Goal: Task Accomplishment & Management: Use online tool/utility

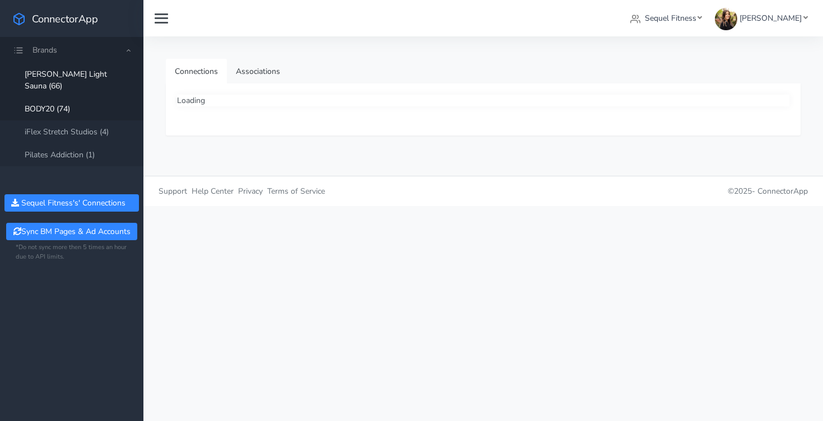
click at [63, 97] on link "BODY20 (74)" at bounding box center [71, 108] width 143 height 23
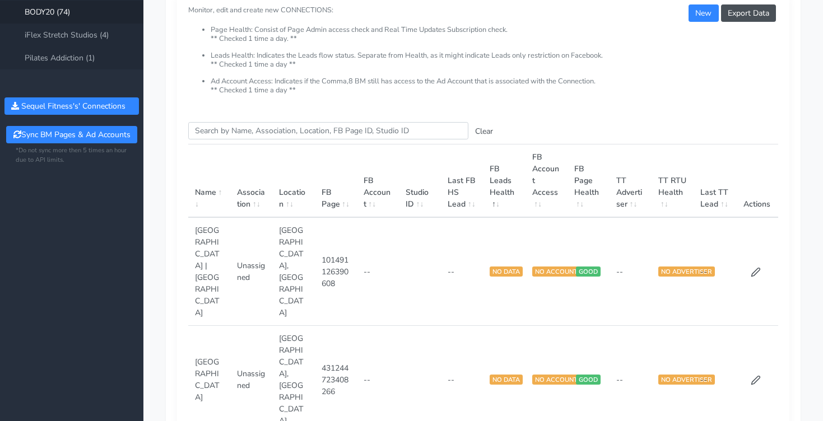
scroll to position [93, 0]
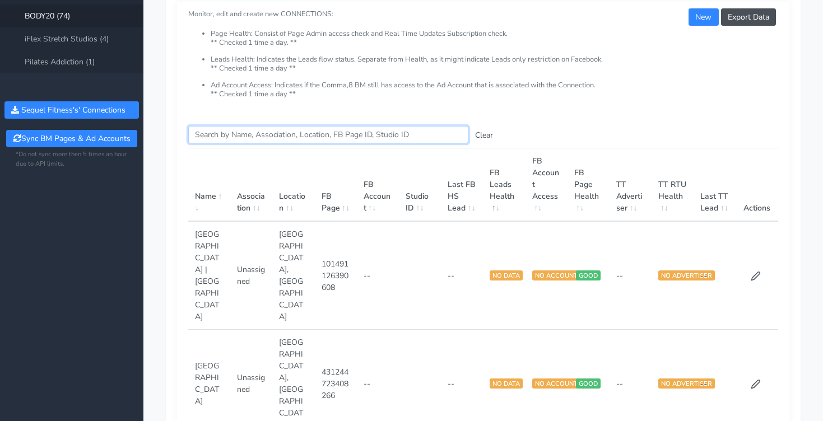
click at [253, 133] on input "Search this table" at bounding box center [328, 134] width 280 height 17
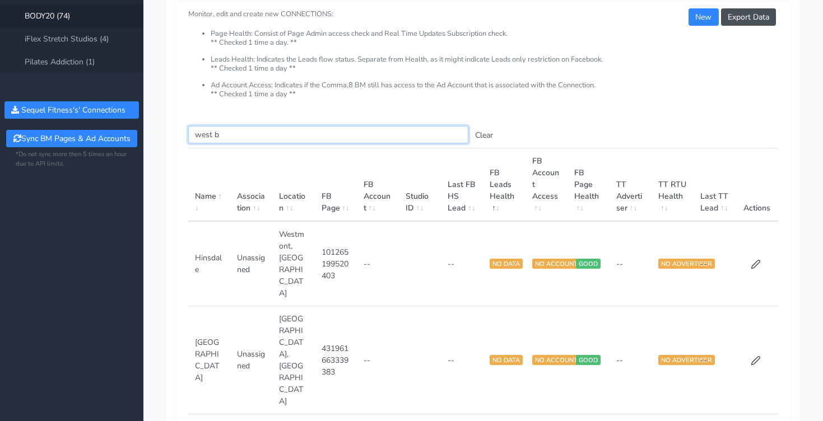
scroll to position [87, 0]
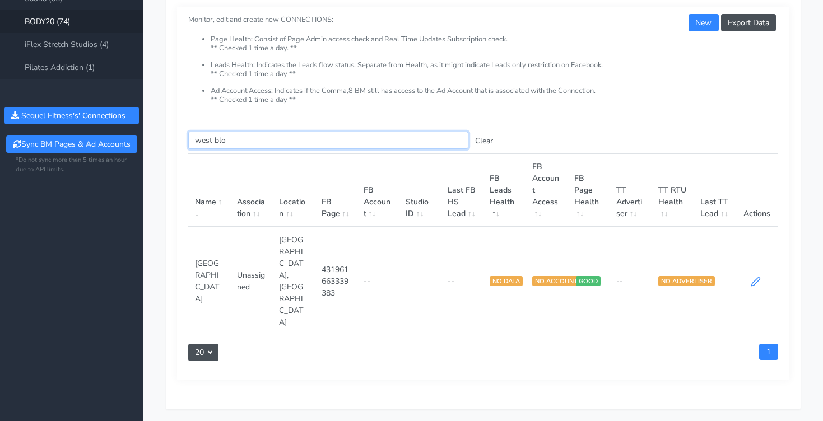
type input "west blo"
click at [757, 277] on icon at bounding box center [756, 282] width 10 height 10
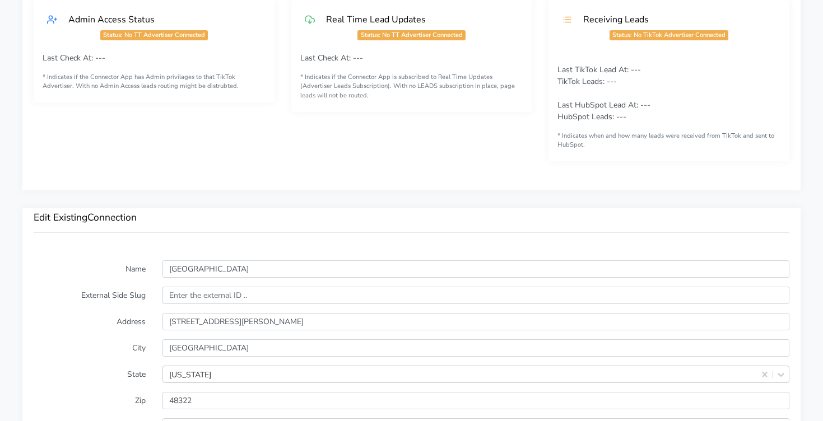
scroll to position [669, 0]
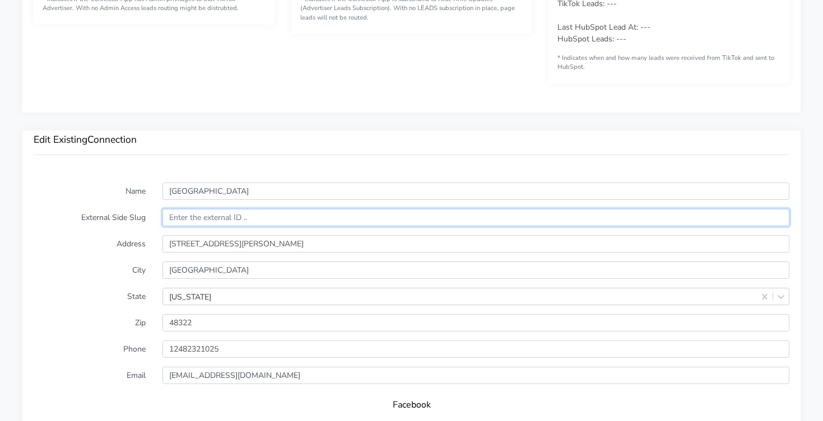
click at [183, 217] on input "text" at bounding box center [475, 217] width 627 height 17
paste input "14649"
type input "14649"
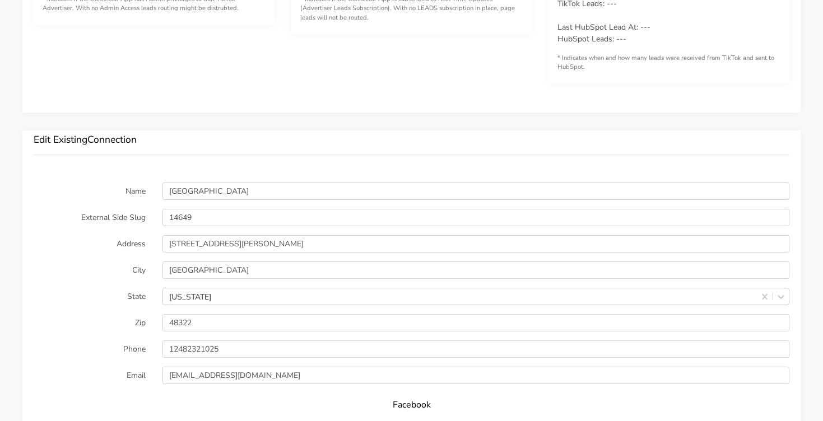
click at [88, 272] on label "City" at bounding box center [89, 270] width 129 height 17
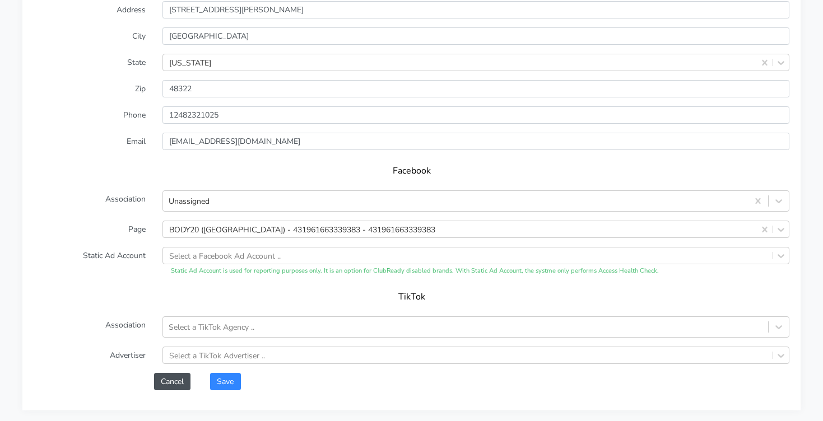
scroll to position [903, 0]
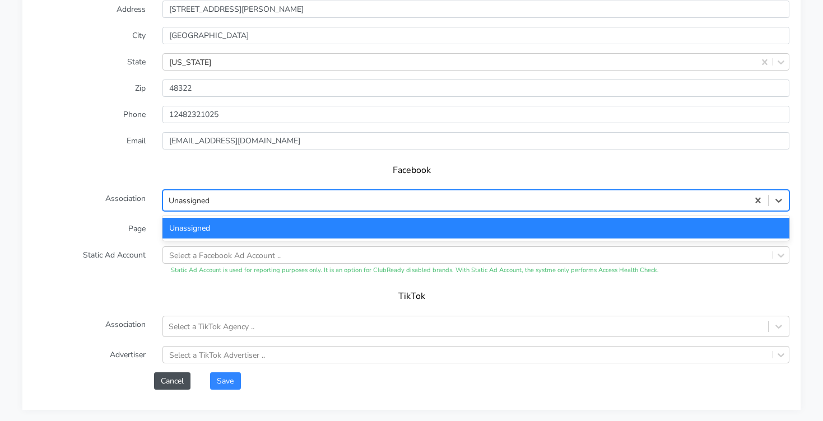
click at [304, 199] on div "Unassigned" at bounding box center [455, 201] width 585 height 18
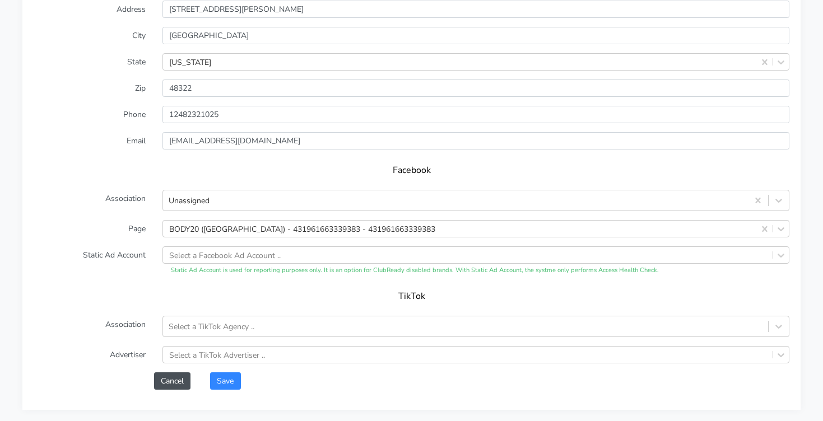
click at [100, 188] on div "Facebook" at bounding box center [412, 174] width 756 height 31
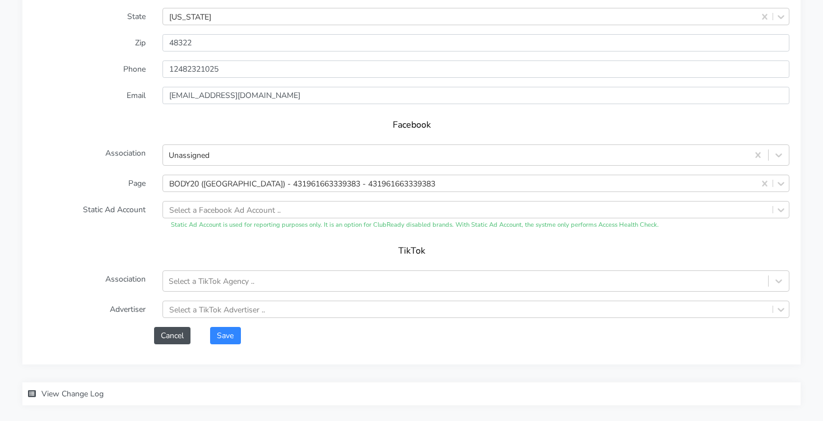
scroll to position [976, 0]
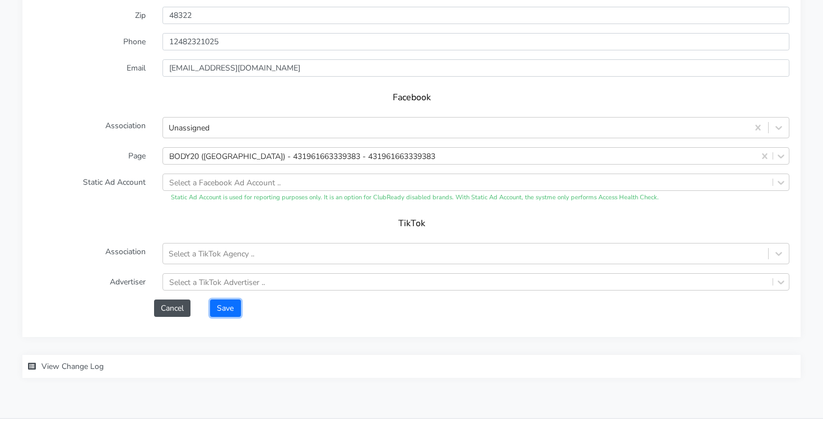
click at [224, 305] on button "Save" at bounding box center [225, 308] width 30 height 17
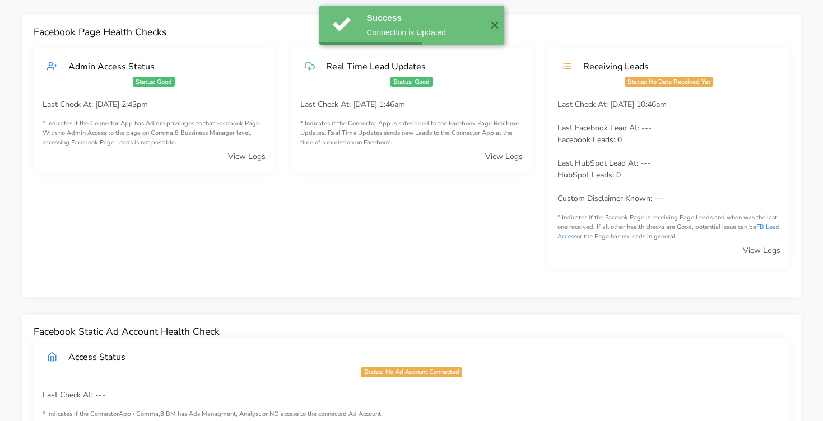
scroll to position [0, 0]
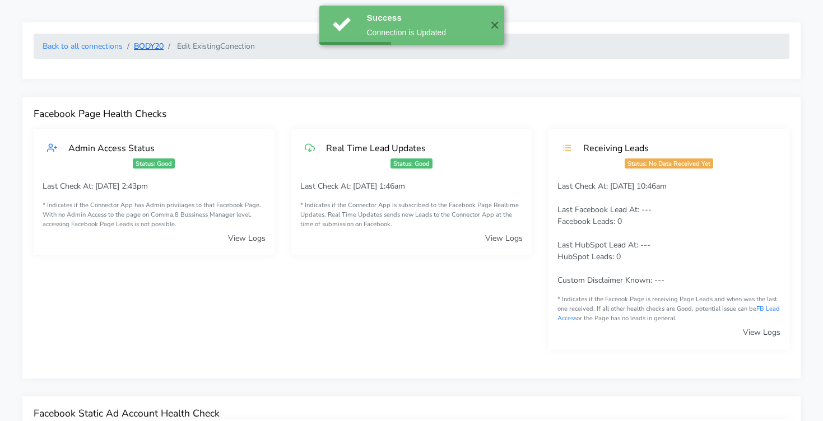
click at [146, 51] on link "BODY20" at bounding box center [149, 46] width 30 height 11
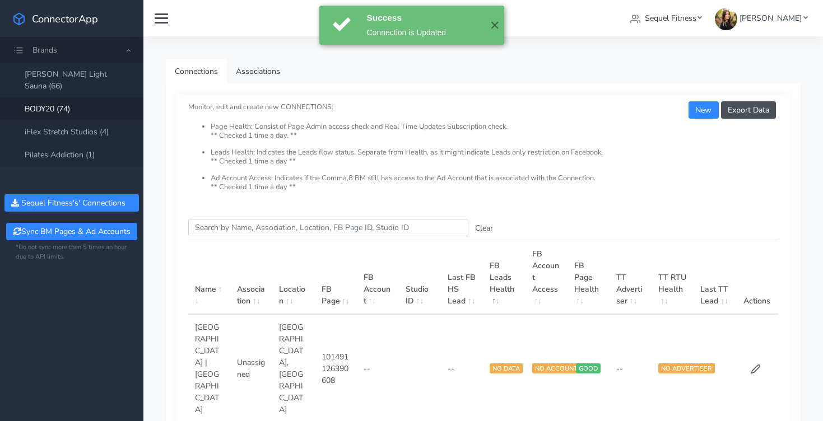
click at [420, 291] on th "Studio ID" at bounding box center [420, 277] width 42 height 73
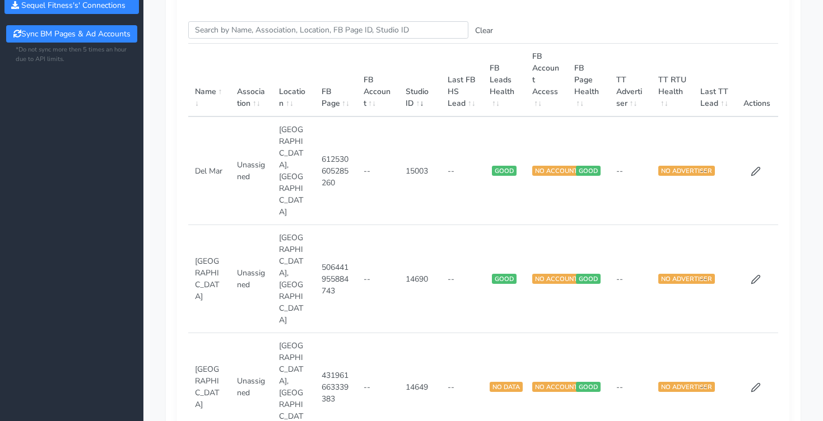
scroll to position [198, 0]
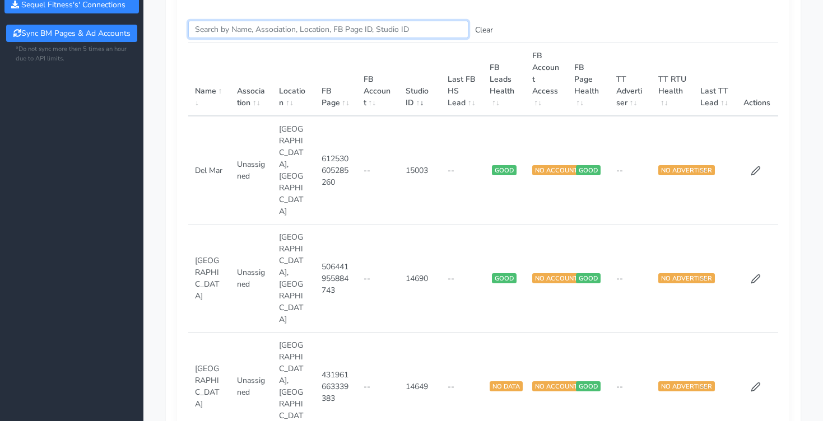
click at [235, 29] on input "Search this table" at bounding box center [328, 29] width 280 height 17
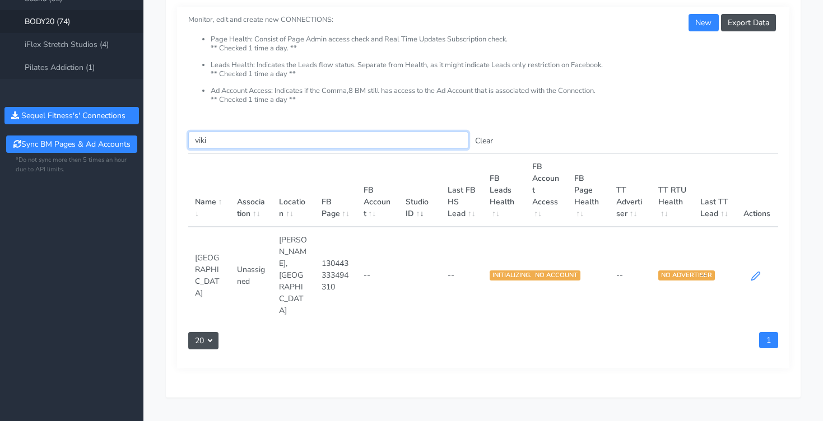
scroll to position [85, 0]
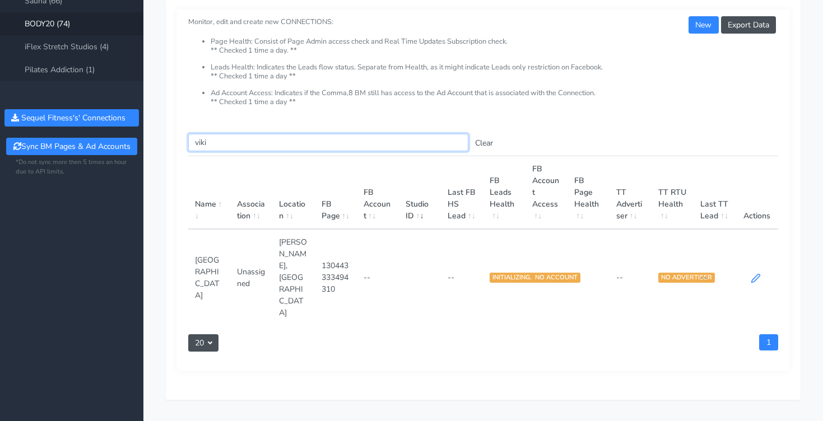
type input "viki"
click at [756, 273] on icon at bounding box center [756, 278] width 10 height 10
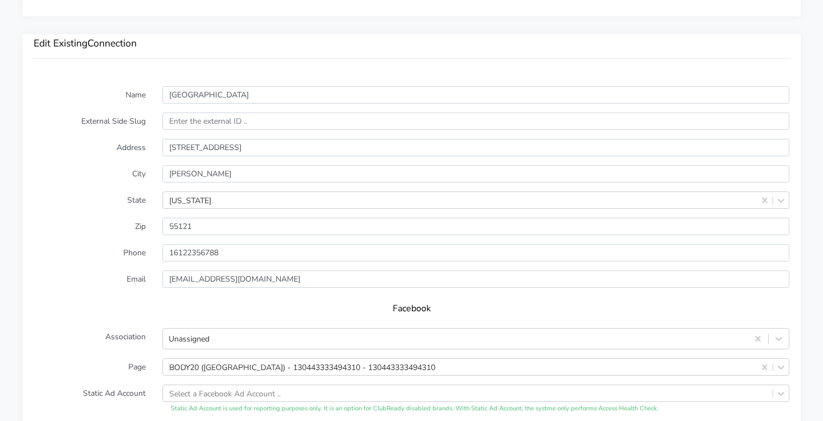
scroll to position [800, 0]
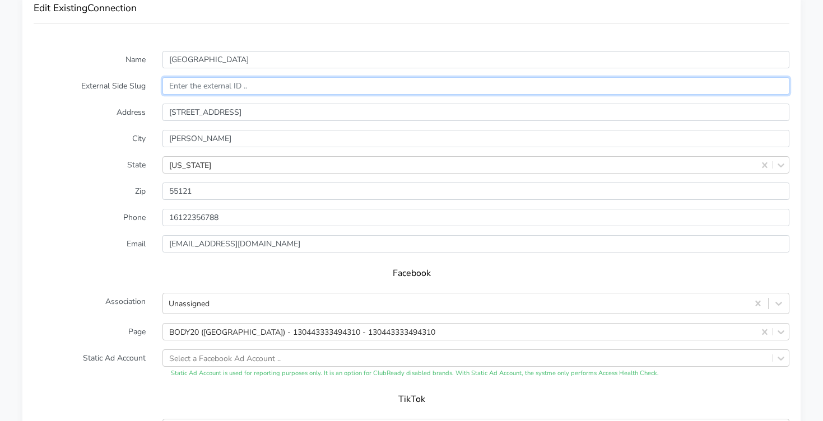
click at [185, 87] on input "text" at bounding box center [475, 85] width 627 height 17
paste input "13848"
type input "13848"
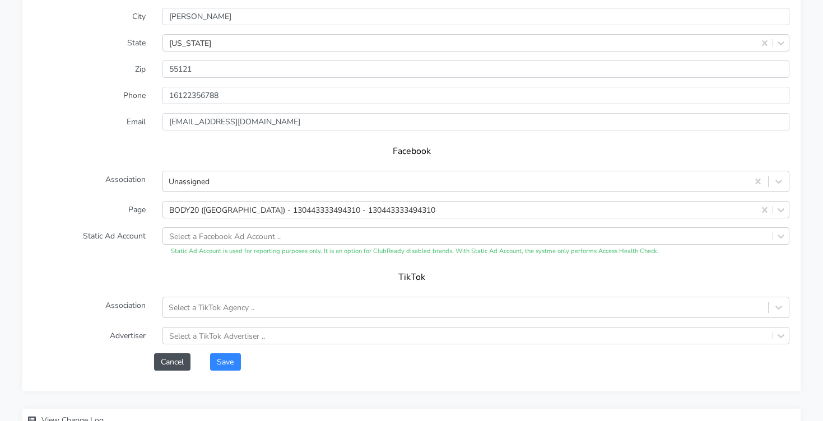
scroll to position [1004, 0]
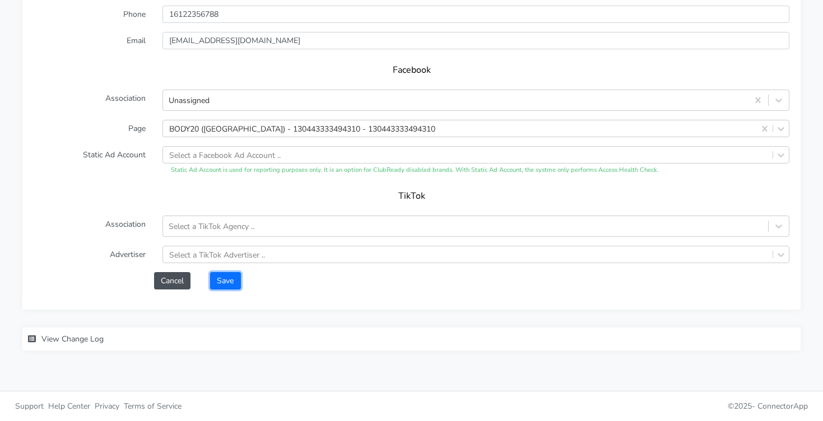
click at [222, 284] on button "Save" at bounding box center [225, 280] width 30 height 17
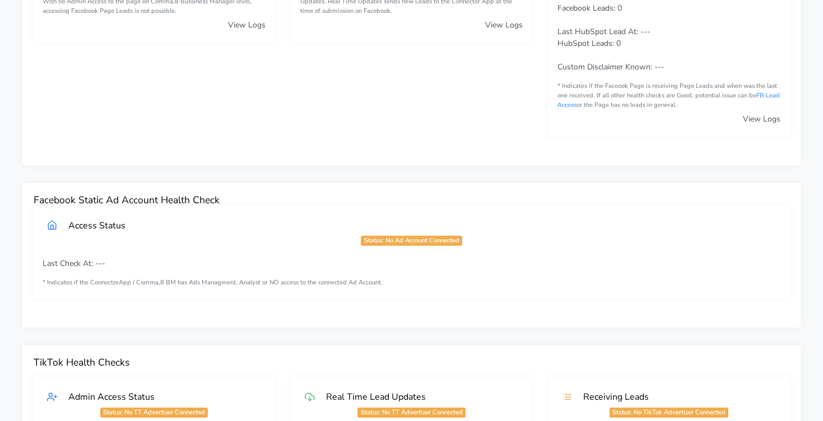
scroll to position [0, 0]
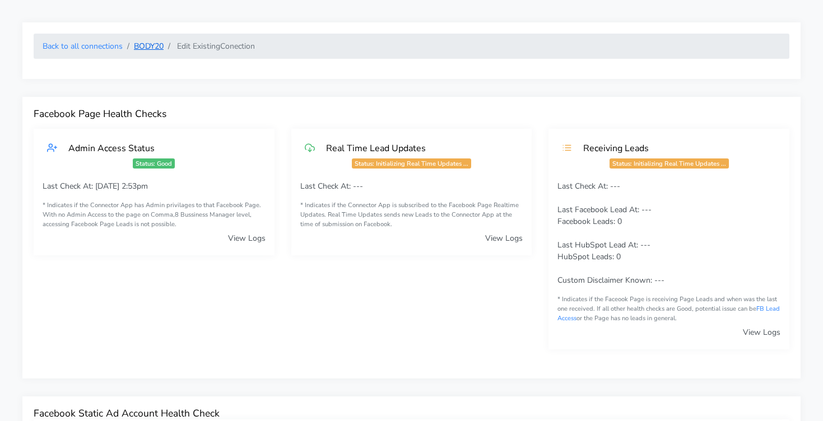
click at [150, 45] on link "BODY20" at bounding box center [149, 46] width 30 height 11
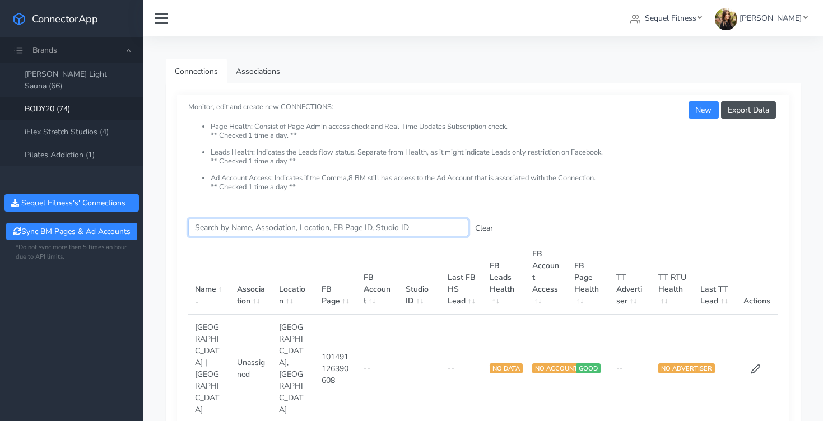
click at [288, 227] on input "Search this table" at bounding box center [328, 227] width 280 height 17
type input "des pere"
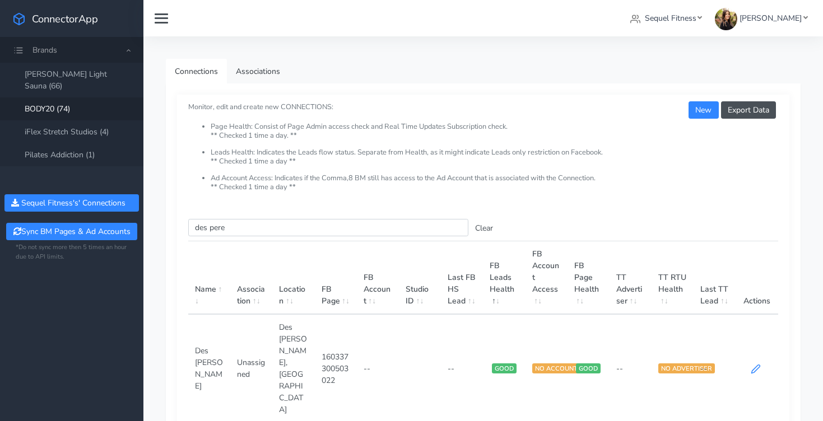
click at [755, 364] on icon at bounding box center [756, 369] width 10 height 10
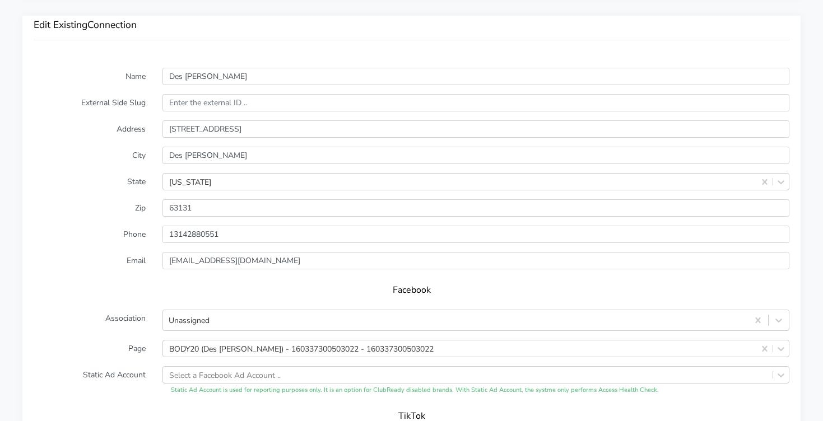
scroll to position [799, 0]
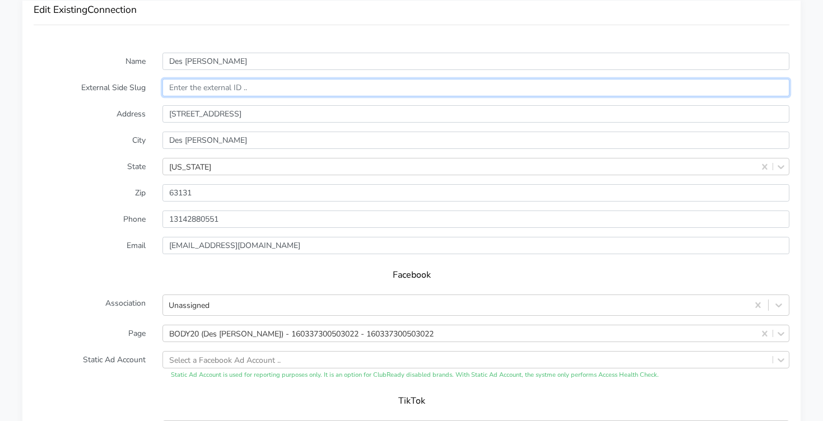
click at [197, 88] on input "text" at bounding box center [475, 87] width 627 height 17
paste input "13965"
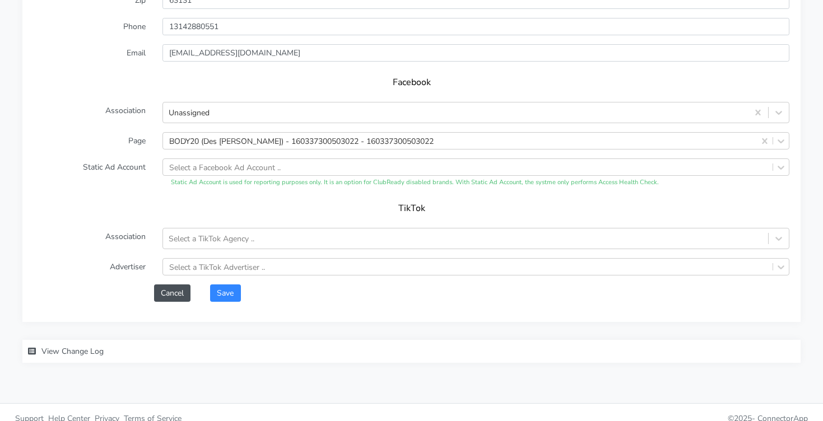
scroll to position [1004, 0]
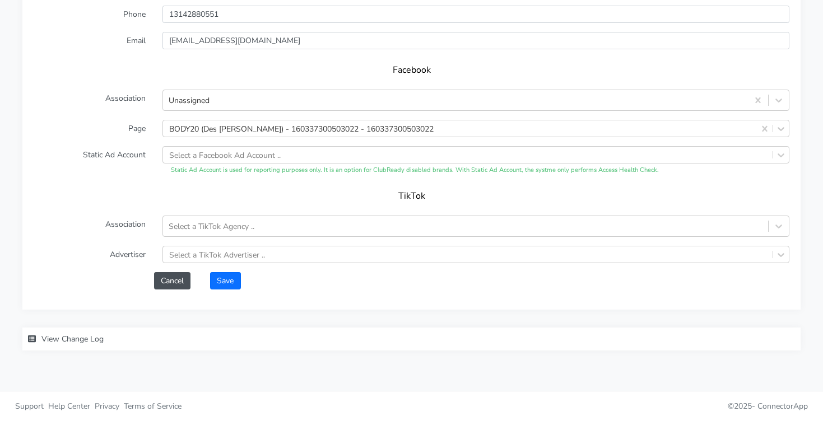
type input "13965"
click at [225, 280] on button "Save" at bounding box center [225, 280] width 30 height 17
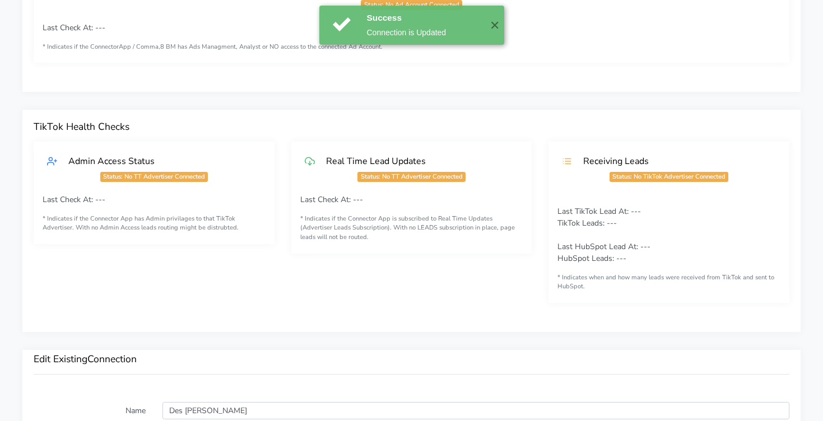
scroll to position [0, 0]
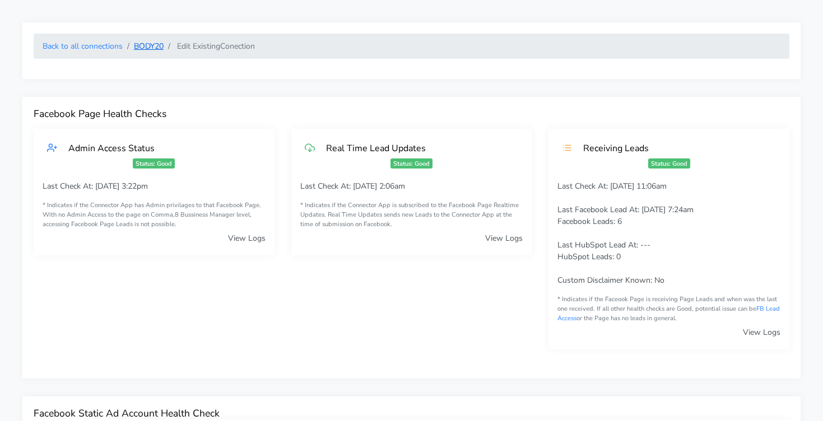
click at [144, 45] on link "BODY20" at bounding box center [149, 46] width 30 height 11
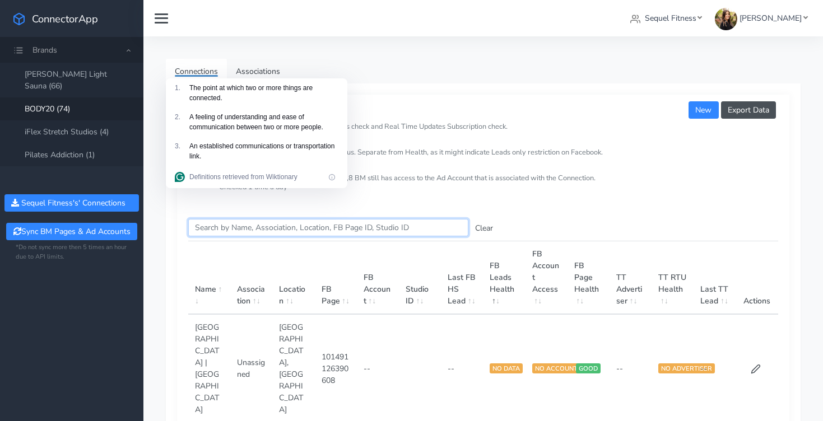
click at [264, 227] on input "Search this table" at bounding box center [328, 227] width 280 height 17
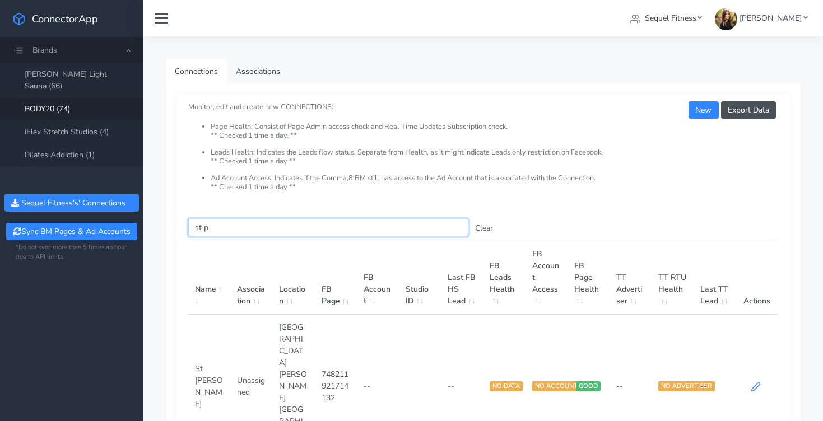
type input "st p"
click at [756, 383] on icon at bounding box center [756, 387] width 8 height 8
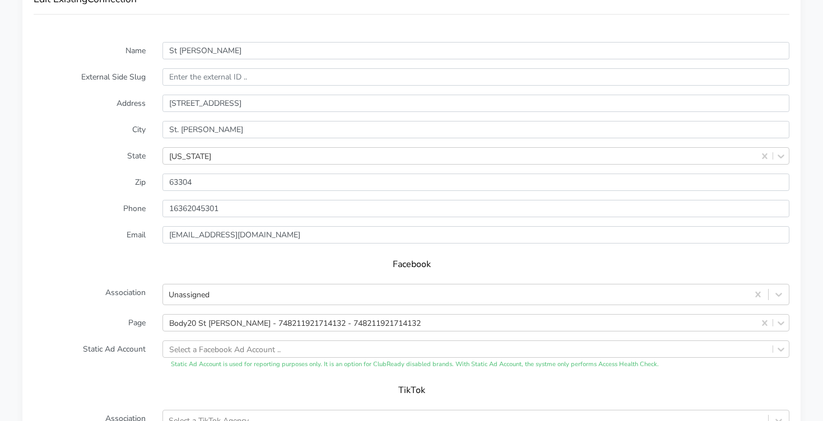
scroll to position [808, 0]
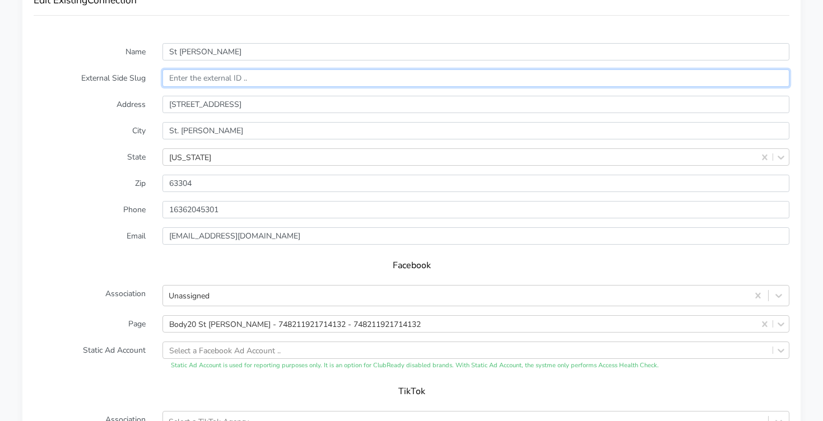
click at [184, 73] on input "text" at bounding box center [475, 77] width 627 height 17
paste input "15126"
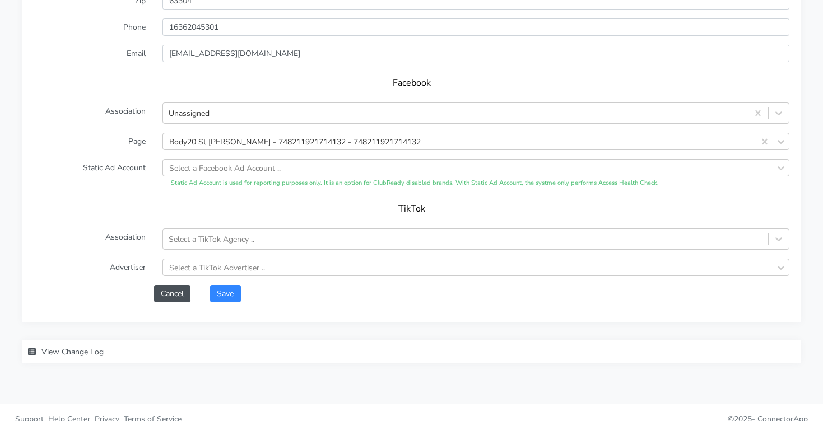
scroll to position [999, 0]
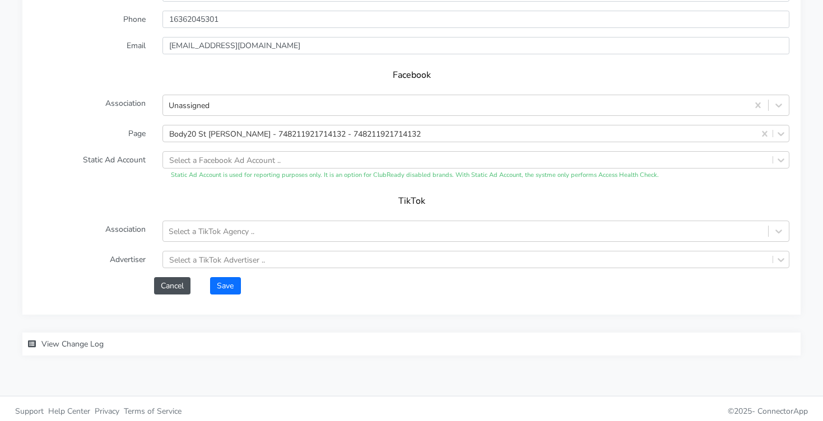
type input "15126"
click at [221, 286] on button "Save" at bounding box center [225, 285] width 30 height 17
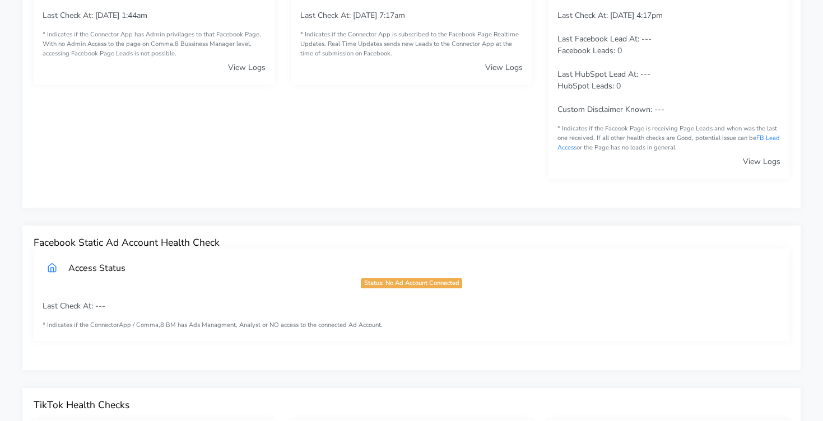
scroll to position [0, 0]
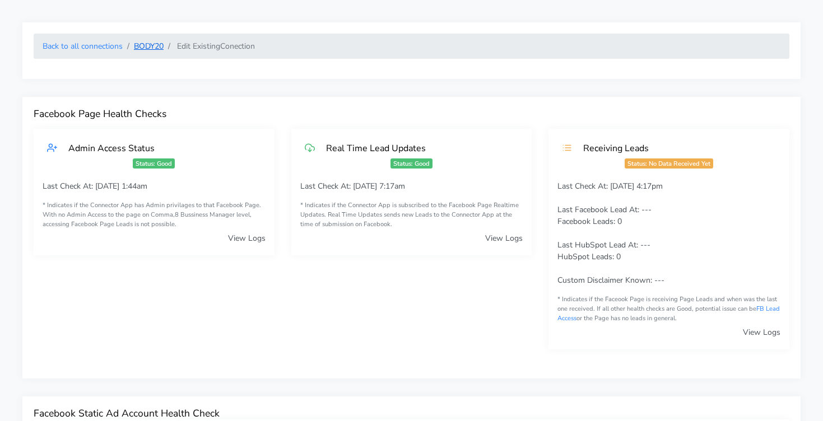
click at [155, 45] on link "BODY20" at bounding box center [149, 46] width 30 height 11
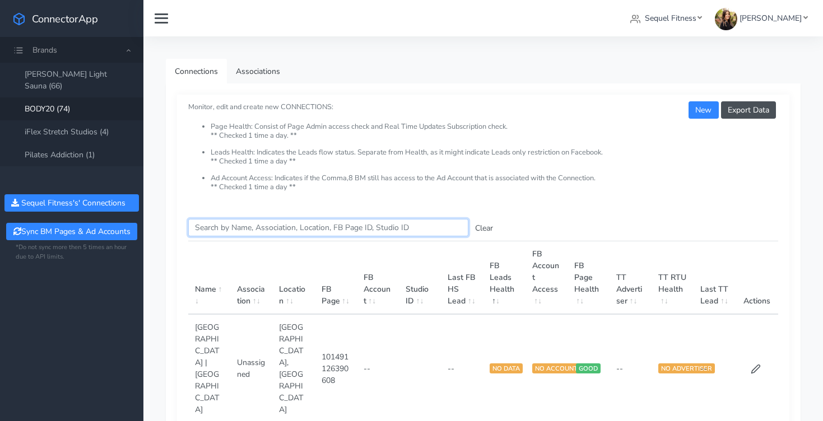
click at [271, 224] on input "Search this table" at bounding box center [328, 227] width 280 height 17
type input "west o"
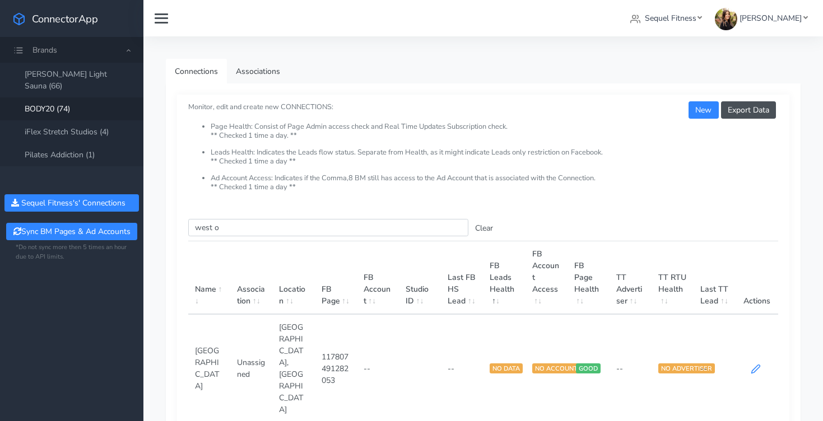
click at [754, 364] on icon at bounding box center [756, 369] width 10 height 10
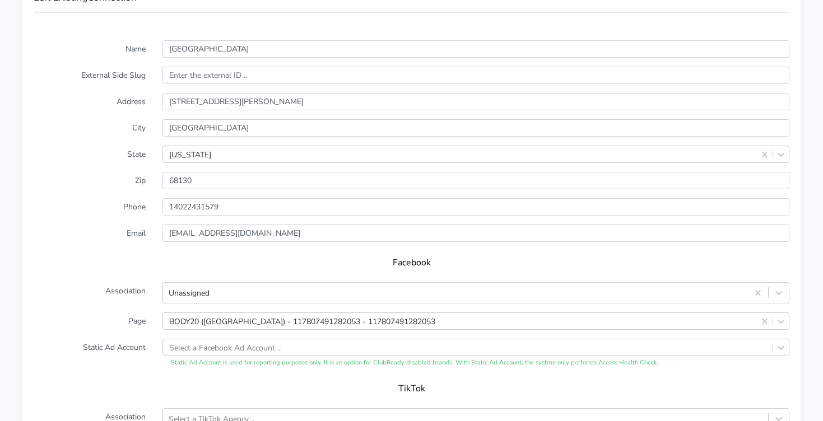
scroll to position [788, 0]
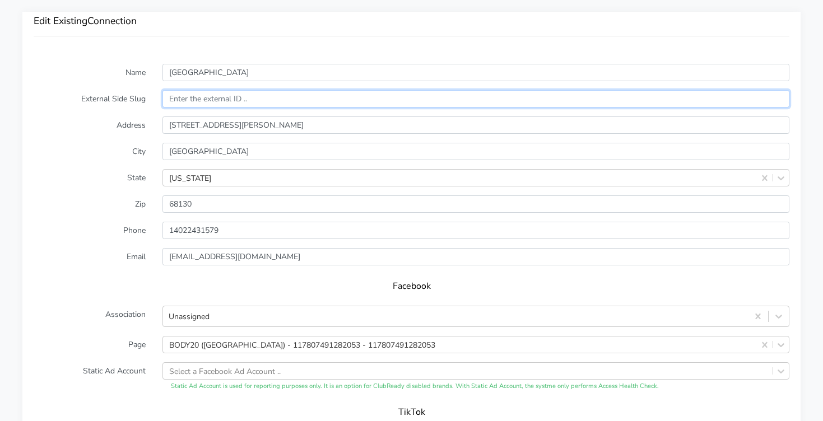
click at [191, 97] on input "text" at bounding box center [475, 98] width 627 height 17
paste input "13397"
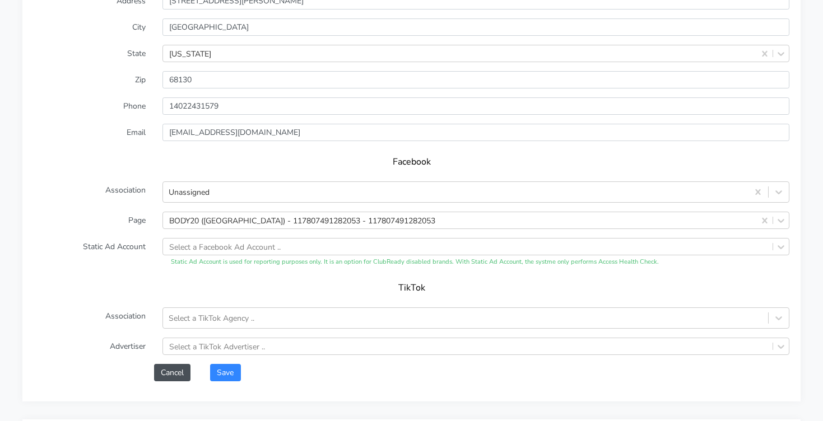
scroll to position [1004, 0]
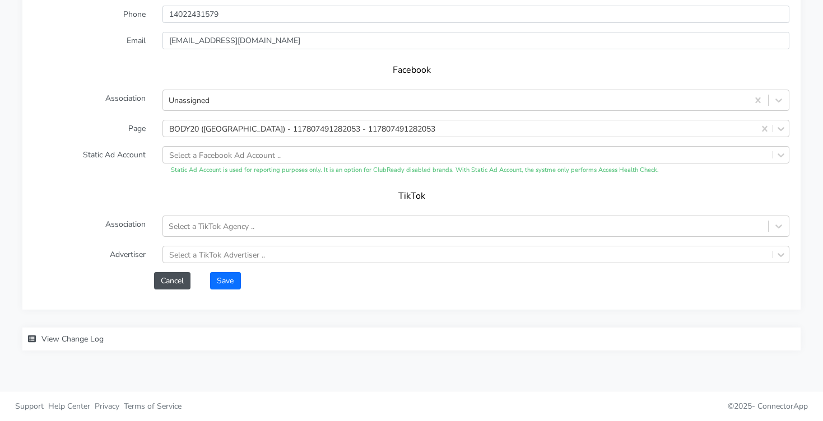
type input "13397"
click at [225, 281] on button "Save" at bounding box center [225, 280] width 30 height 17
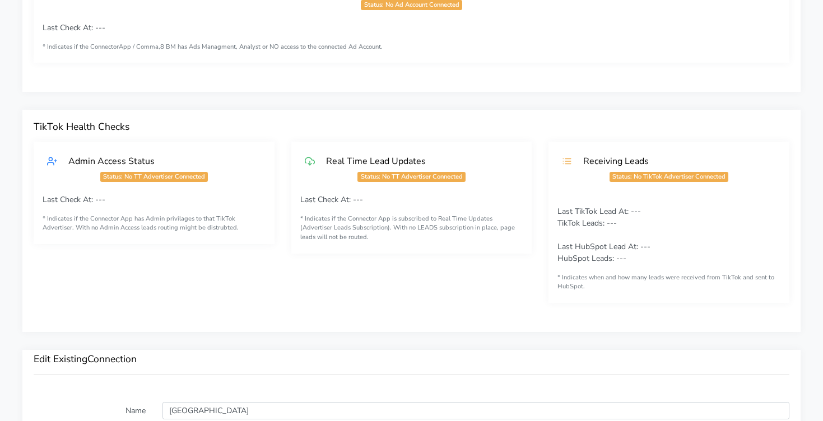
scroll to position [0, 0]
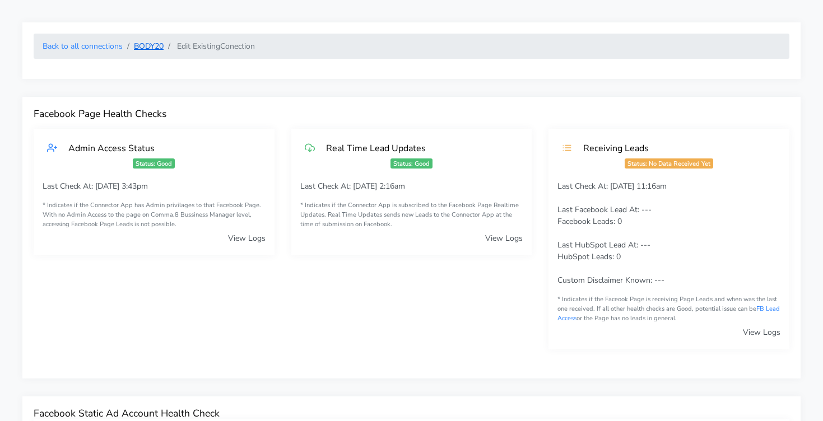
click at [153, 48] on link "BODY20" at bounding box center [149, 46] width 30 height 11
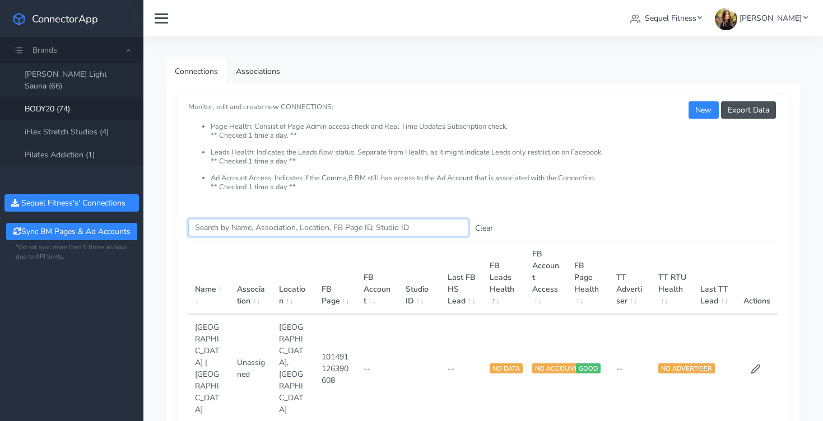
click at [333, 227] on input "Search this table" at bounding box center [328, 227] width 280 height 17
type input "reno"
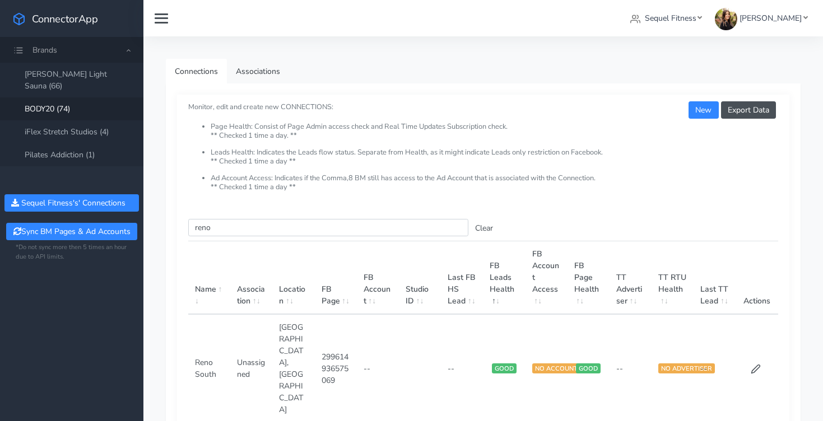
click at [749, 339] on td at bounding box center [757, 368] width 42 height 108
click at [758, 365] on icon at bounding box center [756, 369] width 8 height 8
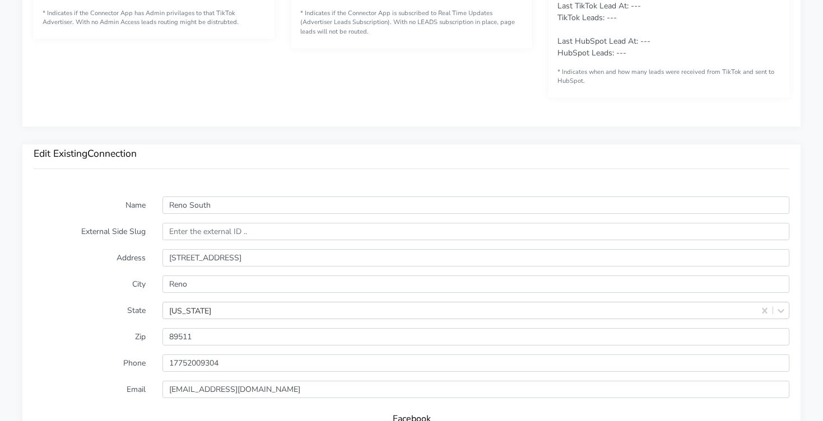
scroll to position [692, 0]
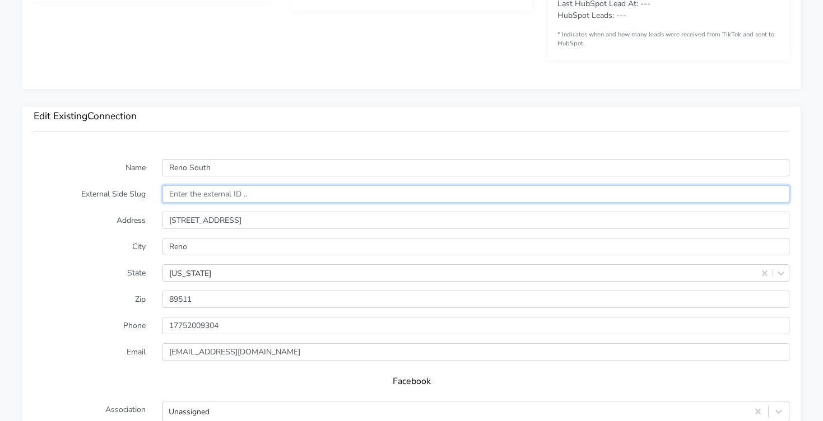
click at [185, 199] on input "text" at bounding box center [475, 193] width 627 height 17
paste input "14379"
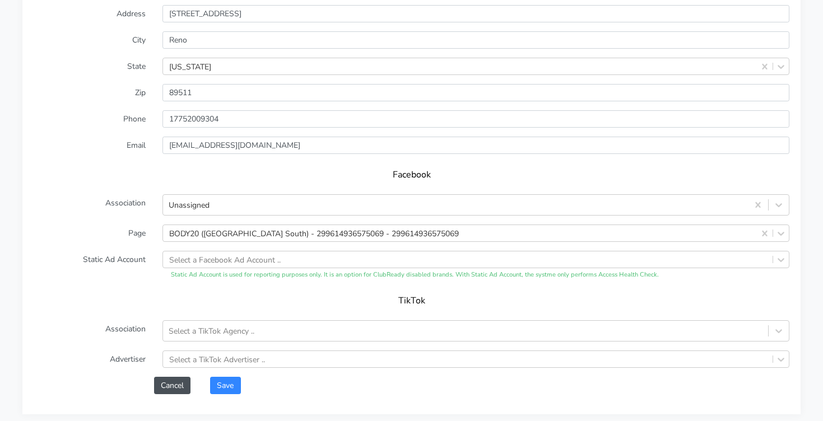
scroll to position [1004, 0]
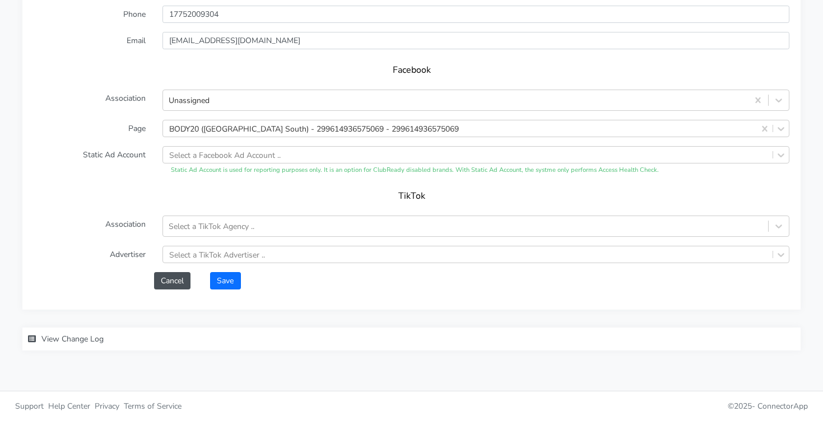
type input "14379"
click at [232, 285] on button "Save" at bounding box center [225, 280] width 30 height 17
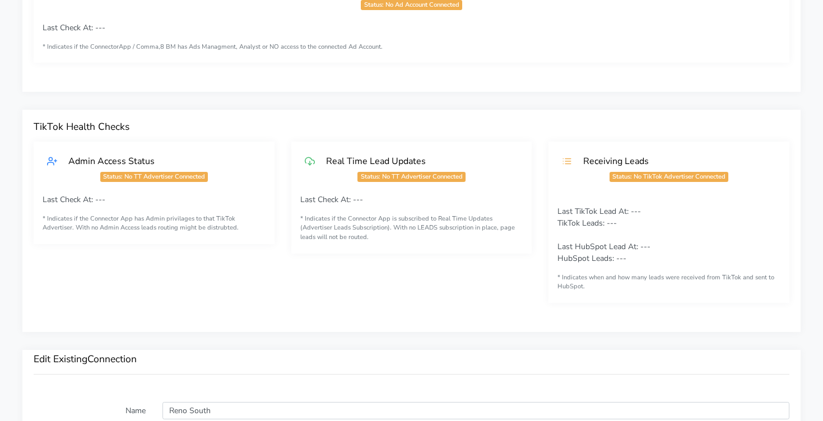
scroll to position [0, 0]
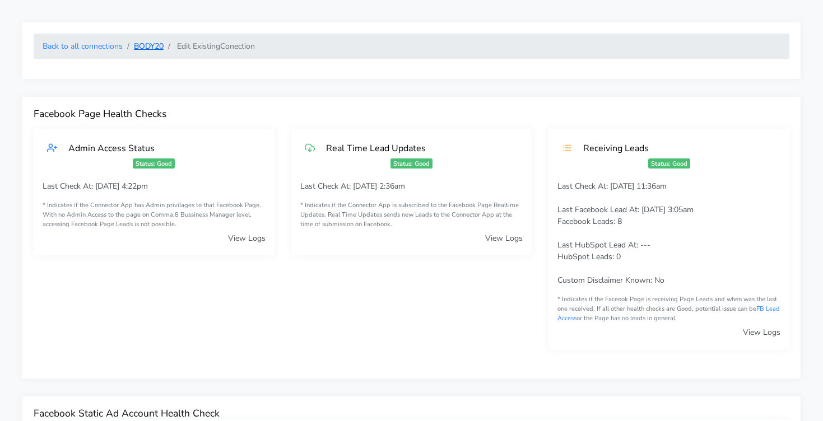
click at [142, 44] on link "BODY20" at bounding box center [149, 46] width 30 height 11
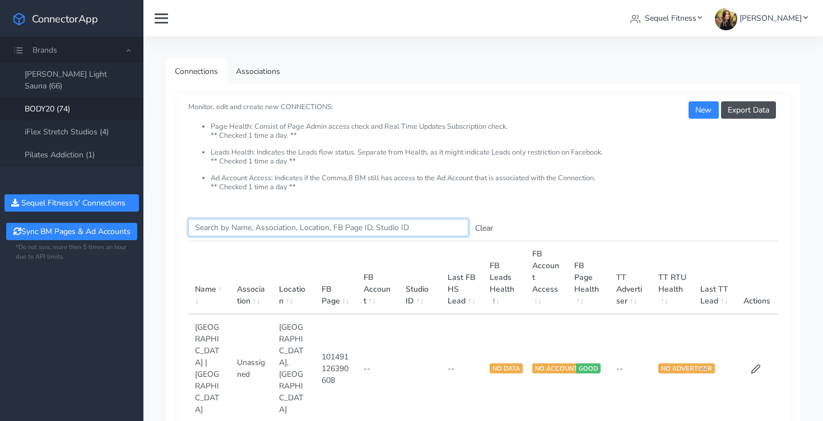
drag, startPoint x: 248, startPoint y: 220, endPoint x: 244, endPoint y: 225, distance: 6.8
click at [246, 221] on input "Search this table" at bounding box center [328, 227] width 280 height 17
type input "summ"
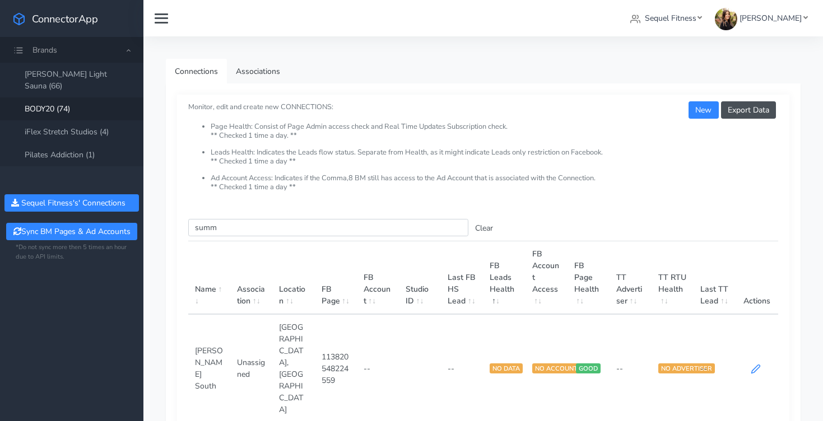
click at [756, 364] on icon at bounding box center [756, 369] width 10 height 10
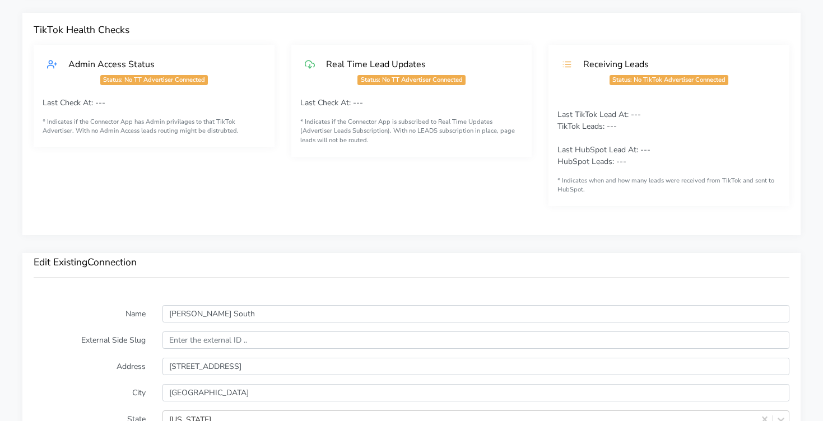
scroll to position [548, 0]
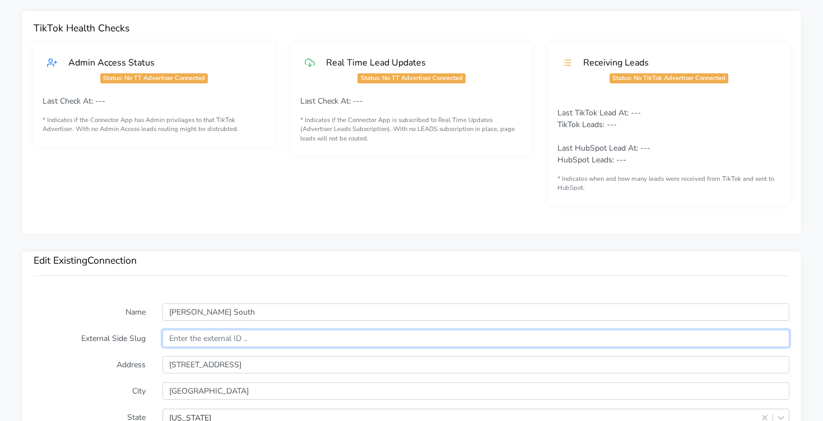
click at [188, 339] on input "text" at bounding box center [475, 338] width 627 height 17
paste input "12927"
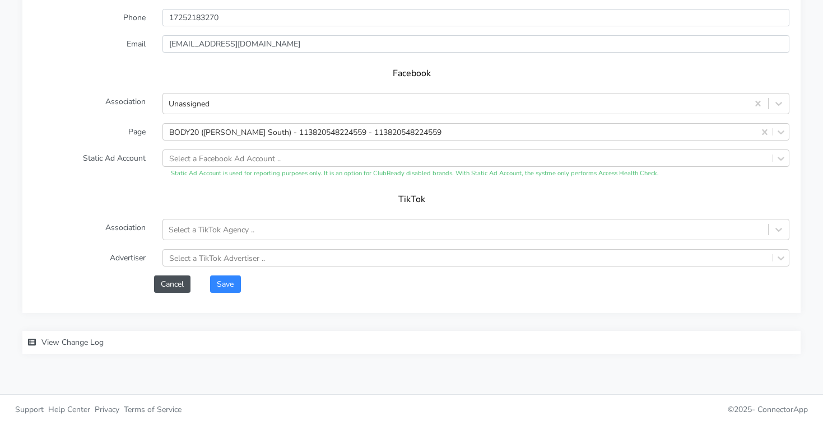
scroll to position [1004, 0]
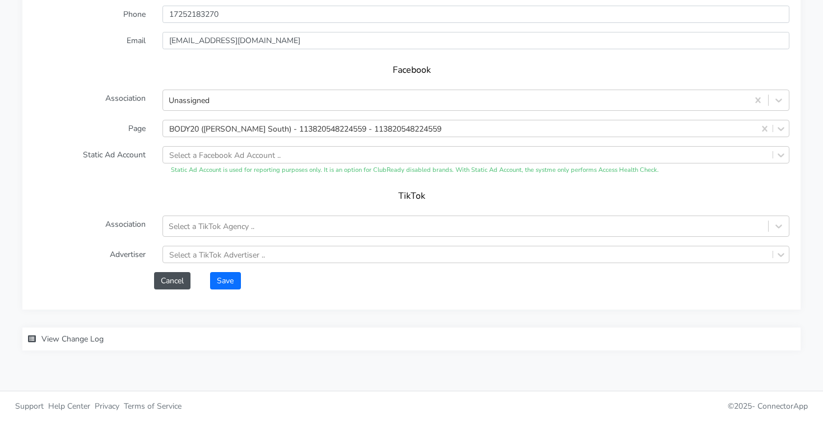
type input "12927"
click at [220, 282] on button "Save" at bounding box center [225, 280] width 30 height 17
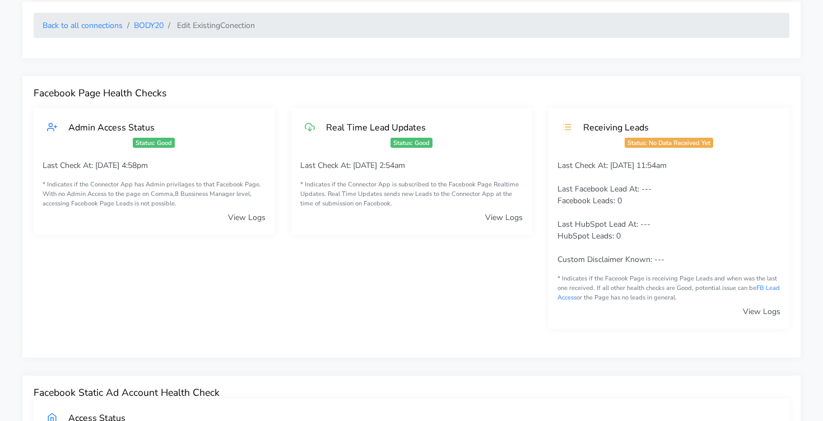
scroll to position [0, 0]
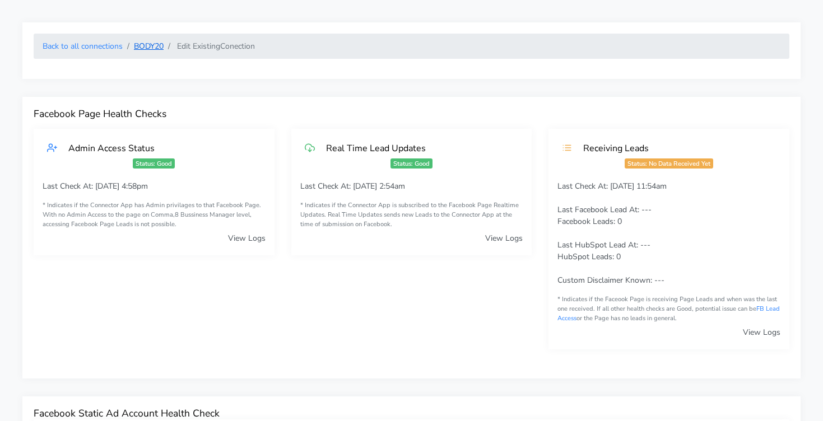
click at [155, 43] on link "BODY20" at bounding box center [149, 46] width 30 height 11
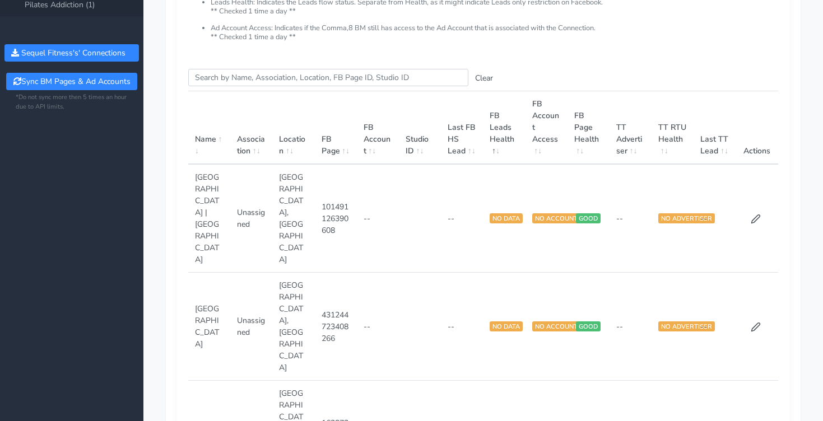
scroll to position [4, 0]
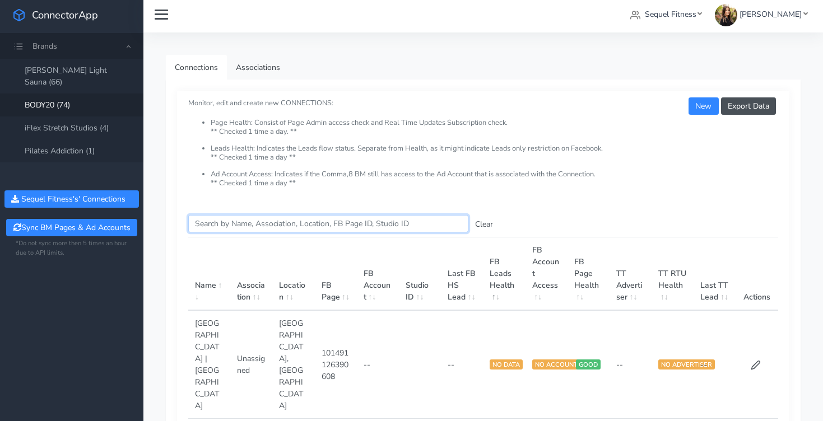
click at [259, 225] on input "Search this table" at bounding box center [328, 223] width 280 height 17
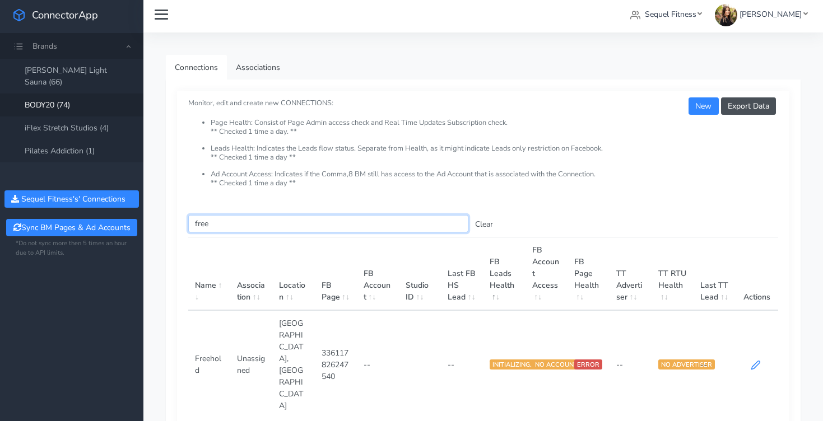
type input "free"
click at [759, 360] on icon at bounding box center [756, 365] width 10 height 10
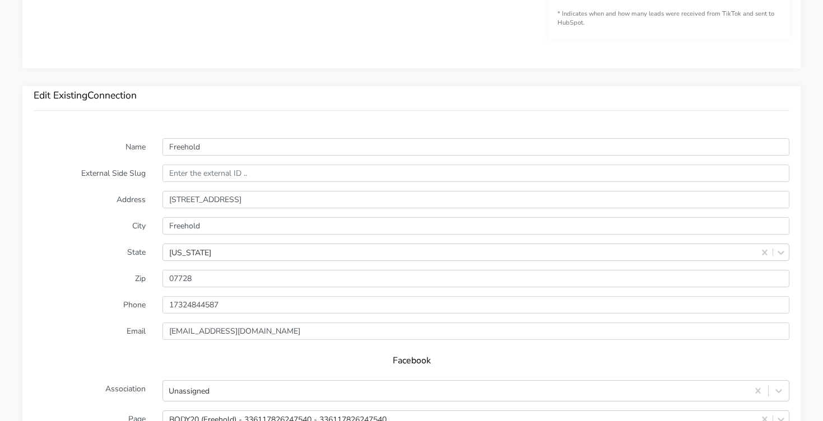
scroll to position [727, 0]
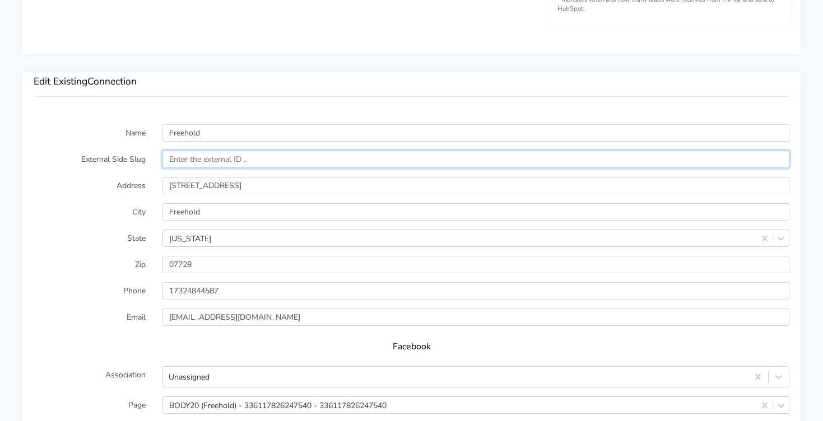
click at [171, 160] on input "text" at bounding box center [475, 159] width 627 height 17
paste input "14378"
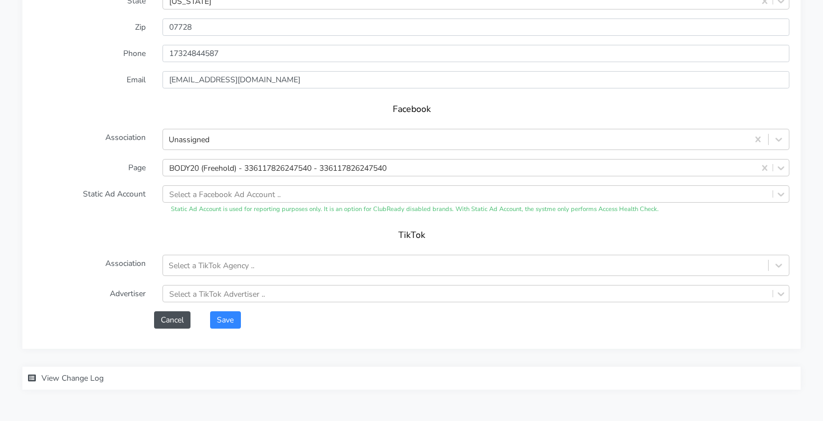
scroll to position [1004, 0]
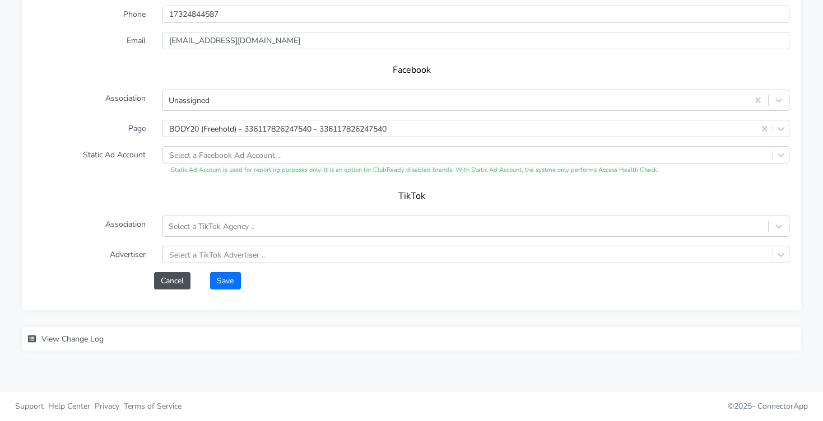
type input "14378"
click at [234, 281] on button "Save" at bounding box center [225, 280] width 30 height 17
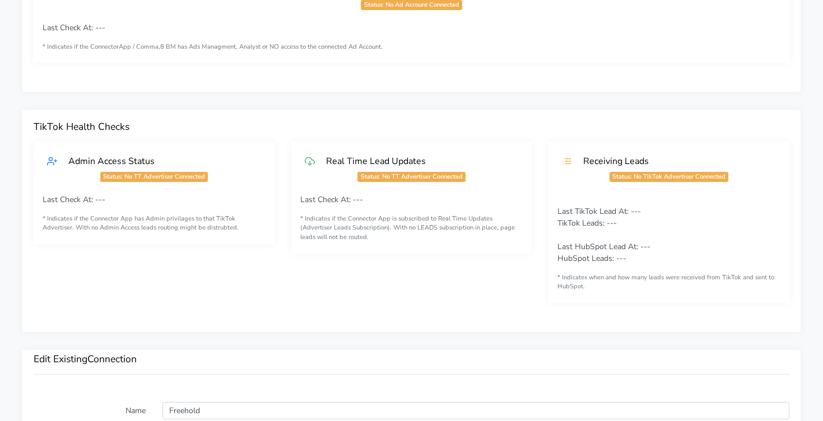
scroll to position [0, 0]
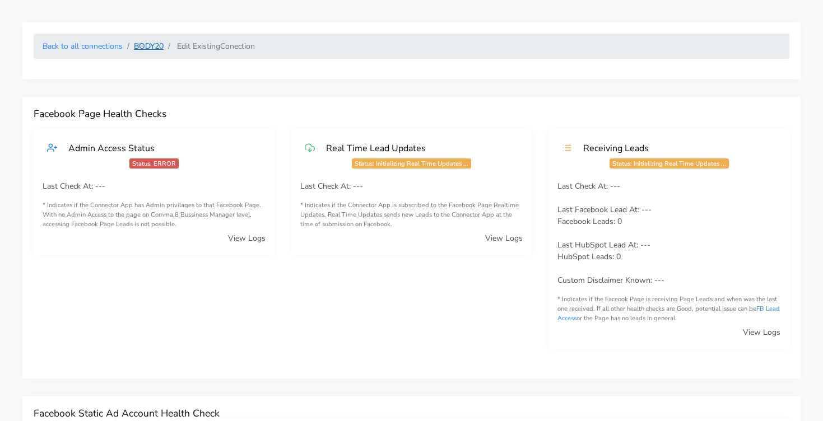
click at [140, 43] on link "BODY20" at bounding box center [149, 46] width 30 height 11
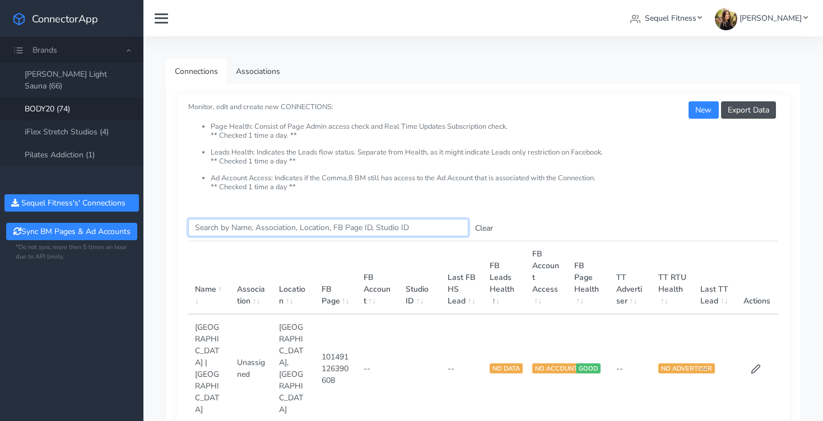
click at [265, 229] on input "Search this table" at bounding box center [328, 227] width 280 height 17
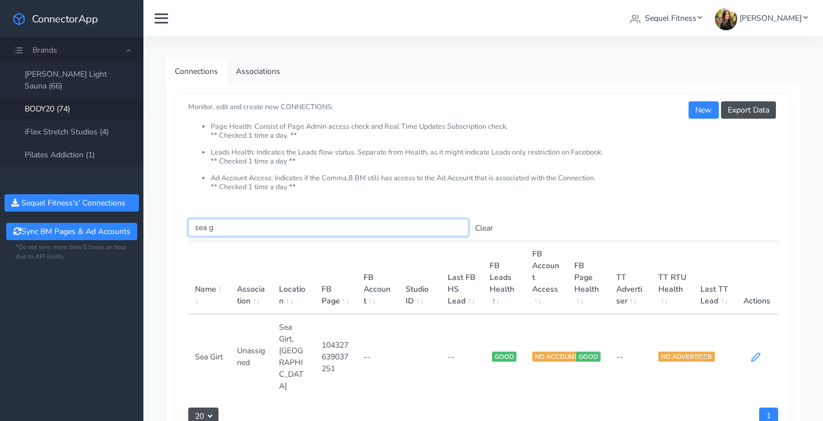
type input "sea g"
click at [751, 352] on icon at bounding box center [756, 357] width 10 height 10
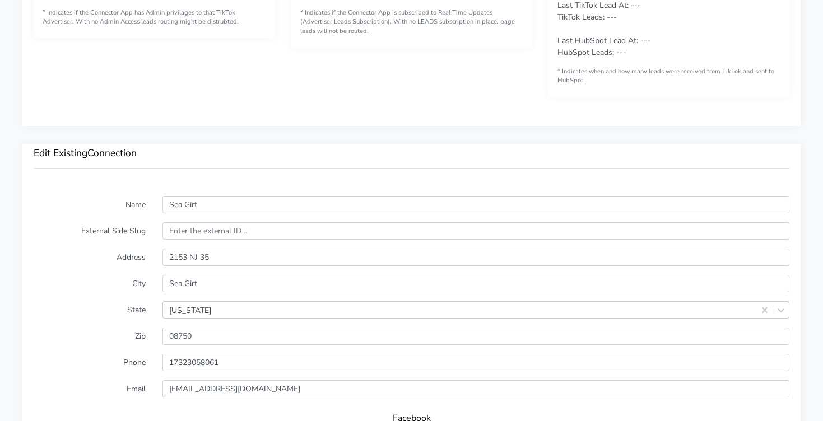
scroll to position [724, 0]
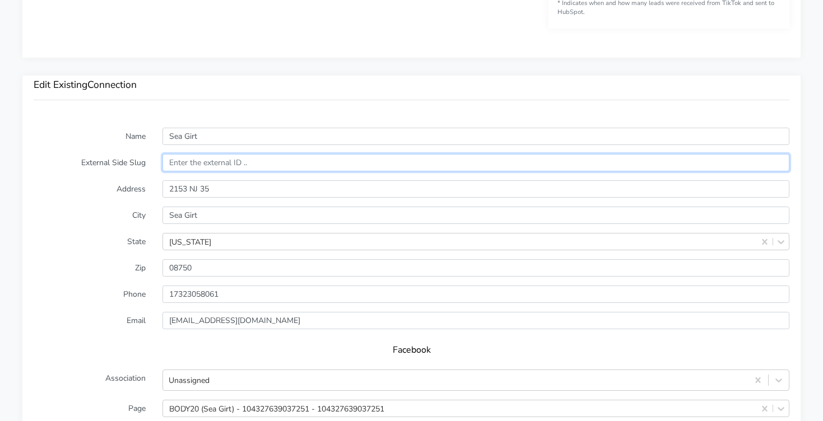
click at [179, 164] on input "text" at bounding box center [475, 162] width 627 height 17
paste input "12875"
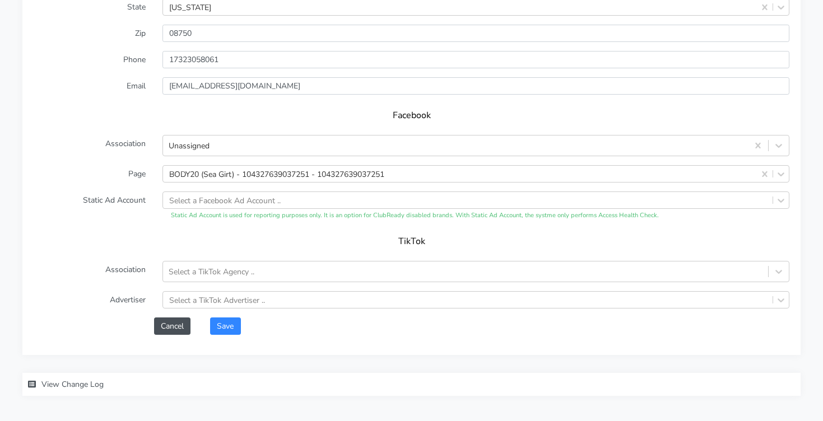
scroll to position [1004, 0]
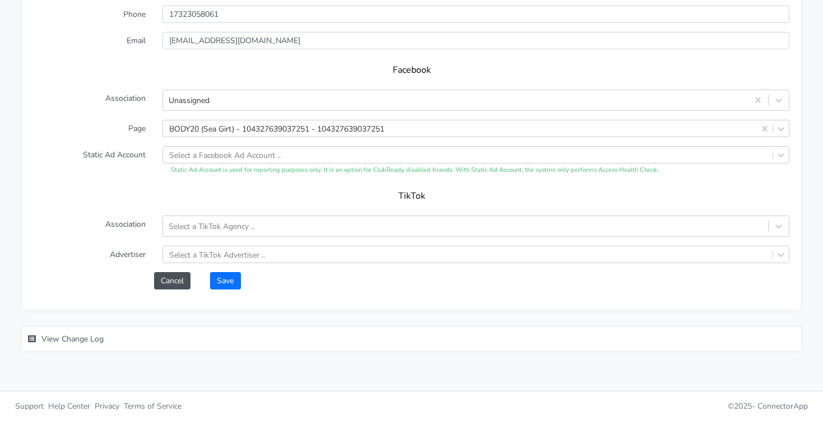
type input "12875"
click at [229, 276] on button "Save" at bounding box center [225, 280] width 30 height 17
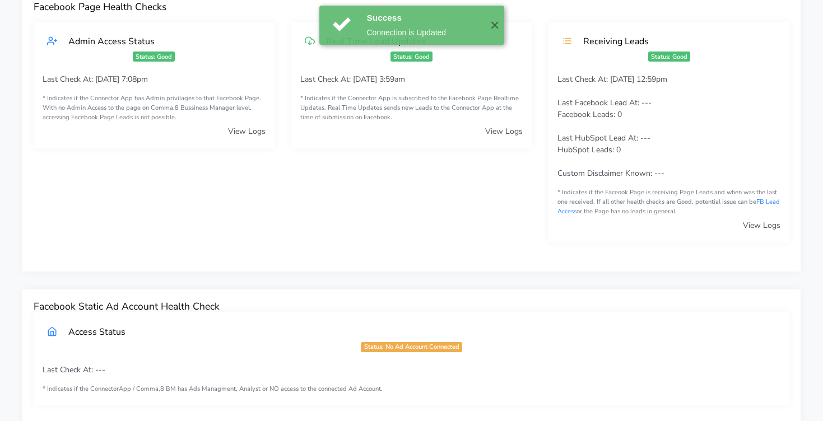
scroll to position [0, 0]
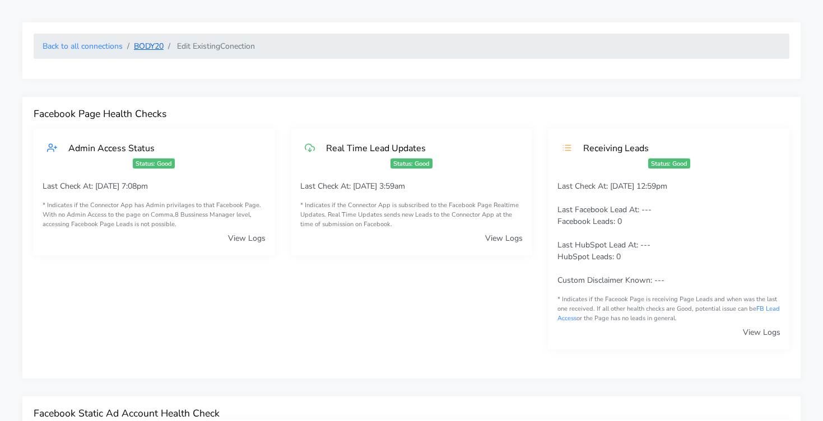
click at [148, 49] on link "BODY20" at bounding box center [149, 46] width 30 height 11
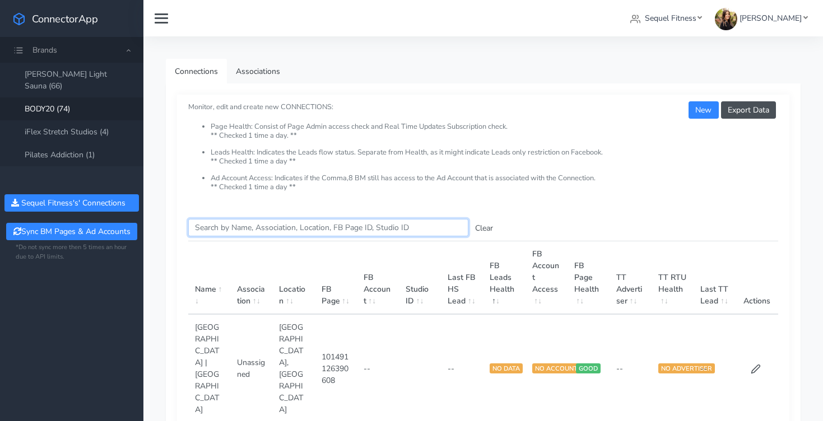
click at [236, 228] on input "Search this table" at bounding box center [328, 227] width 280 height 17
type input "tinton"
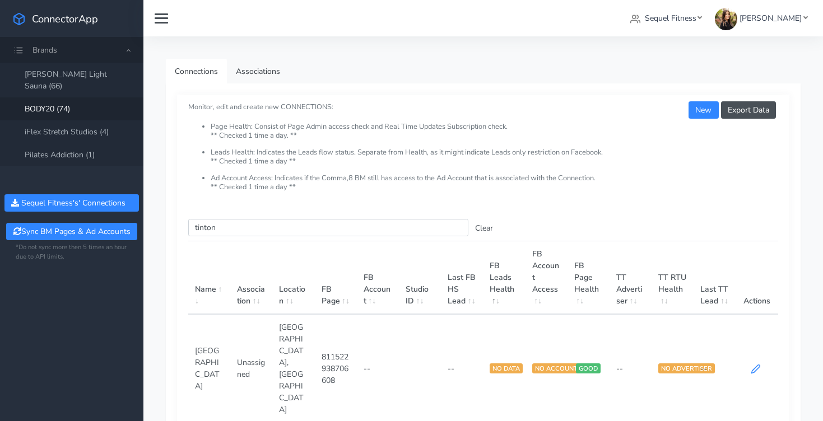
click at [753, 364] on icon at bounding box center [756, 369] width 10 height 10
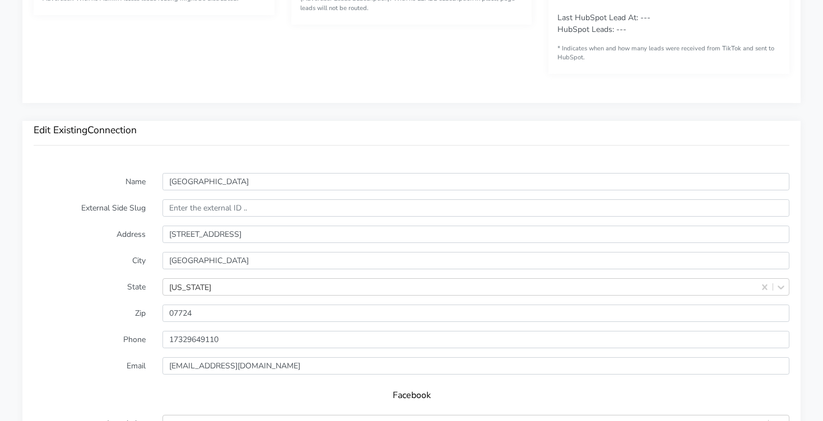
scroll to position [681, 0]
click at [191, 210] on input "text" at bounding box center [475, 205] width 627 height 17
paste input "15131"
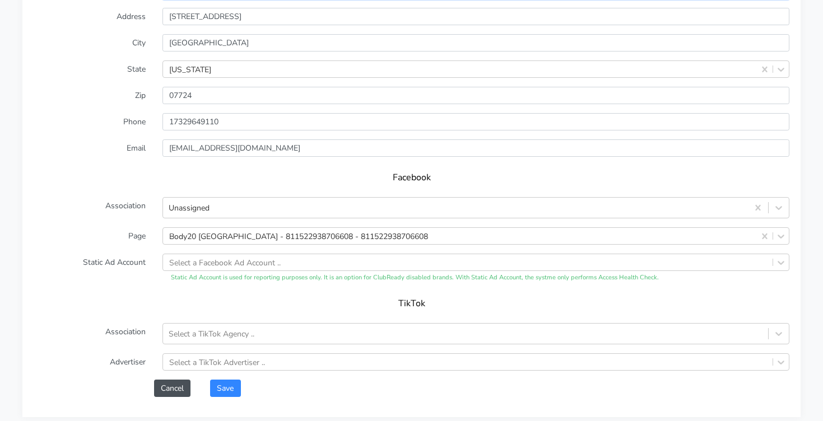
scroll to position [1004, 0]
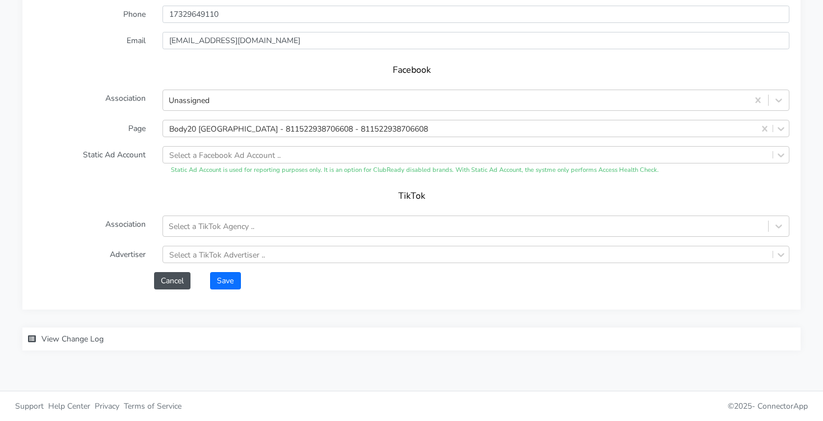
type input "15131"
click at [229, 278] on button "Save" at bounding box center [225, 280] width 30 height 17
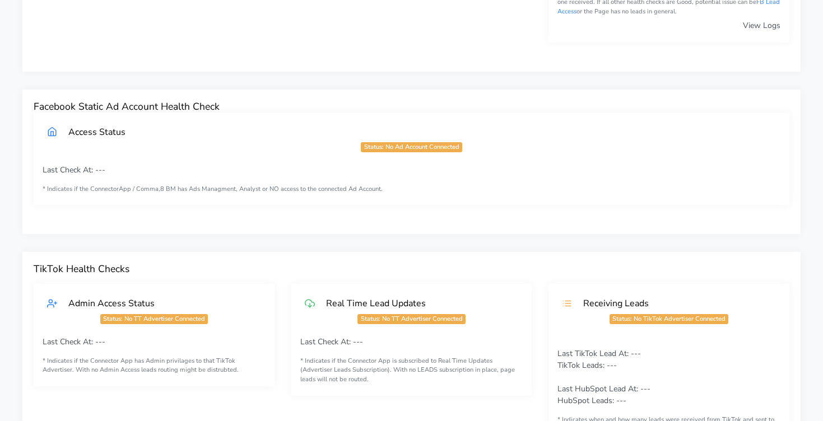
scroll to position [0, 0]
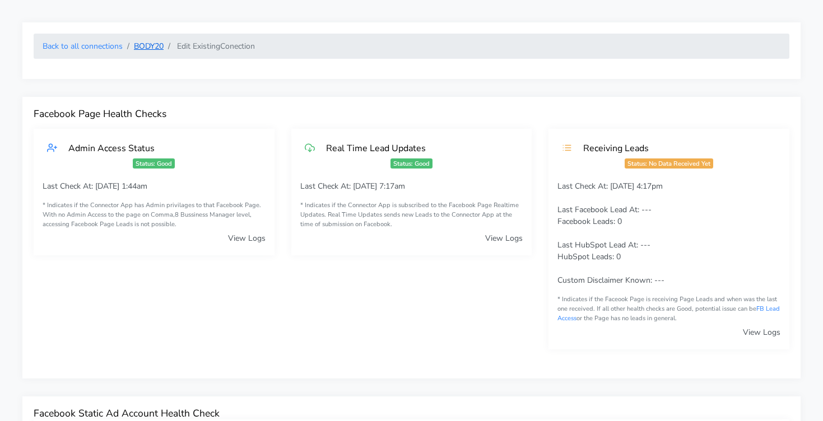
click at [151, 47] on link "BODY20" at bounding box center [149, 46] width 30 height 11
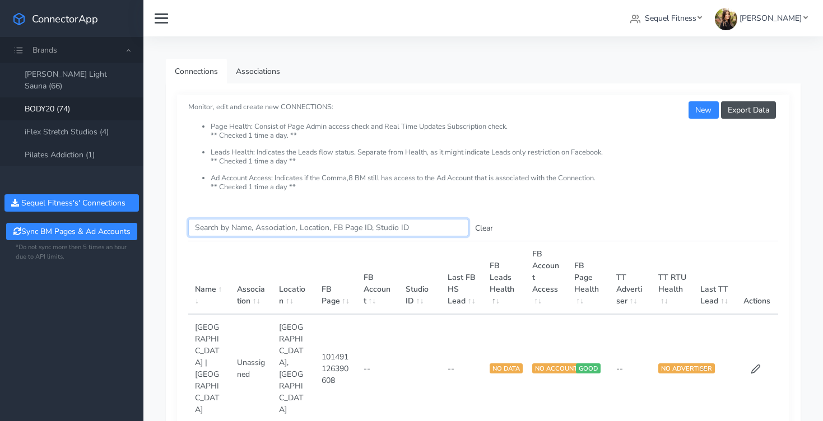
click at [269, 231] on input "Search this table" at bounding box center [328, 227] width 280 height 17
type input "[PERSON_NAME]"
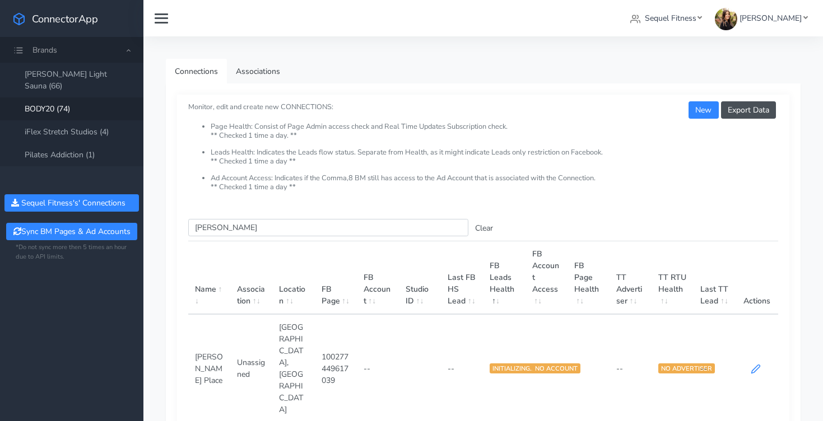
click at [756, 364] on icon at bounding box center [756, 369] width 10 height 10
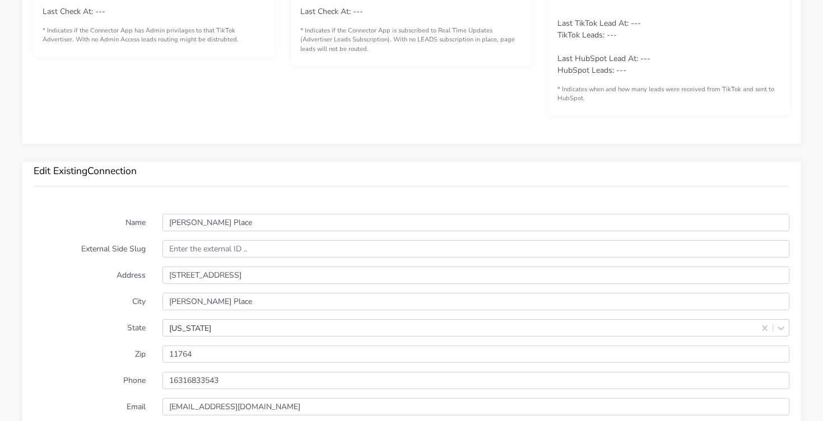
scroll to position [574, 0]
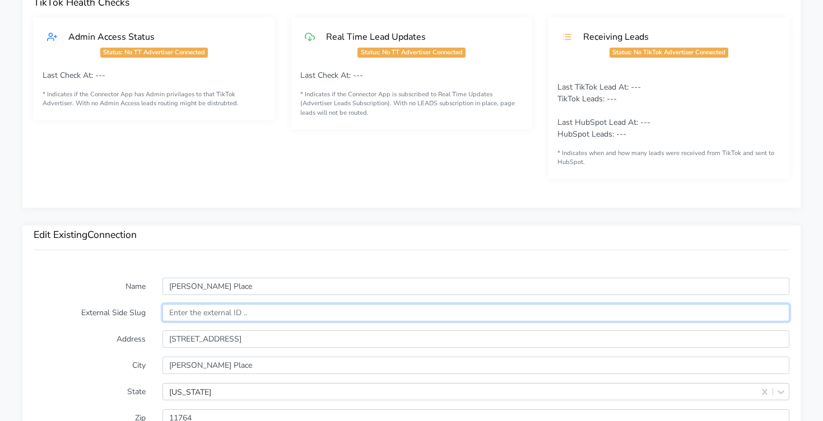
click at [184, 315] on input "text" at bounding box center [475, 312] width 627 height 17
paste input "13227"
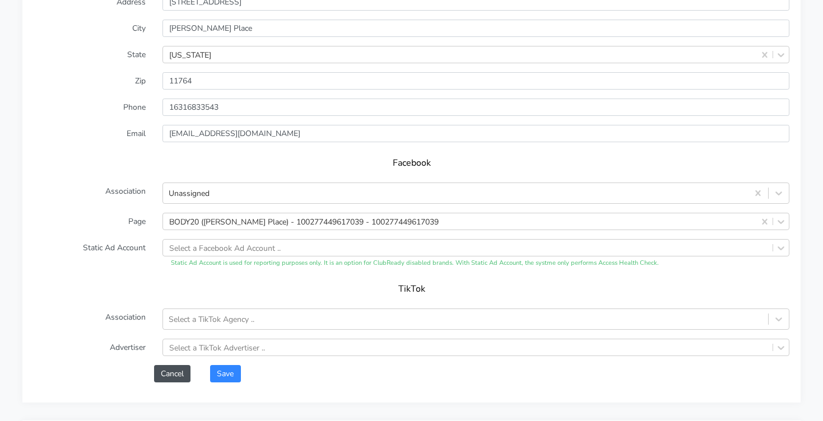
scroll to position [1004, 0]
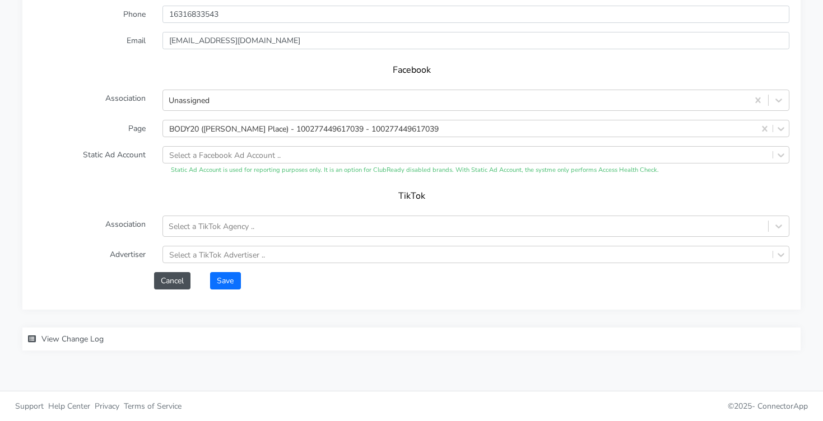
type input "13227"
click at [213, 289] on button "Save" at bounding box center [225, 280] width 30 height 17
click at [219, 283] on div "Saving ... Loading..." at bounding box center [411, 210] width 823 height 421
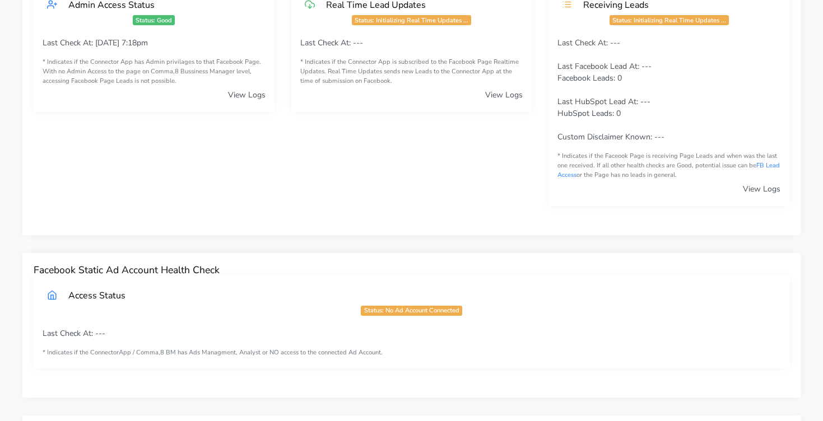
scroll to position [0, 0]
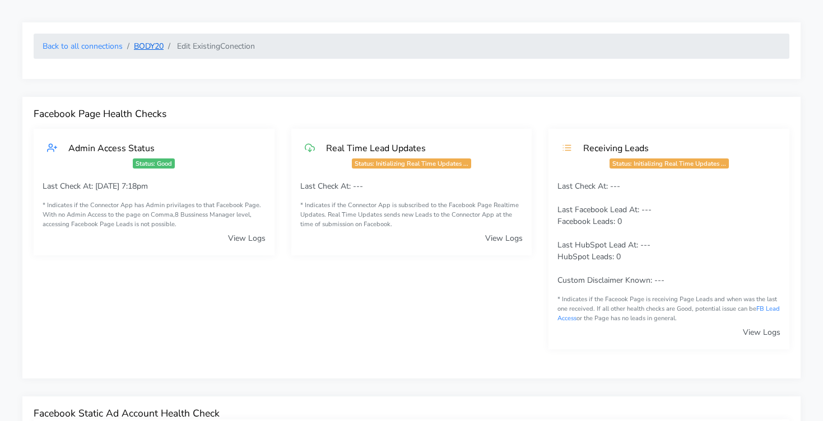
click at [152, 46] on link "BODY20" at bounding box center [149, 46] width 30 height 11
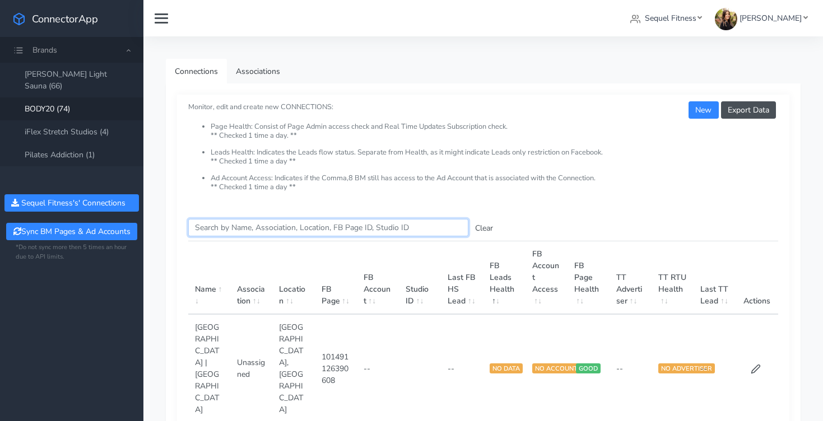
click at [364, 232] on input "Search this table" at bounding box center [328, 227] width 280 height 17
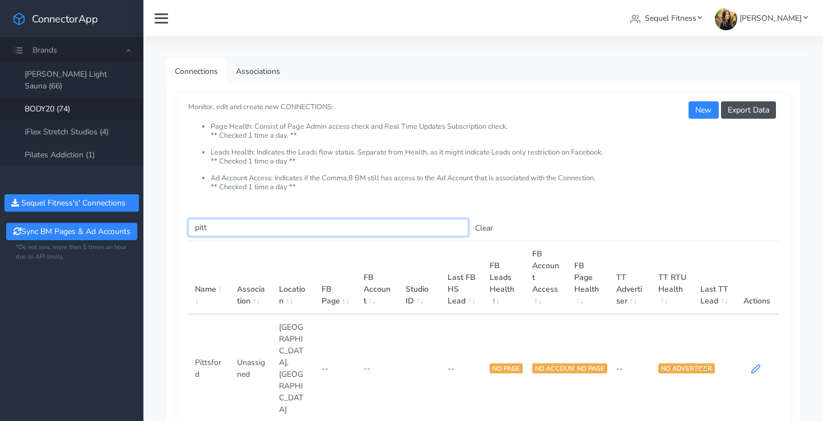
type input "pitt"
click at [753, 364] on icon at bounding box center [756, 369] width 10 height 10
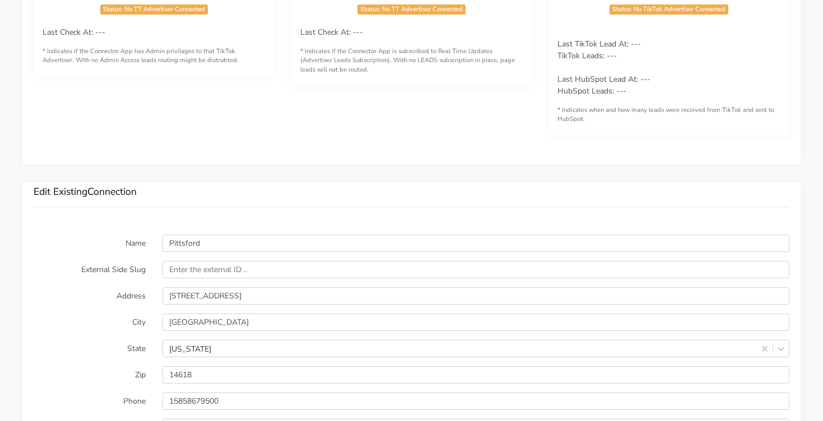
scroll to position [715, 0]
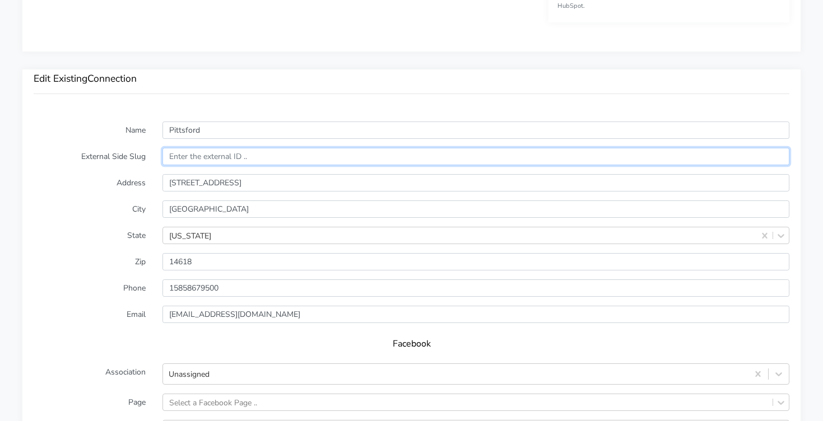
click at [190, 156] on input "text" at bounding box center [475, 156] width 627 height 17
paste input "11254"
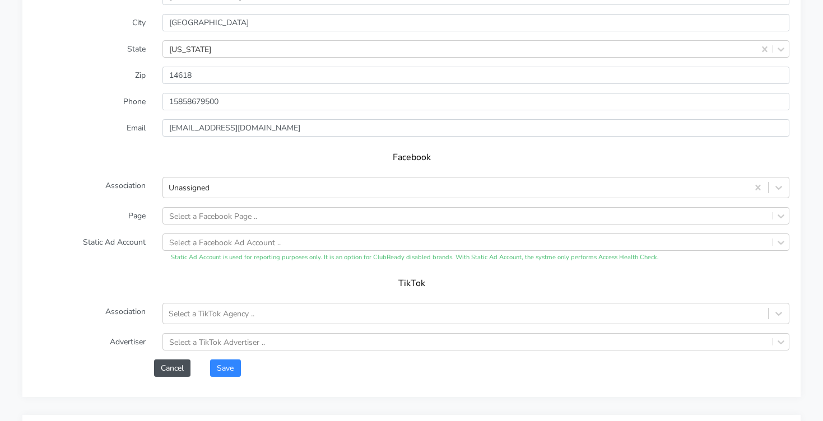
scroll to position [989, 0]
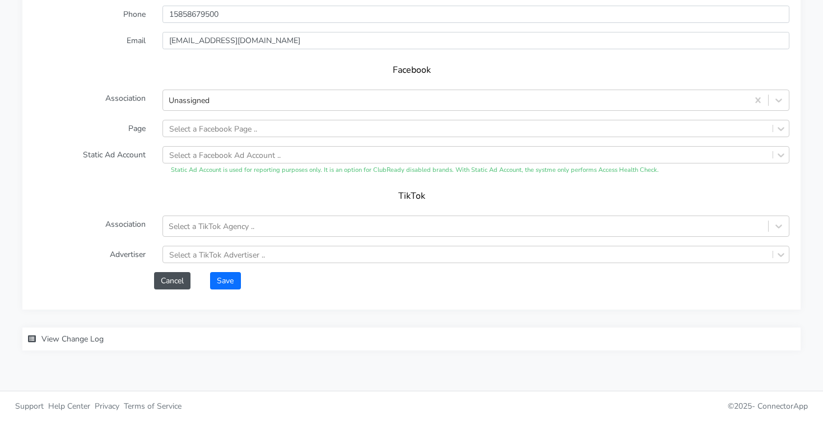
type input "11254"
click at [226, 282] on button "Save" at bounding box center [225, 280] width 30 height 17
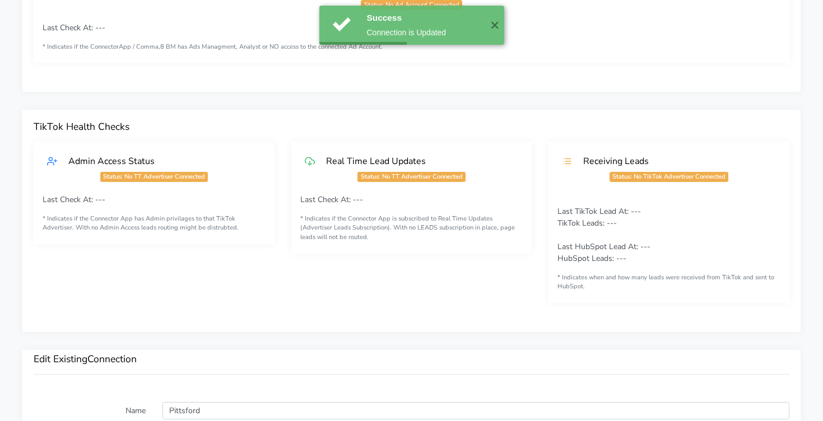
scroll to position [0, 0]
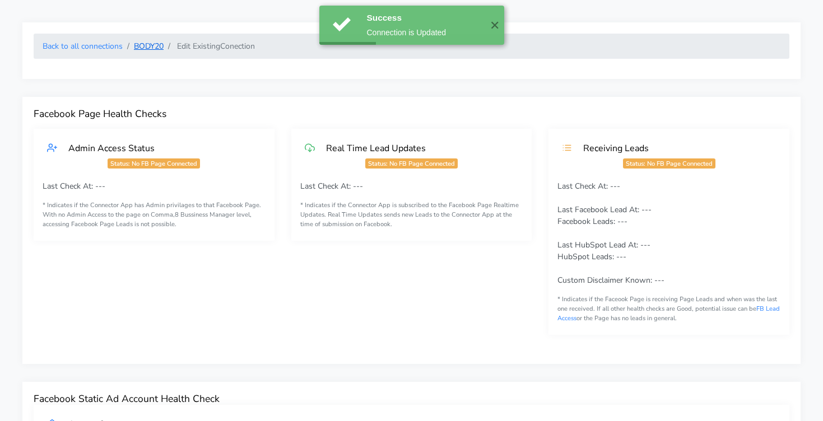
click at [155, 51] on link "BODY20" at bounding box center [149, 46] width 30 height 11
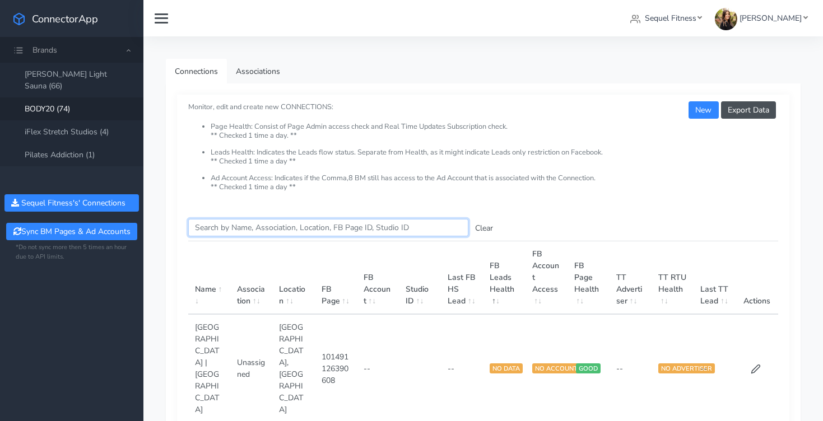
click at [234, 226] on input "Search this table" at bounding box center [328, 227] width 280 height 17
type input "ball"
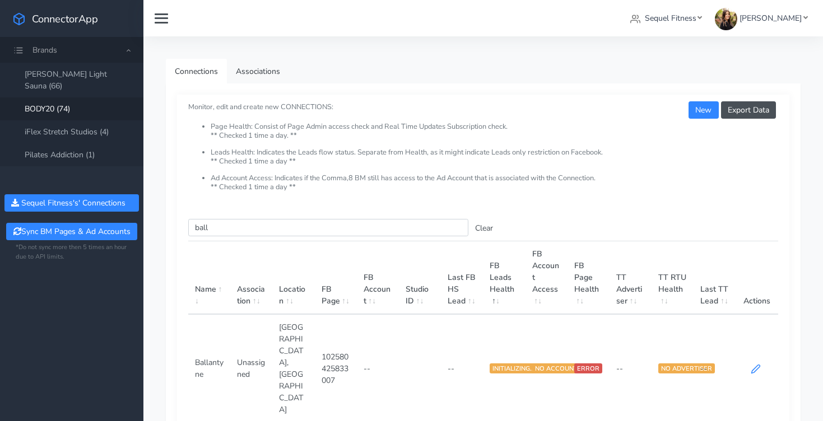
click at [753, 364] on icon at bounding box center [756, 369] width 10 height 10
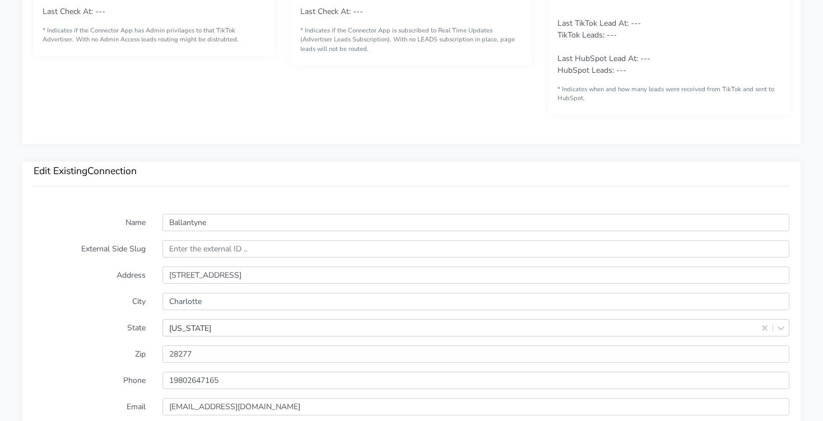
scroll to position [840, 0]
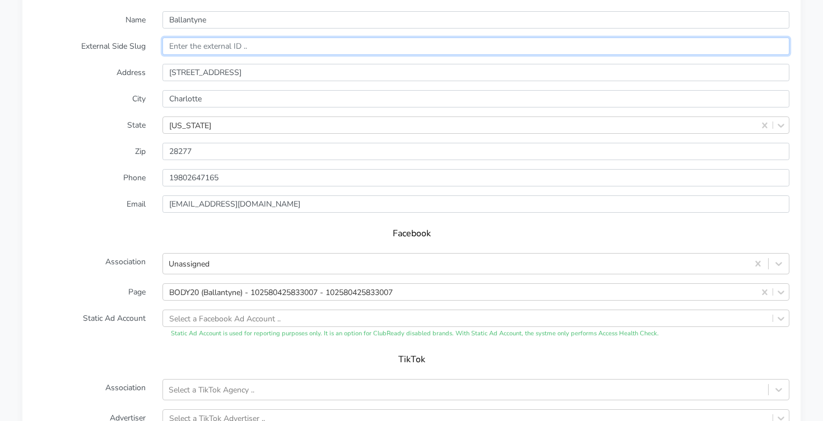
click at [188, 46] on input "text" at bounding box center [475, 46] width 627 height 17
paste input "15125"
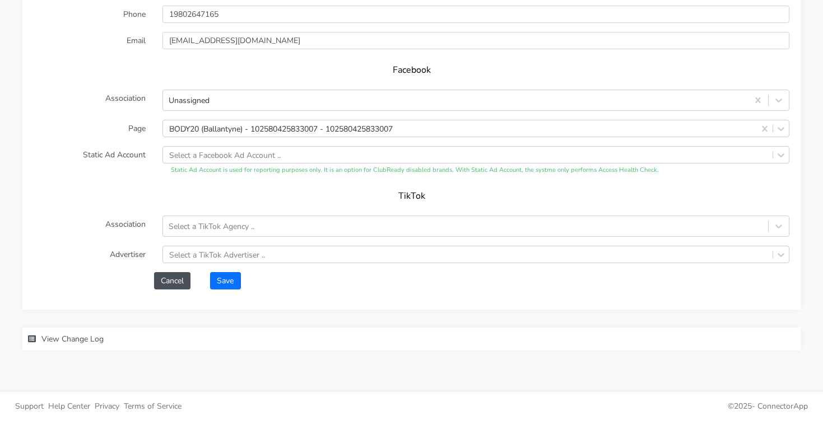
type input "15125"
click at [231, 275] on button "Save" at bounding box center [225, 280] width 30 height 17
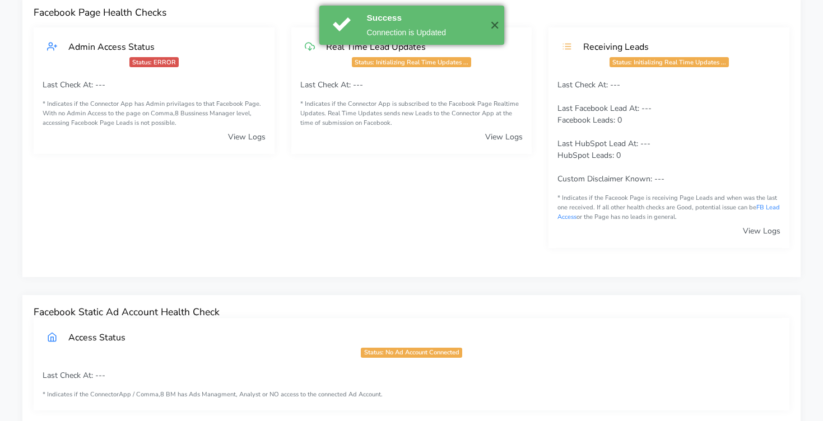
scroll to position [0, 0]
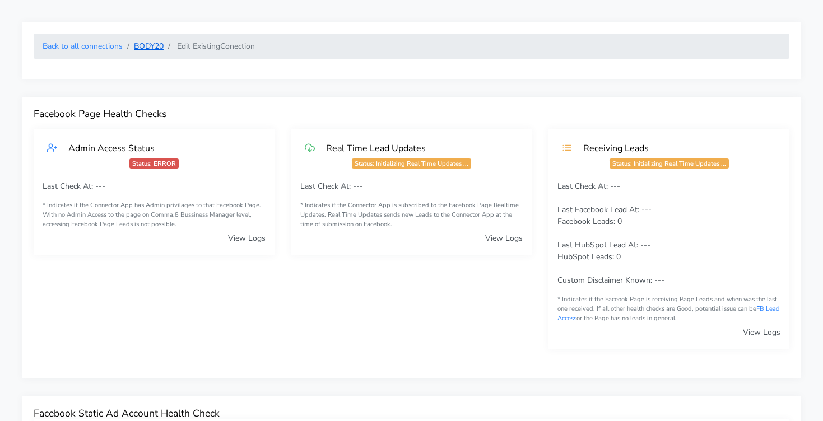
click at [152, 48] on link "BODY20" at bounding box center [149, 46] width 30 height 11
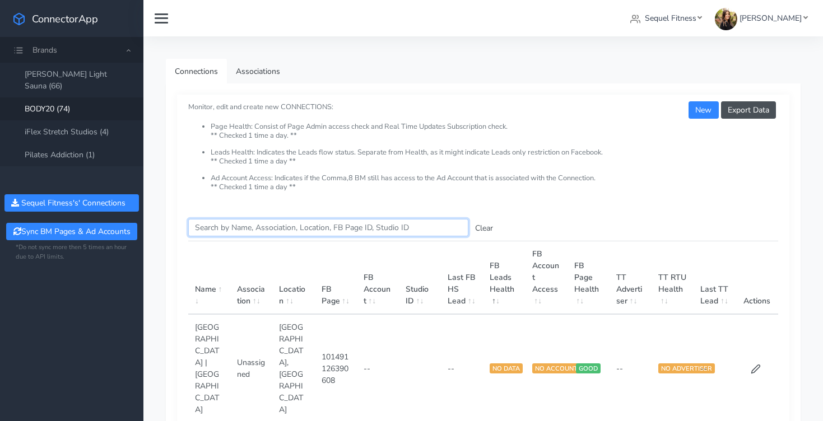
click at [307, 230] on input "Search this table" at bounding box center [328, 227] width 280 height 17
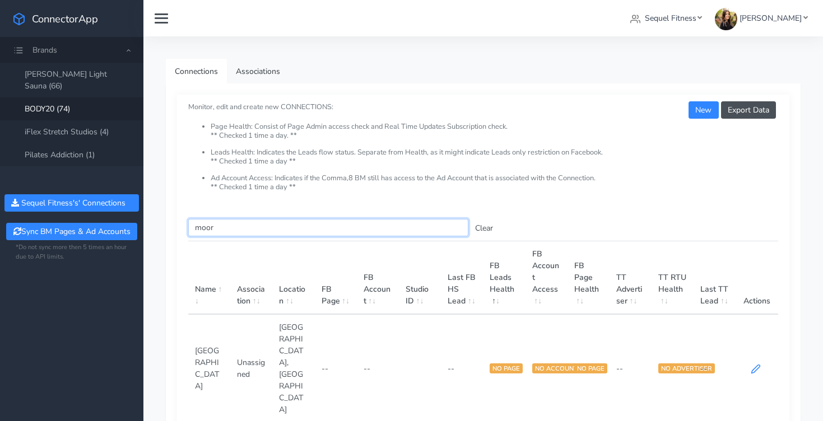
type input "moor"
click at [758, 364] on icon at bounding box center [756, 369] width 10 height 10
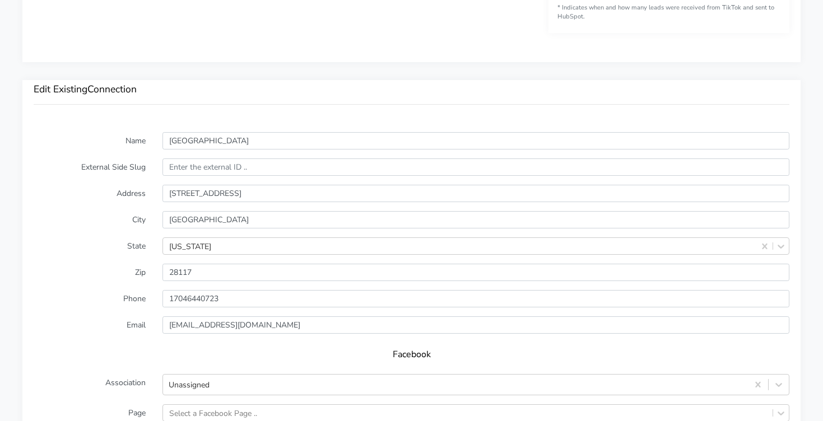
scroll to position [707, 0]
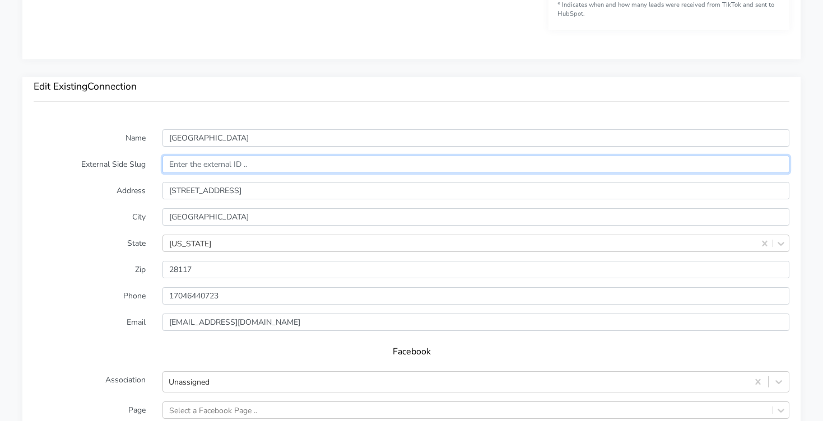
click at [199, 166] on input "text" at bounding box center [475, 164] width 627 height 17
paste input "13916"
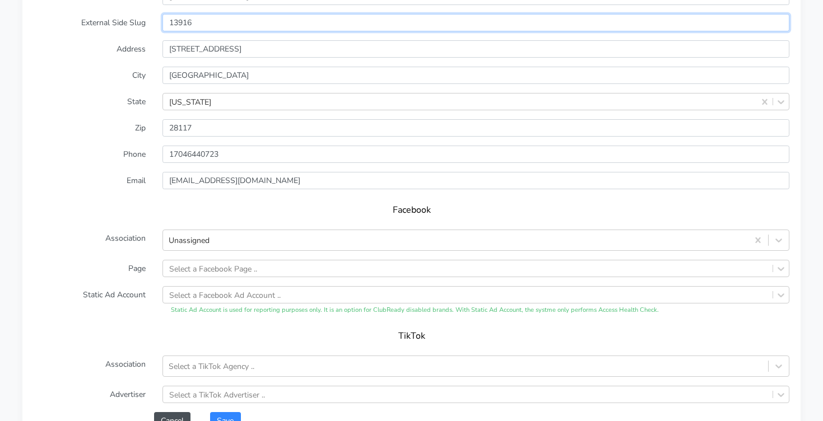
scroll to position [989, 0]
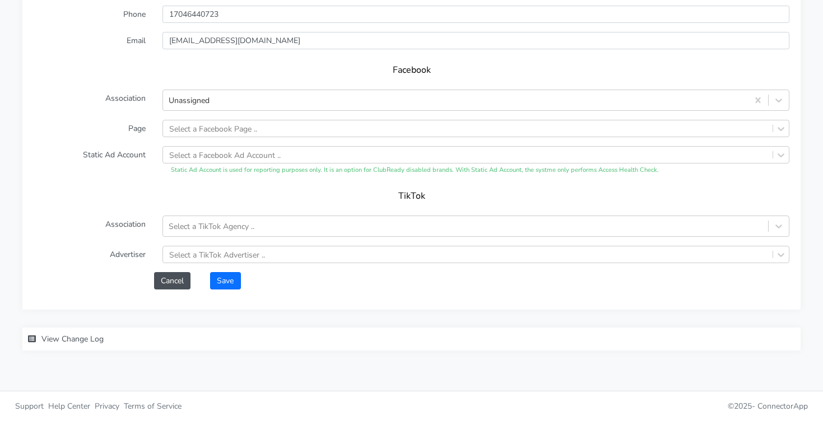
type input "13916"
click at [221, 280] on button "Save" at bounding box center [225, 280] width 30 height 17
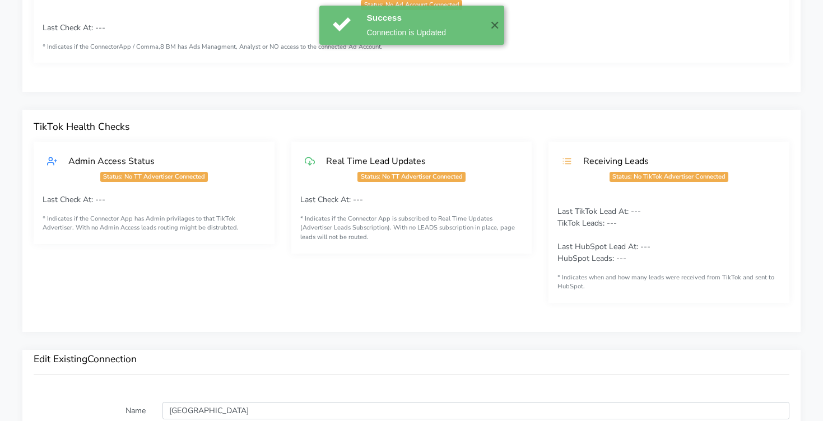
scroll to position [0, 0]
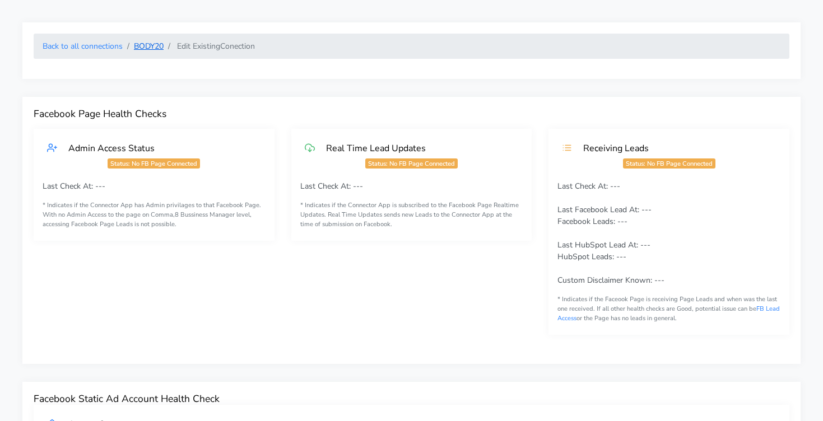
click at [152, 47] on link "BODY20" at bounding box center [149, 46] width 30 height 11
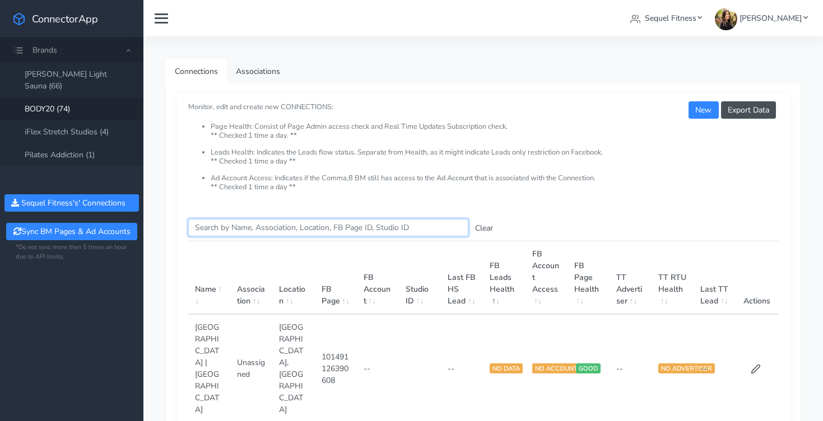
click at [219, 228] on input "Search this table" at bounding box center [328, 227] width 280 height 17
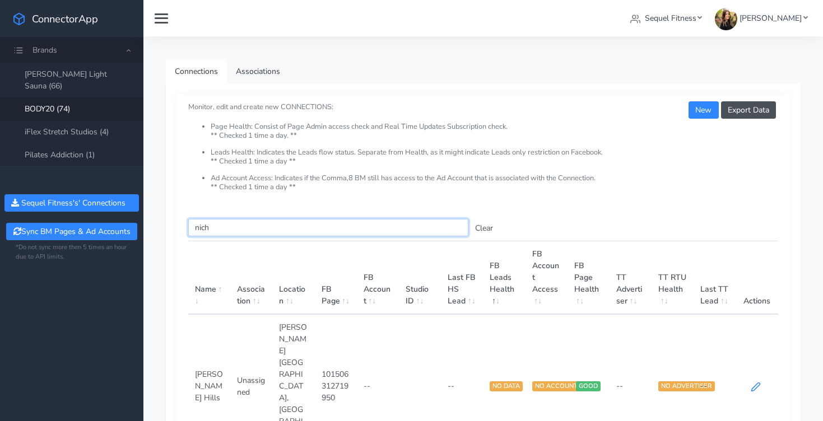
type input "nich"
click at [752, 382] on icon at bounding box center [756, 387] width 10 height 10
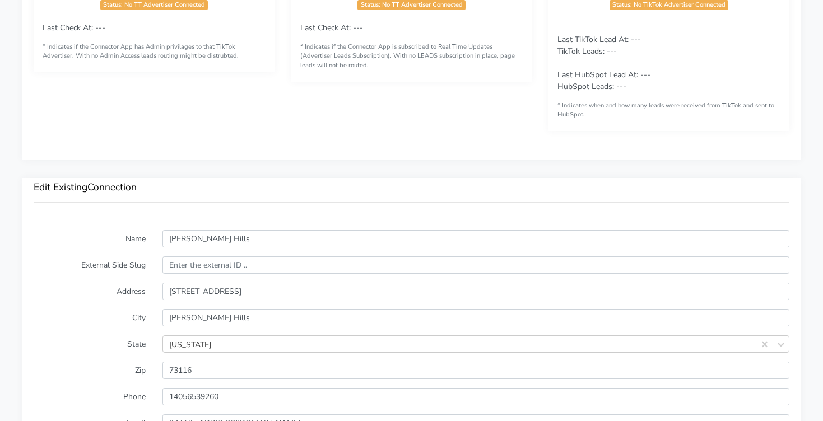
scroll to position [626, 0]
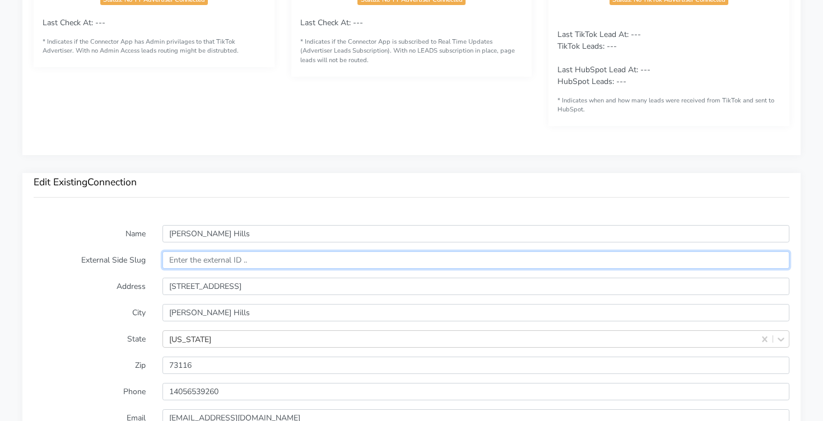
click at [175, 260] on input "text" at bounding box center [475, 259] width 627 height 17
paste input "12905"
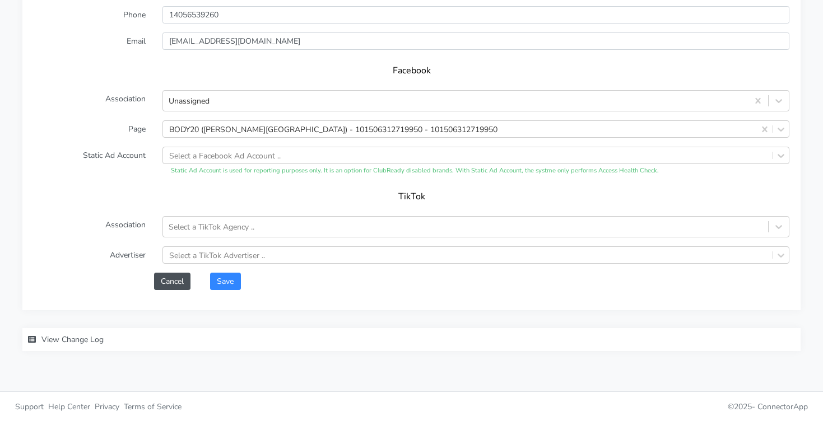
scroll to position [1004, 0]
type input "12905"
click at [238, 279] on button "Save" at bounding box center [225, 280] width 30 height 17
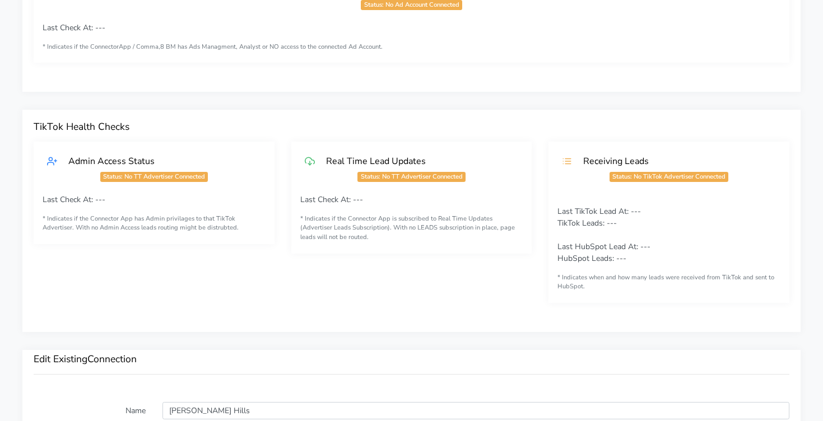
scroll to position [0, 0]
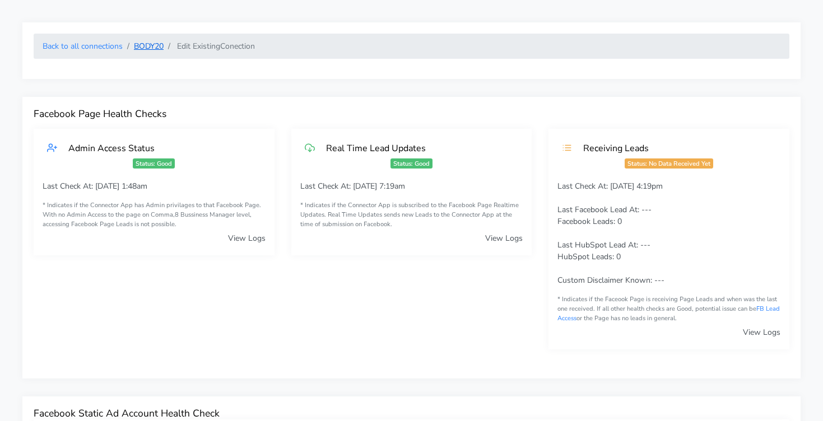
click at [158, 49] on link "BODY20" at bounding box center [149, 46] width 30 height 11
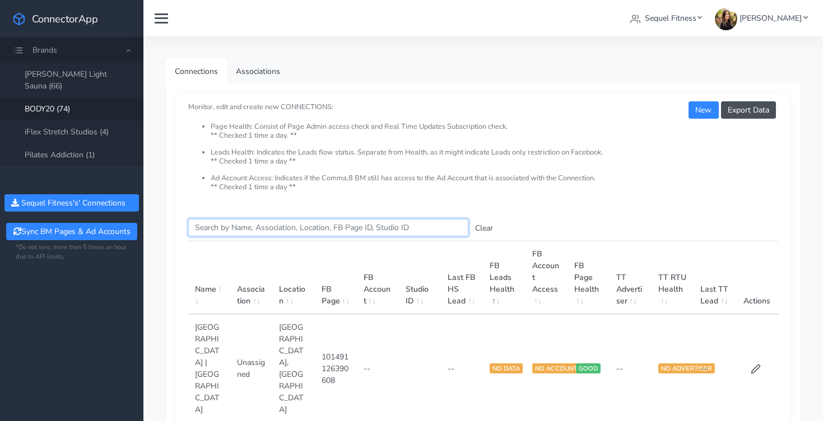
click at [202, 231] on input "Search this table" at bounding box center [328, 227] width 280 height 17
paste input "13777"
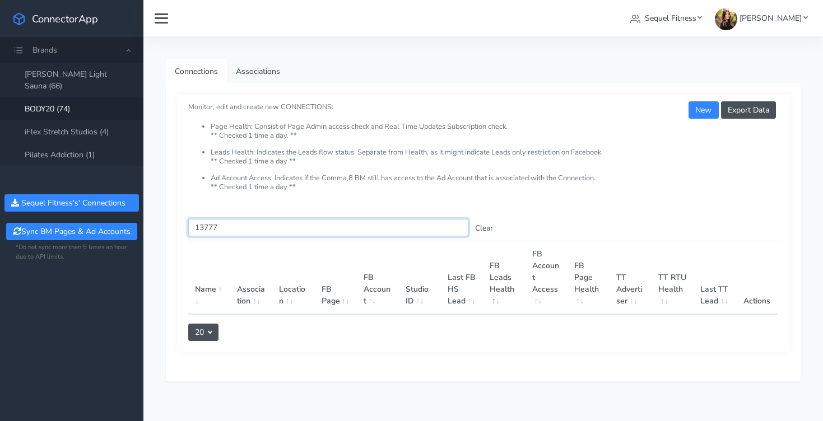
click at [202, 224] on input "13777" at bounding box center [328, 227] width 280 height 17
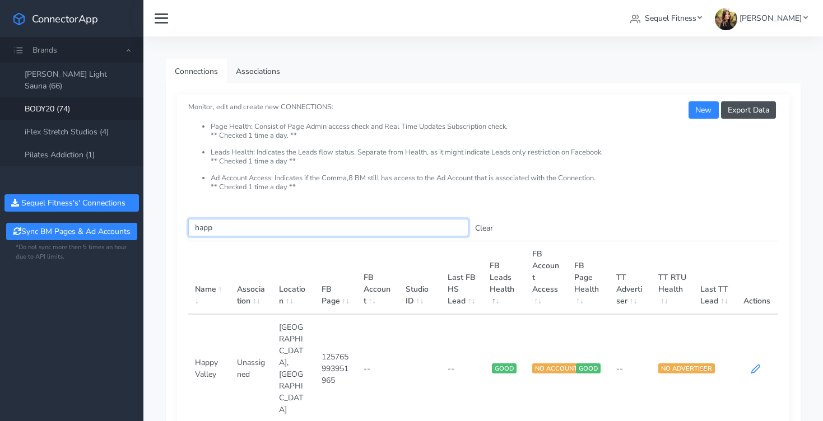
type input "happ"
click at [753, 364] on icon at bounding box center [756, 369] width 10 height 10
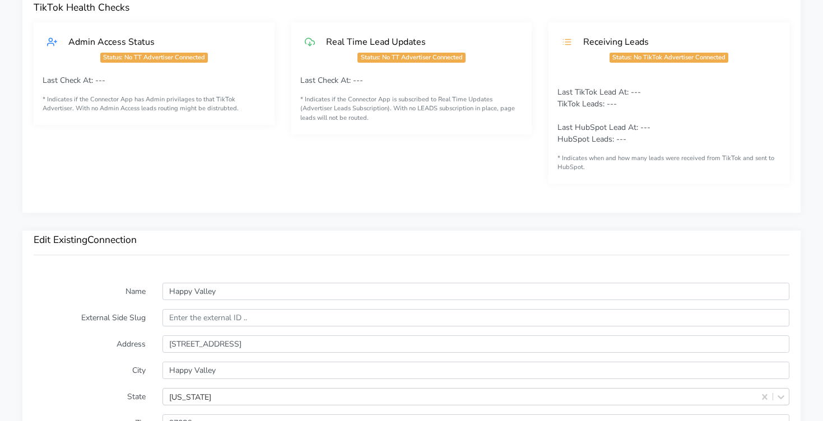
scroll to position [634, 0]
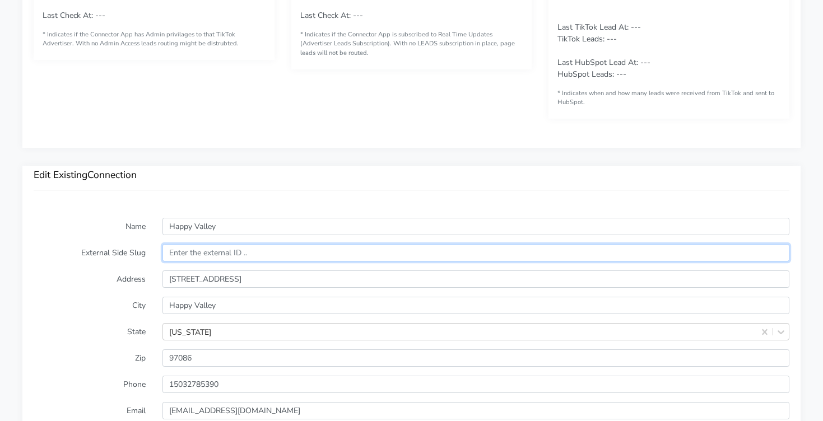
click at [221, 255] on input "text" at bounding box center [475, 252] width 627 height 17
paste input "13777"
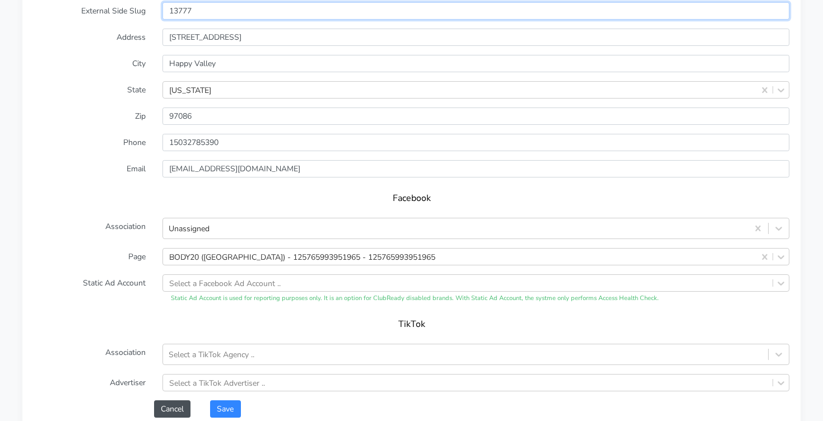
scroll to position [1004, 0]
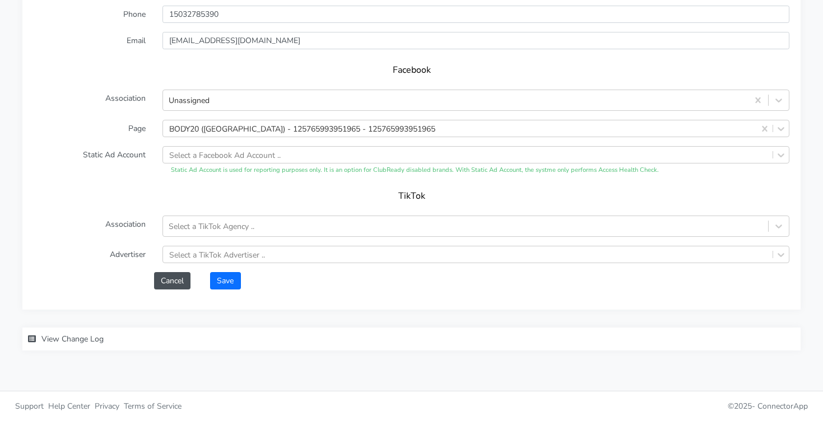
type input "13777"
click at [220, 277] on button "Save" at bounding box center [225, 280] width 30 height 17
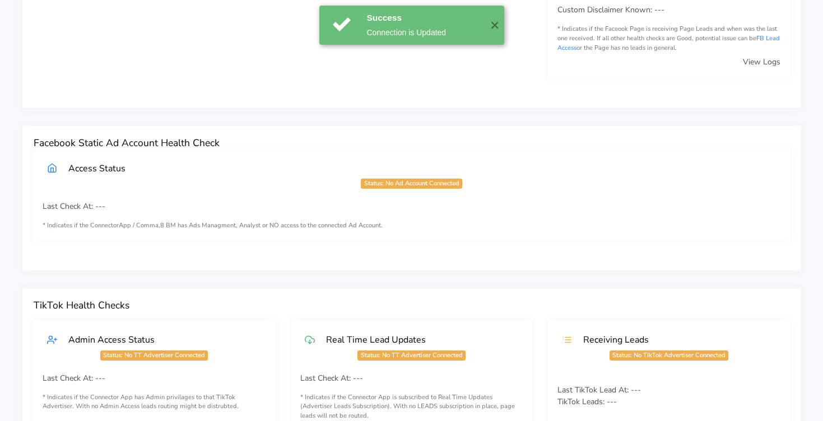
scroll to position [0, 0]
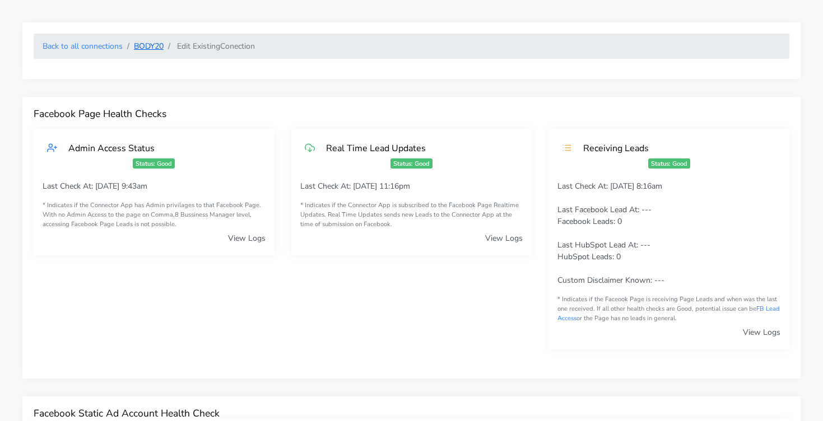
click at [152, 44] on link "BODY20" at bounding box center [149, 46] width 30 height 11
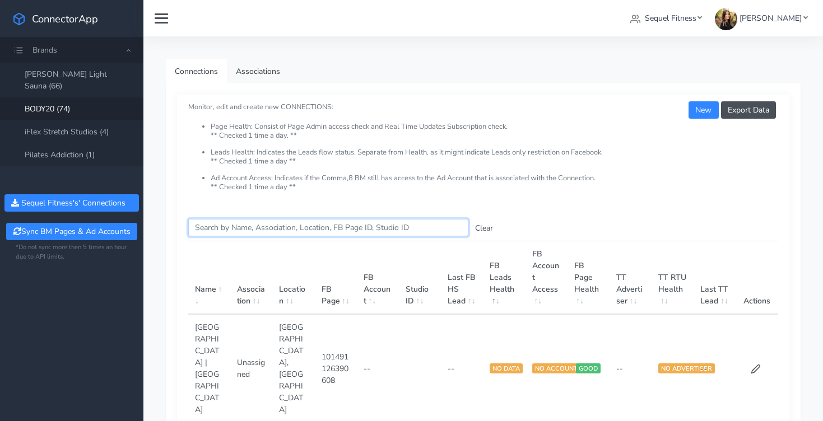
click at [319, 226] on input "Search this table" at bounding box center [328, 227] width 280 height 17
type input "lake"
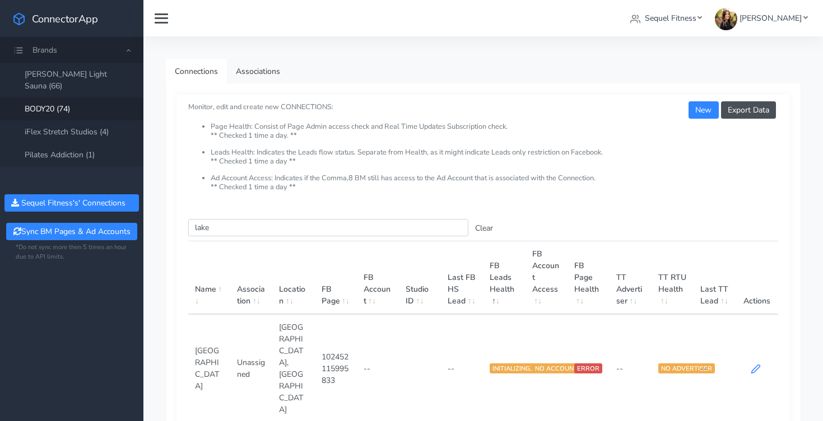
click at [758, 364] on icon at bounding box center [756, 369] width 10 height 10
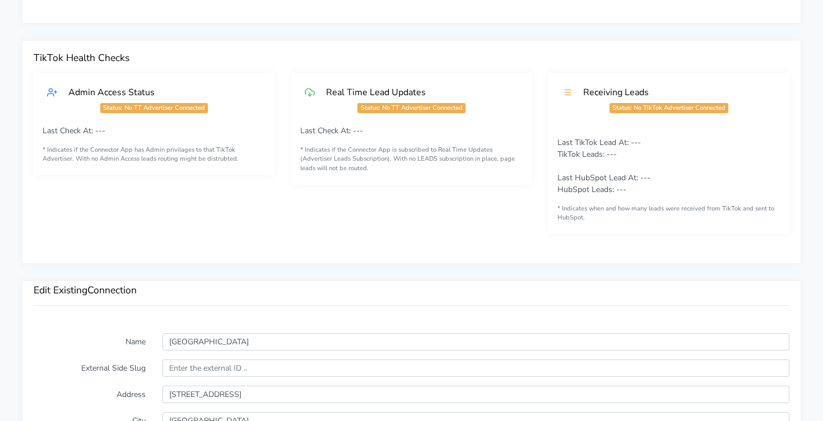
scroll to position [663, 0]
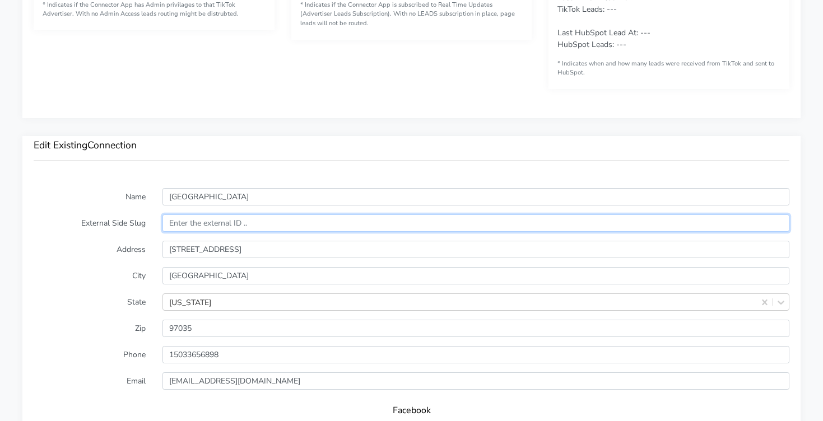
click at [207, 225] on input "text" at bounding box center [475, 223] width 627 height 17
paste input "12973"
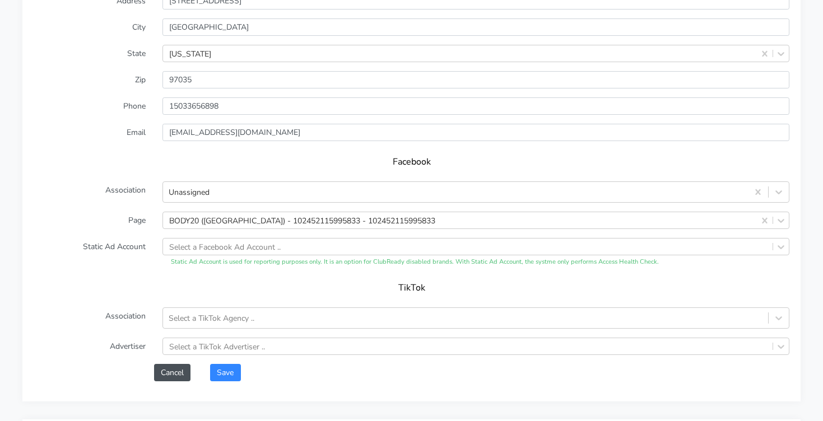
scroll to position [1004, 0]
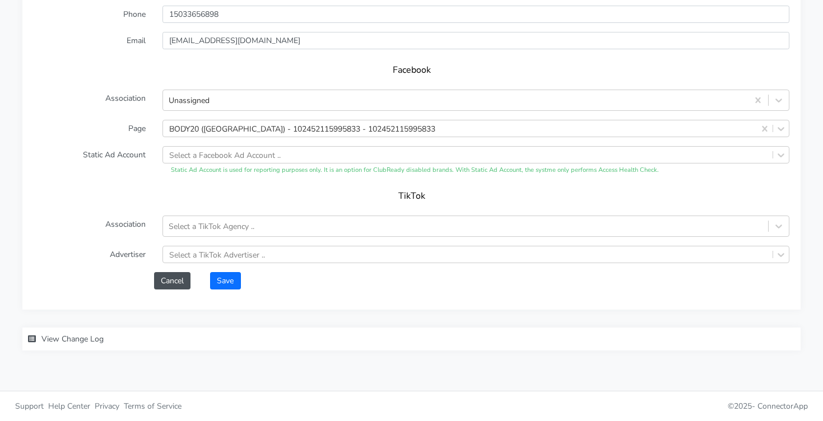
type input "12973"
click at [219, 282] on button "Save" at bounding box center [225, 280] width 30 height 17
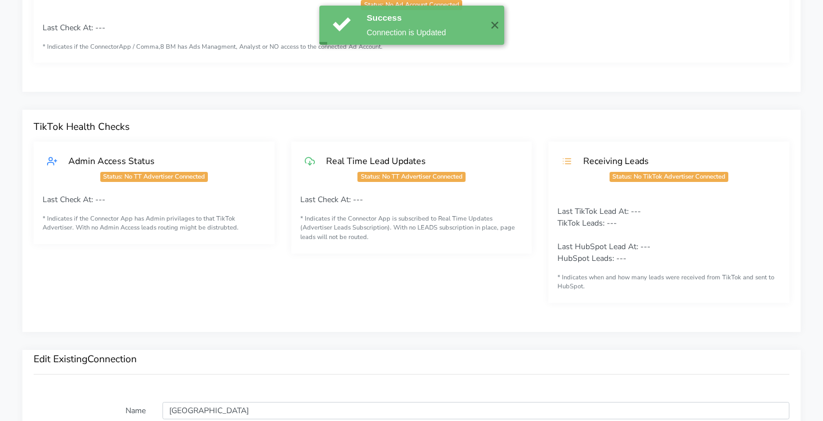
scroll to position [0, 0]
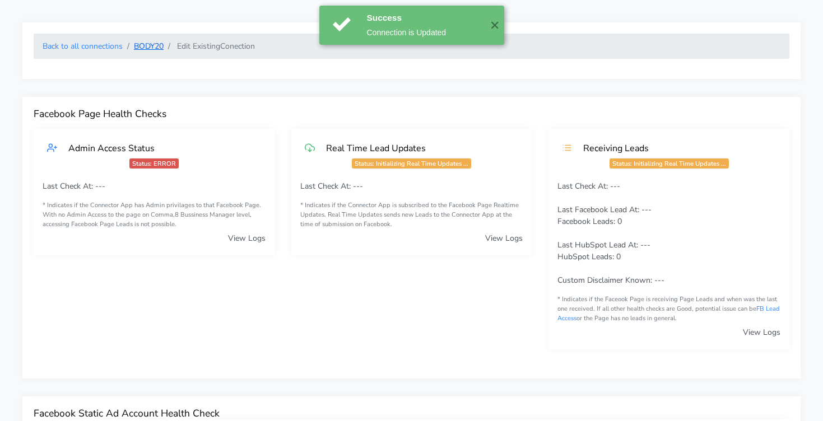
click at [146, 48] on link "BODY20" at bounding box center [149, 46] width 30 height 11
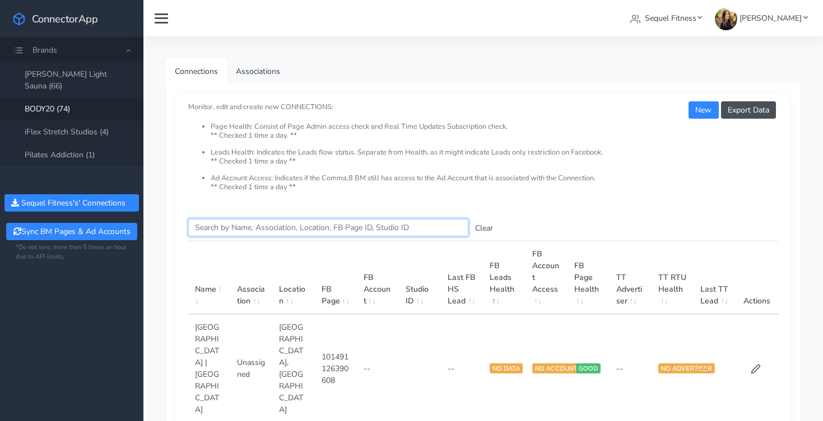
click at [221, 232] on input "Search this table" at bounding box center [328, 227] width 280 height 17
type input "cran"
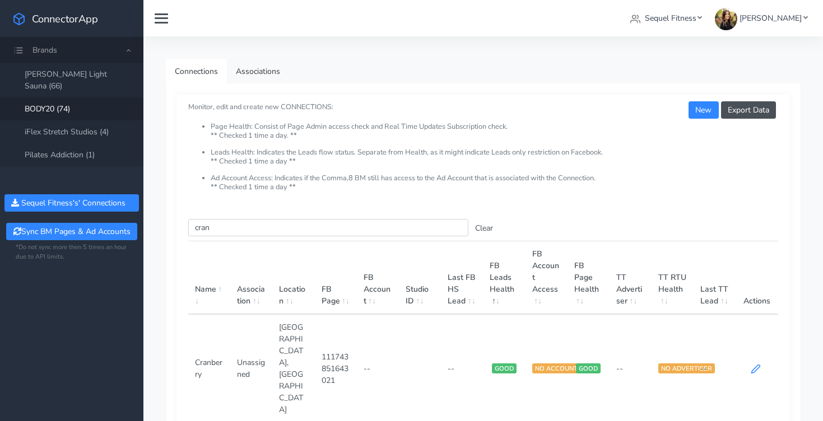
click at [757, 364] on icon at bounding box center [756, 369] width 10 height 10
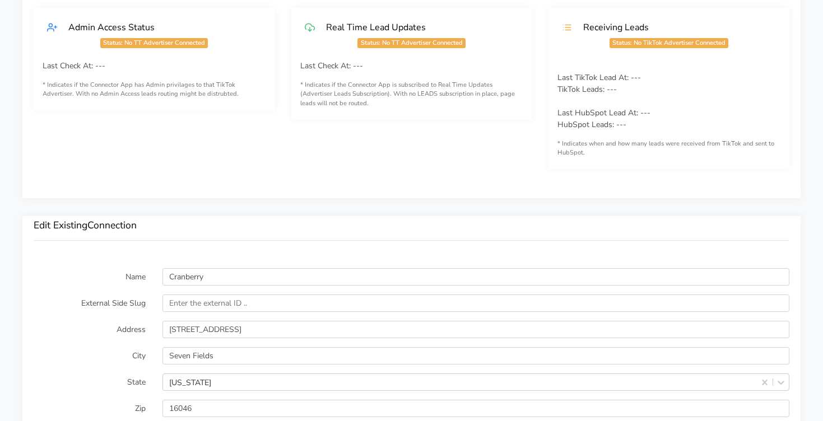
scroll to position [603, 0]
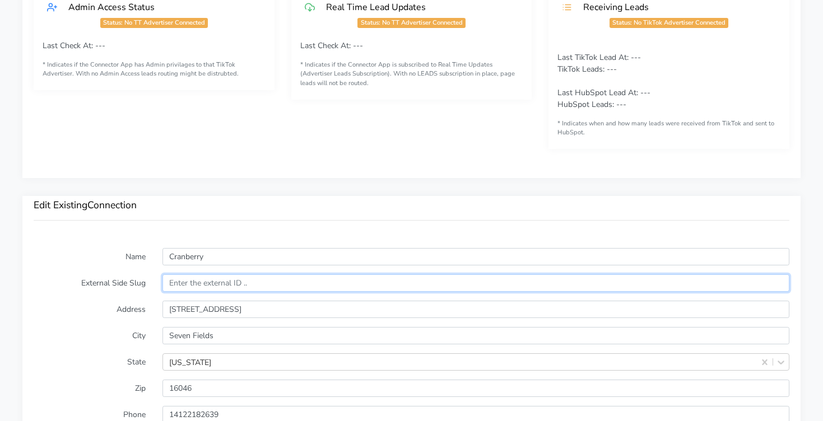
click at [215, 274] on input "text" at bounding box center [475, 282] width 627 height 17
paste input "12732"
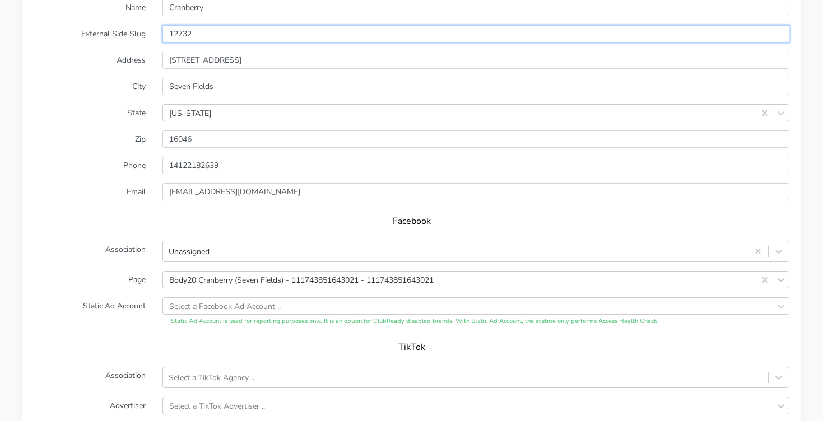
scroll to position [1004, 0]
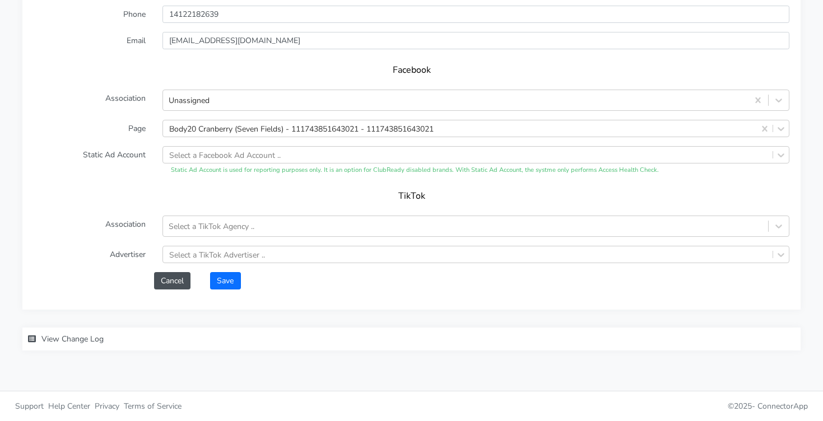
type input "12732"
click at [234, 277] on button "Save" at bounding box center [225, 280] width 30 height 17
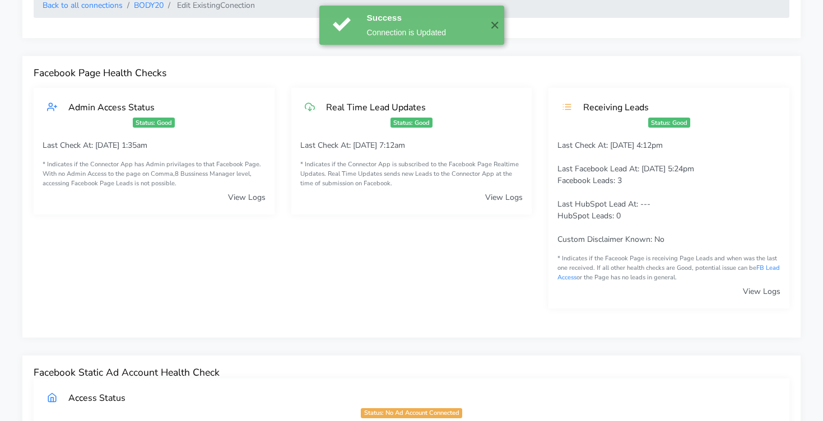
scroll to position [0, 0]
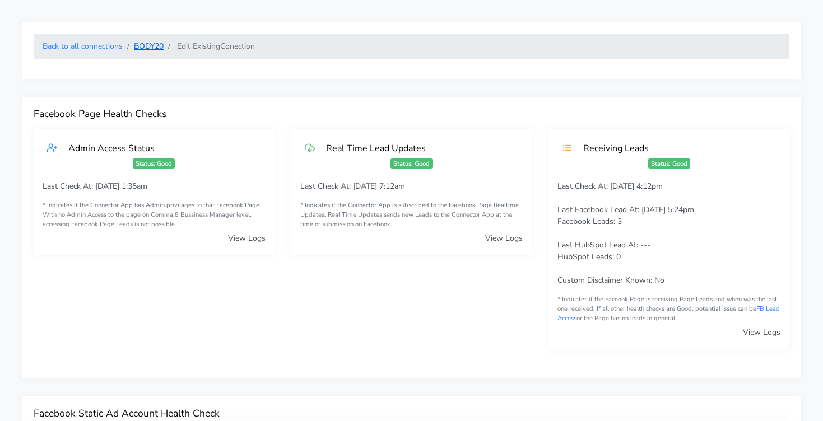
click at [148, 47] on link "BODY20" at bounding box center [149, 46] width 30 height 11
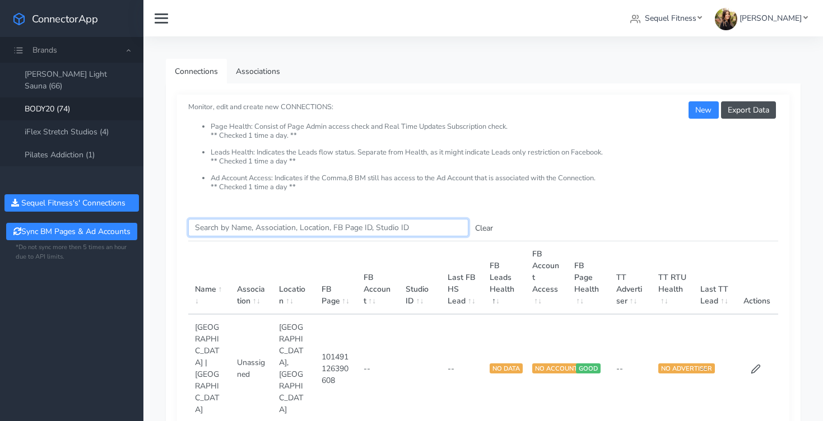
click at [261, 230] on input "Search this table" at bounding box center [328, 227] width 280 height 17
type input "new"
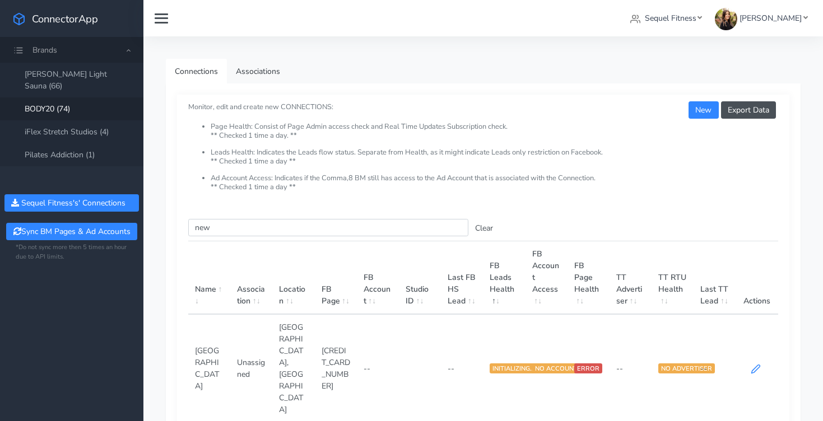
click at [754, 364] on icon at bounding box center [756, 369] width 10 height 10
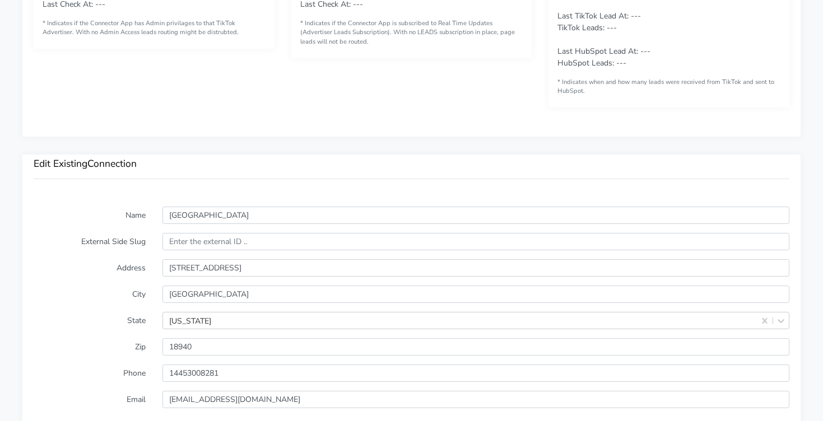
scroll to position [655, 0]
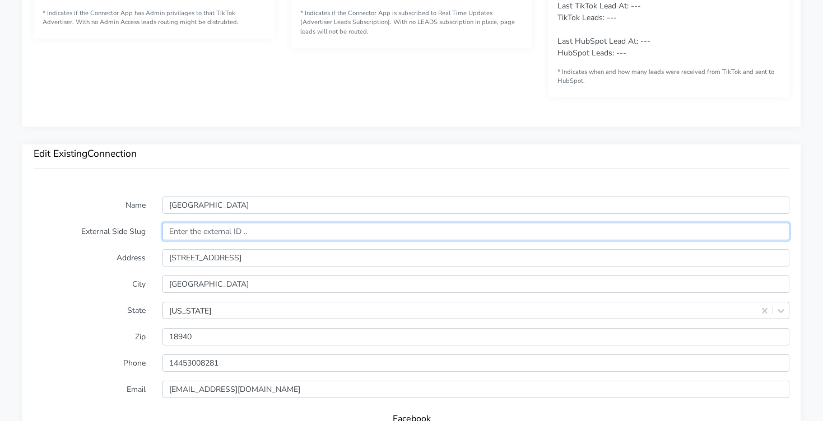
click at [257, 233] on input "text" at bounding box center [475, 231] width 627 height 17
paste input "13804"
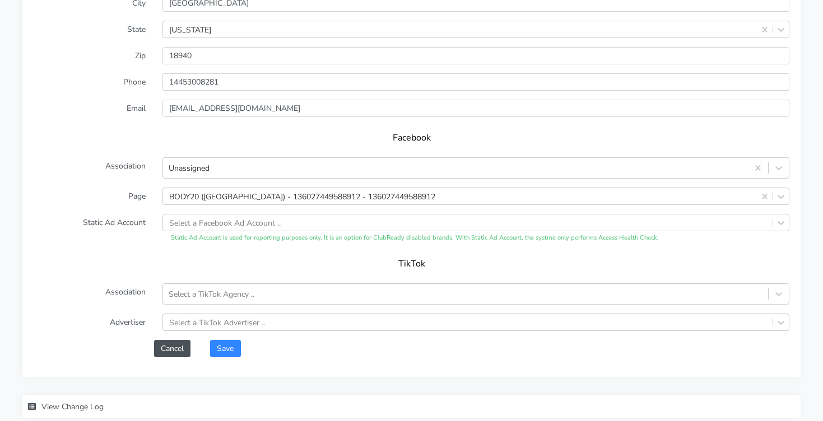
scroll to position [1004, 0]
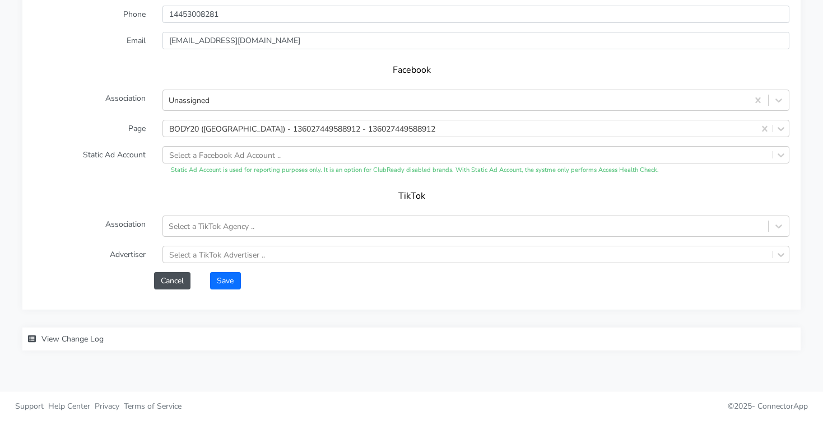
type input "13804"
click at [223, 277] on button "Save" at bounding box center [225, 280] width 30 height 17
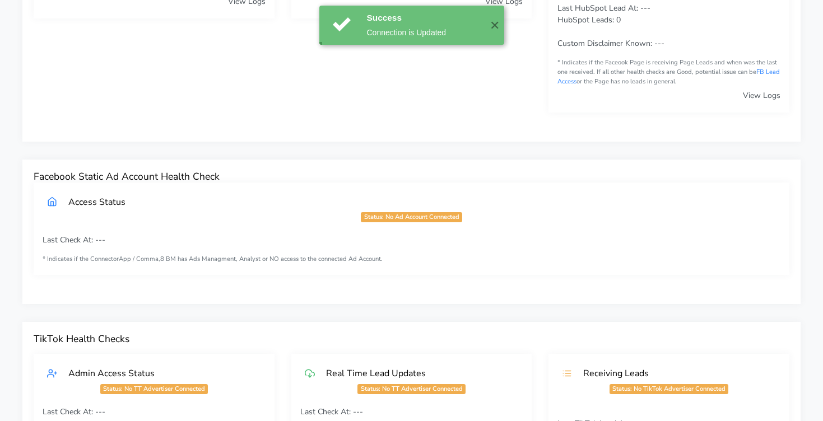
scroll to position [0, 0]
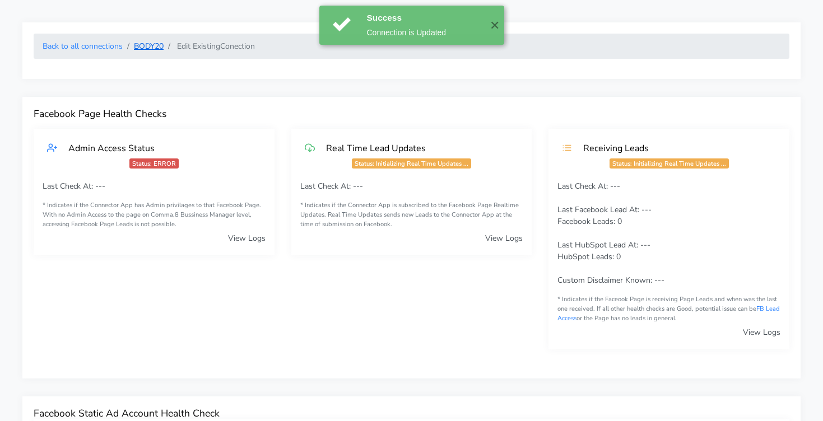
click at [143, 47] on link "BODY20" at bounding box center [149, 46] width 30 height 11
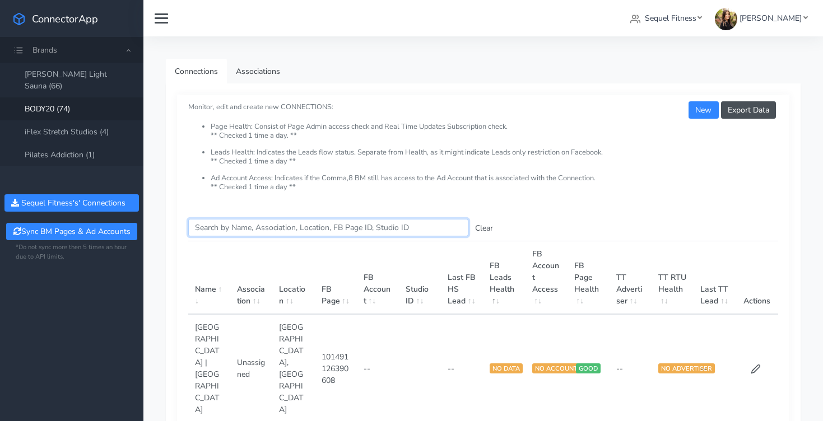
click at [284, 227] on input "Search this table" at bounding box center [328, 227] width 280 height 17
type input "[PERSON_NAME]"
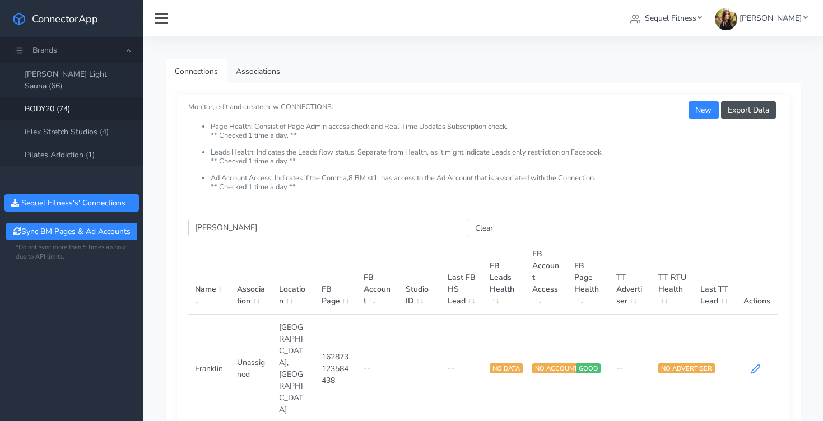
click at [753, 365] on icon at bounding box center [756, 369] width 8 height 8
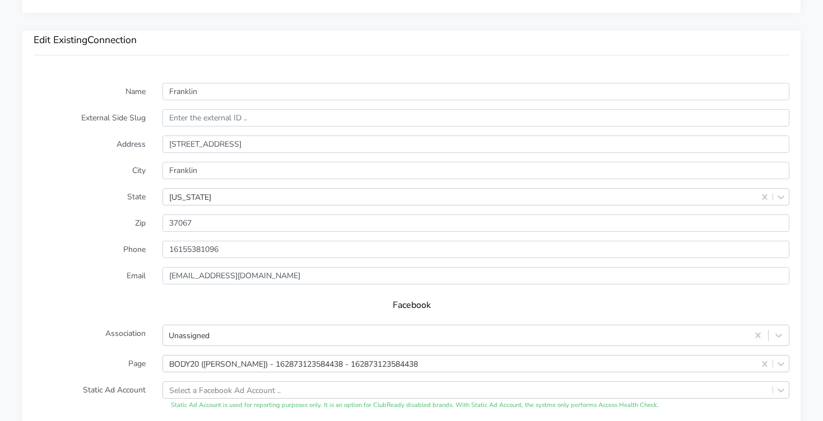
scroll to position [772, 0]
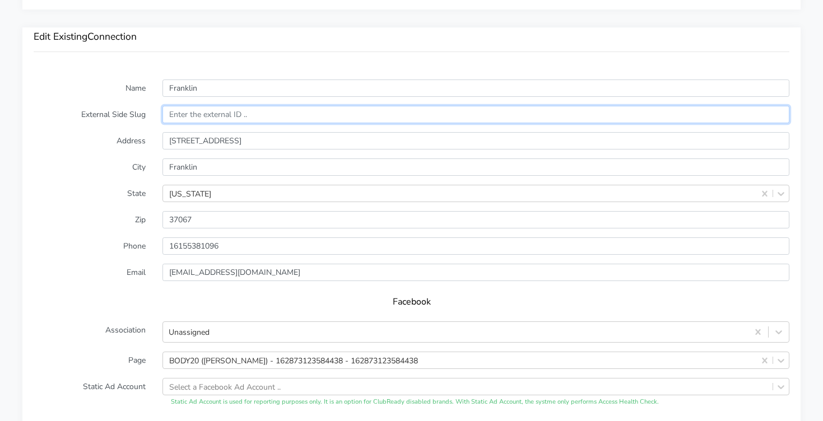
click at [217, 119] on input "text" at bounding box center [475, 114] width 627 height 17
paste input "13986"
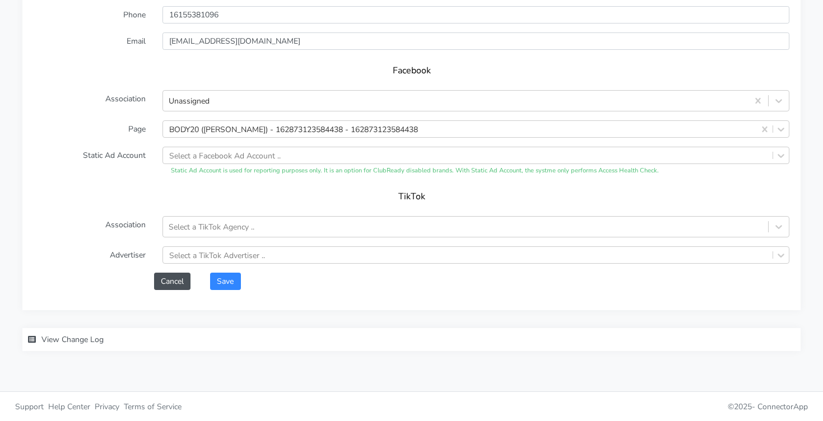
scroll to position [1004, 0]
type input "13986"
click at [236, 273] on button "Save" at bounding box center [225, 280] width 30 height 17
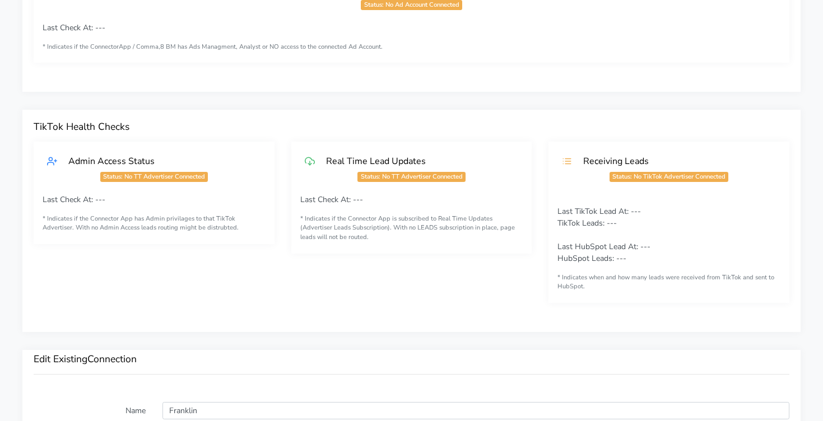
scroll to position [0, 0]
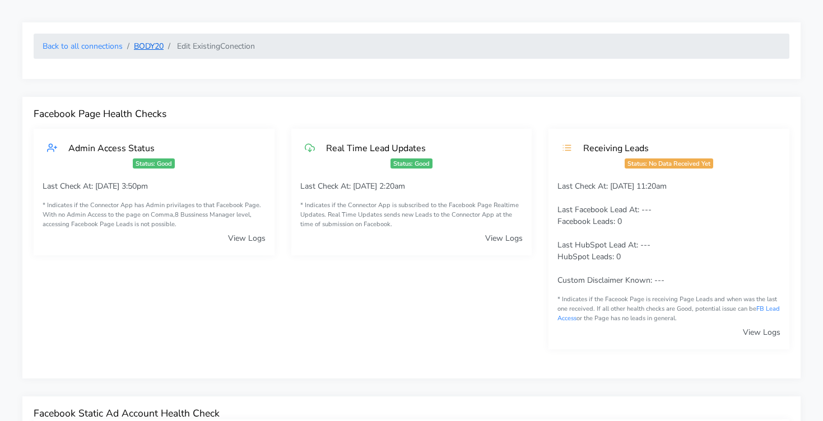
click at [143, 45] on link "BODY20" at bounding box center [149, 46] width 30 height 11
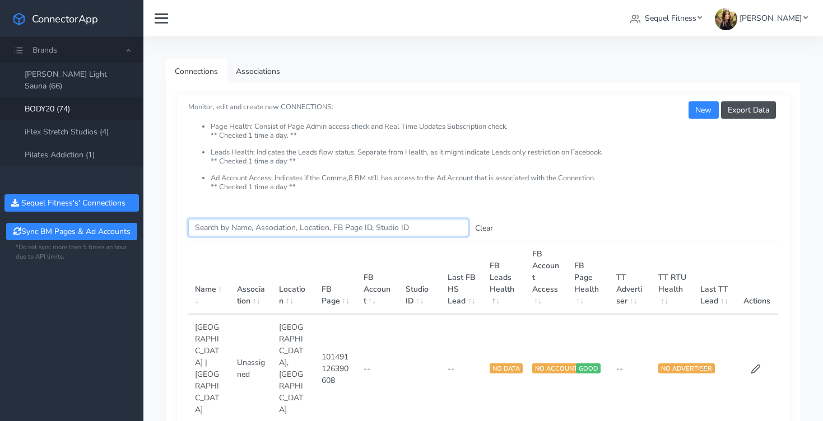
click at [340, 223] on input "Search this table" at bounding box center [328, 227] width 280 height 17
type input "agg"
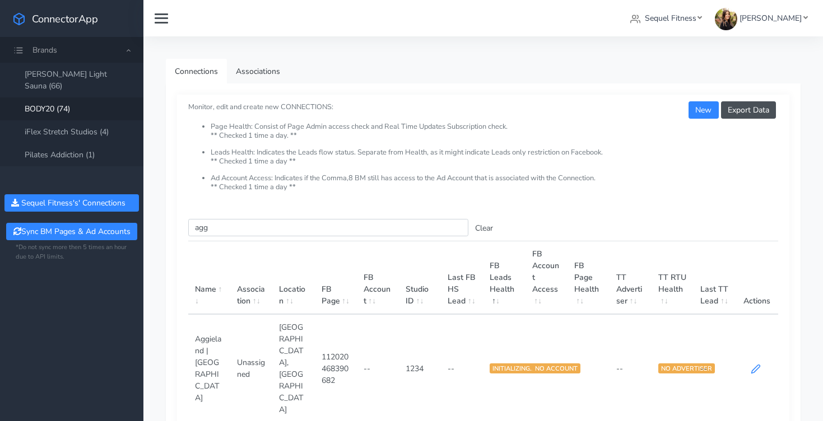
click at [758, 364] on icon at bounding box center [756, 369] width 10 height 10
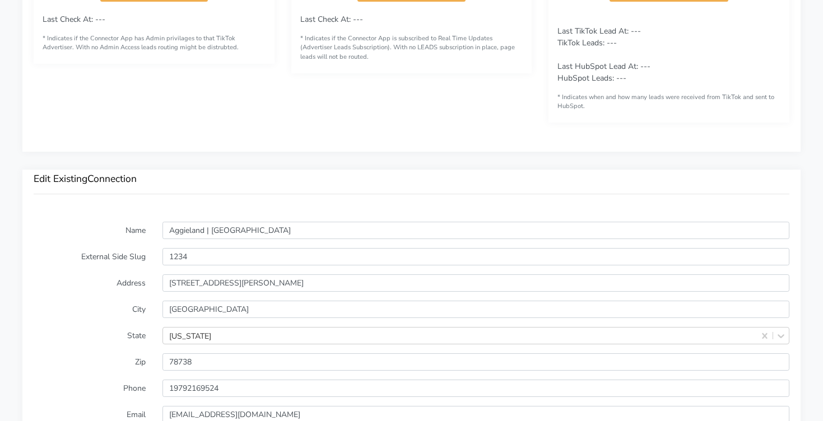
scroll to position [728, 0]
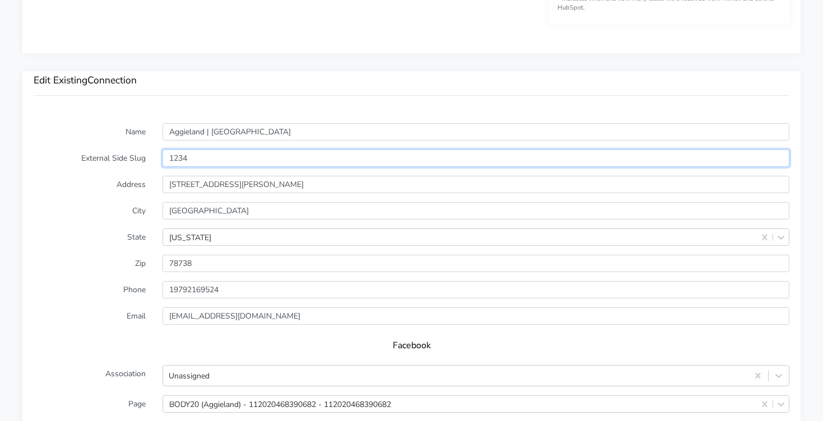
drag, startPoint x: 202, startPoint y: 160, endPoint x: 142, endPoint y: 156, distance: 60.0
click at [142, 156] on div "External Side Slug 1234" at bounding box center [411, 158] width 772 height 17
paste input "301"
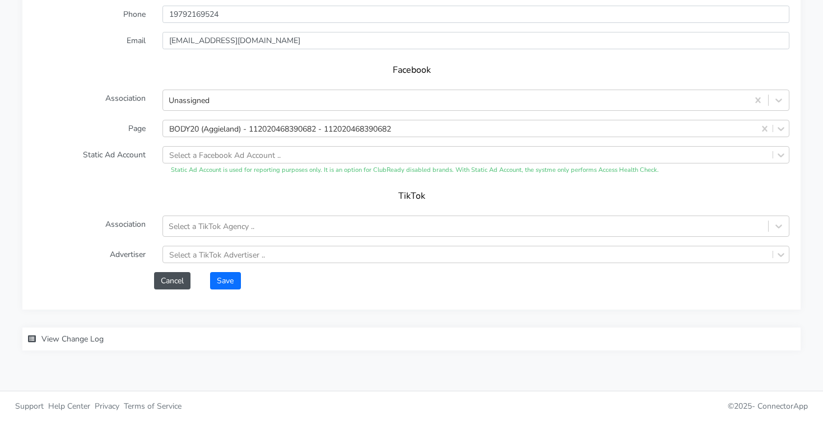
type input "13014"
click at [220, 283] on button "Save" at bounding box center [225, 280] width 30 height 17
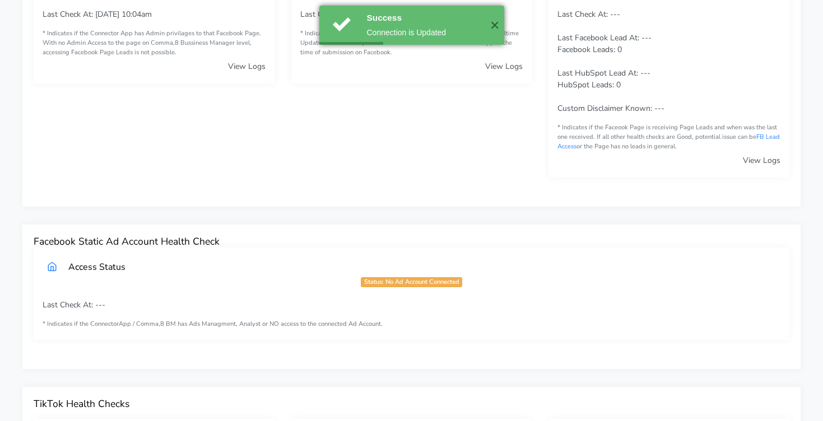
scroll to position [0, 0]
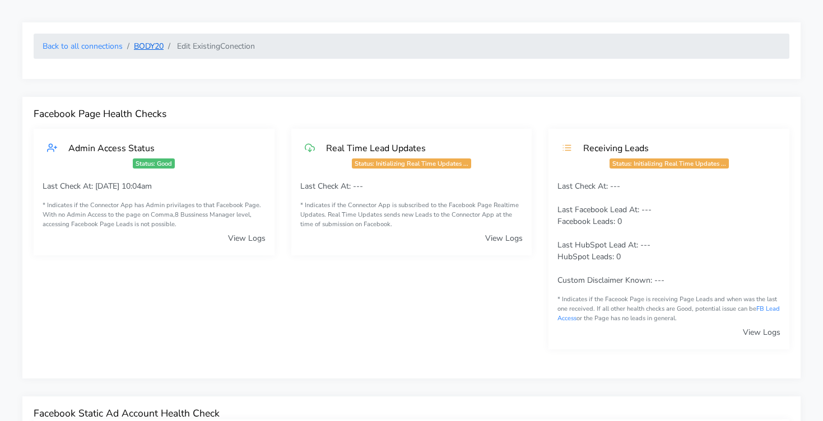
click at [153, 48] on link "BODY20" at bounding box center [149, 46] width 30 height 11
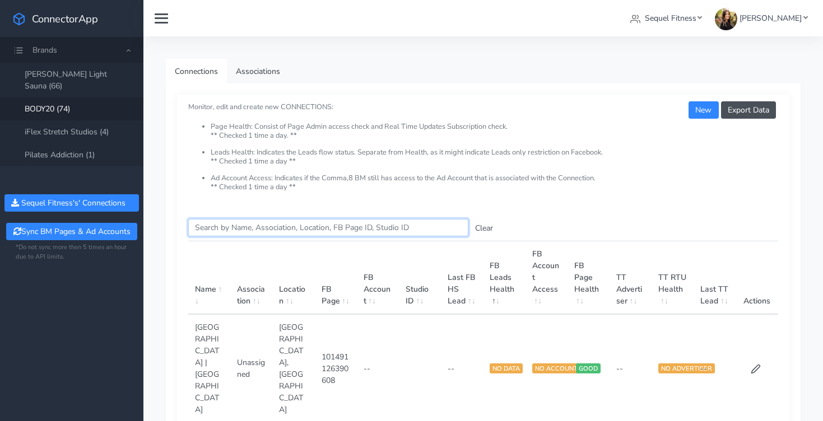
click at [254, 230] on input "Search this table" at bounding box center [328, 227] width 280 height 17
type input "bee"
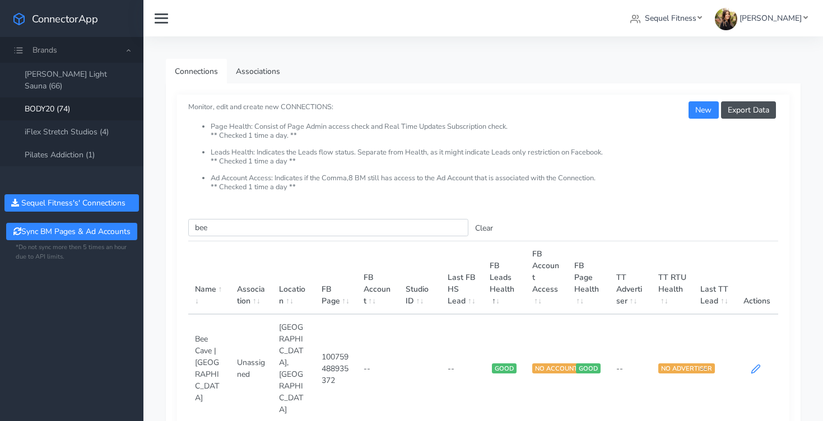
click at [757, 364] on icon at bounding box center [756, 369] width 10 height 10
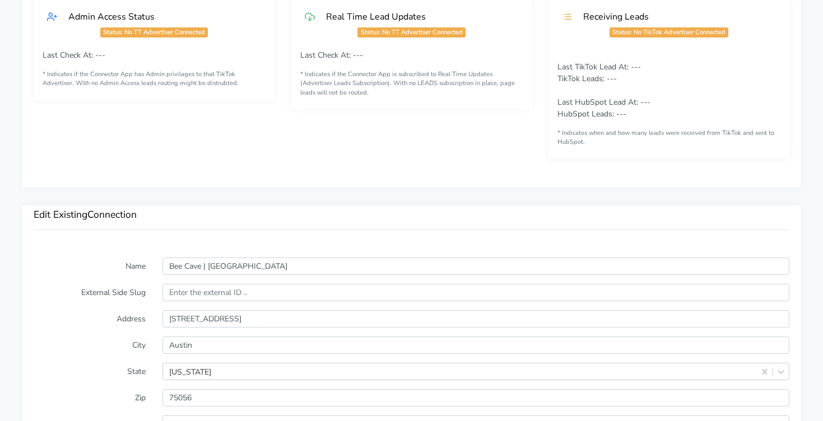
scroll to position [623, 0]
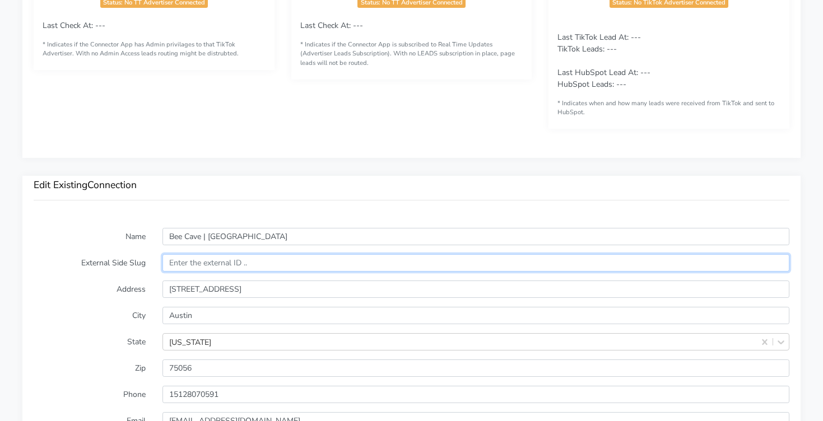
click at [217, 265] on input "text" at bounding box center [475, 262] width 627 height 17
paste input "11669"
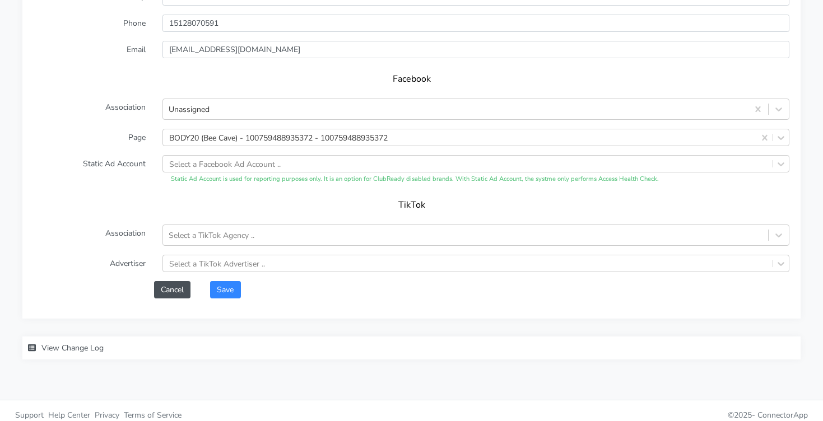
scroll to position [1004, 0]
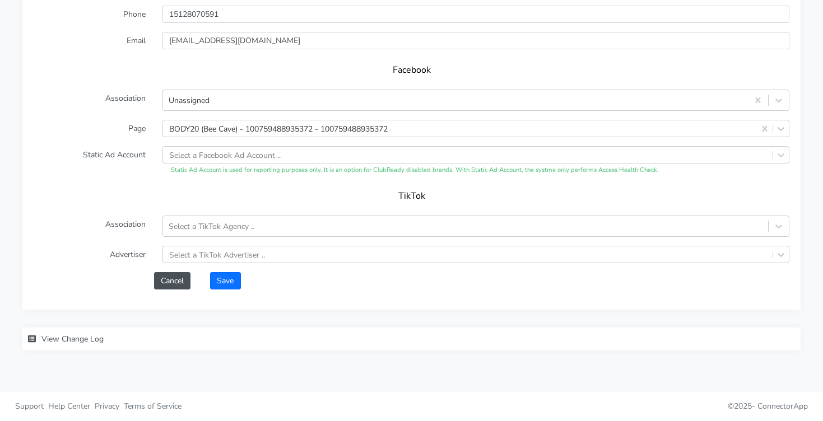
type input "11669"
click at [227, 280] on button "Save" at bounding box center [225, 280] width 30 height 17
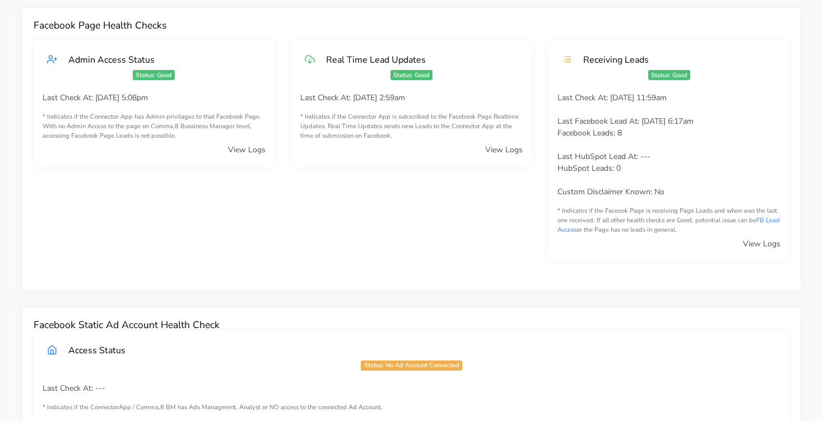
scroll to position [0, 0]
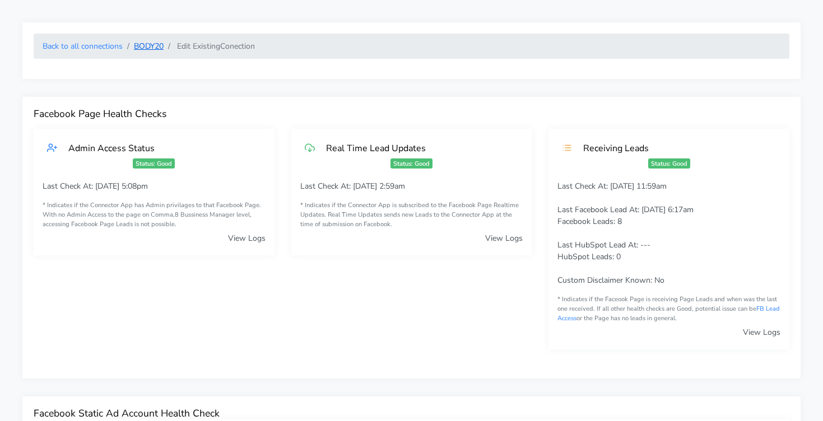
click at [146, 45] on link "BODY20" at bounding box center [149, 46] width 30 height 11
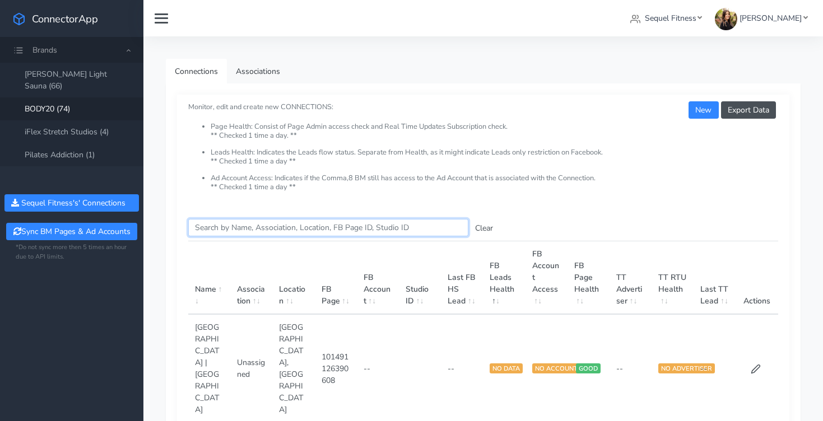
click at [310, 227] on input "Search this table" at bounding box center [328, 227] width 280 height 17
type input "cast"
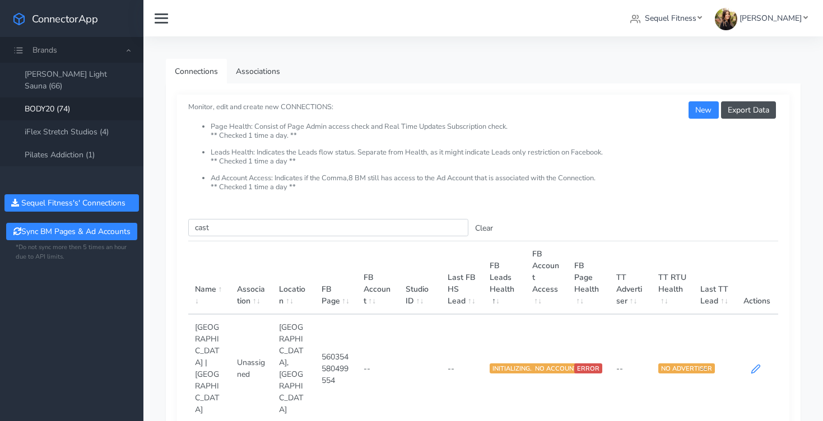
click at [759, 364] on icon at bounding box center [756, 369] width 10 height 10
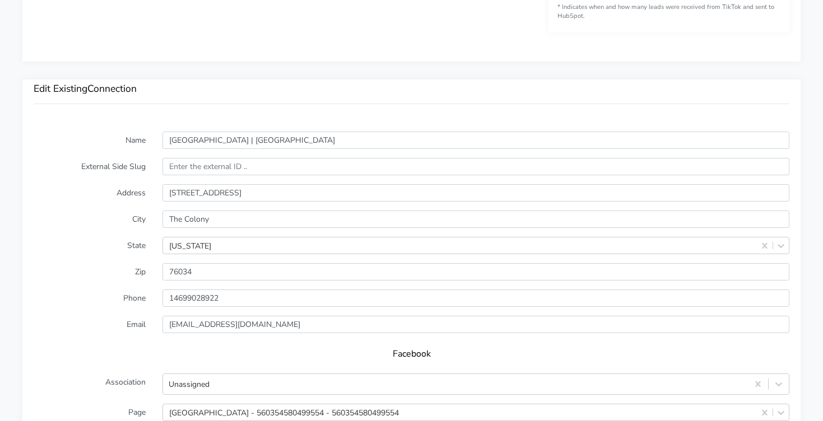
scroll to position [721, 0]
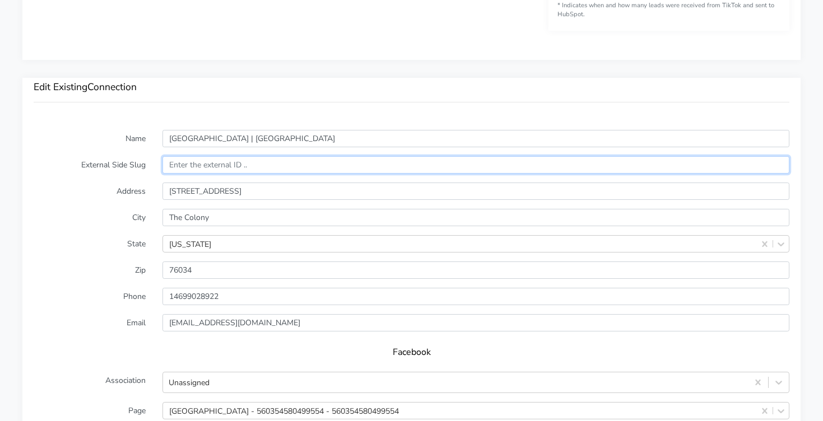
drag, startPoint x: 212, startPoint y: 164, endPoint x: 258, endPoint y: 191, distance: 53.0
click at [212, 164] on input "text" at bounding box center [475, 164] width 627 height 17
paste input "13152"
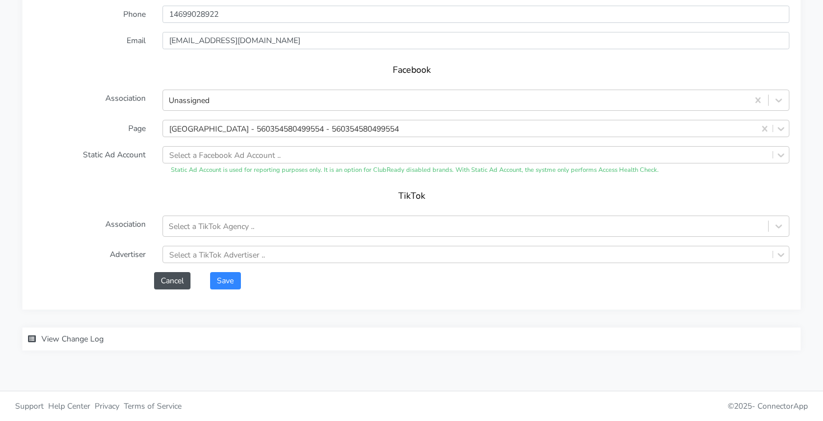
scroll to position [1004, 0]
type input "13152"
click at [227, 273] on button "Save" at bounding box center [225, 280] width 30 height 17
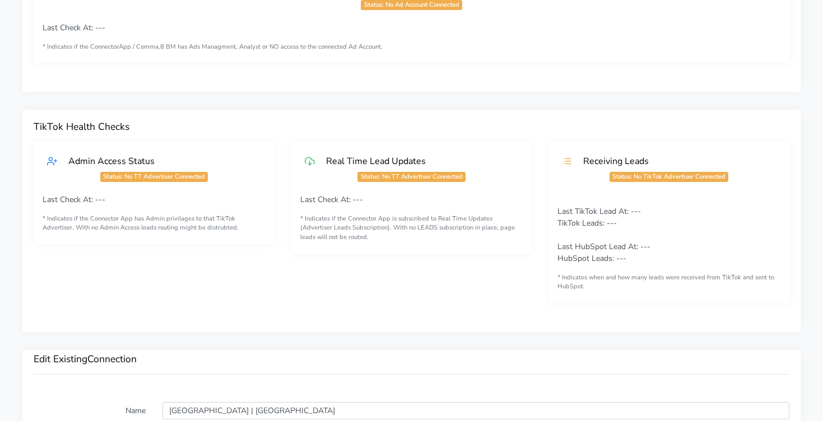
scroll to position [0, 0]
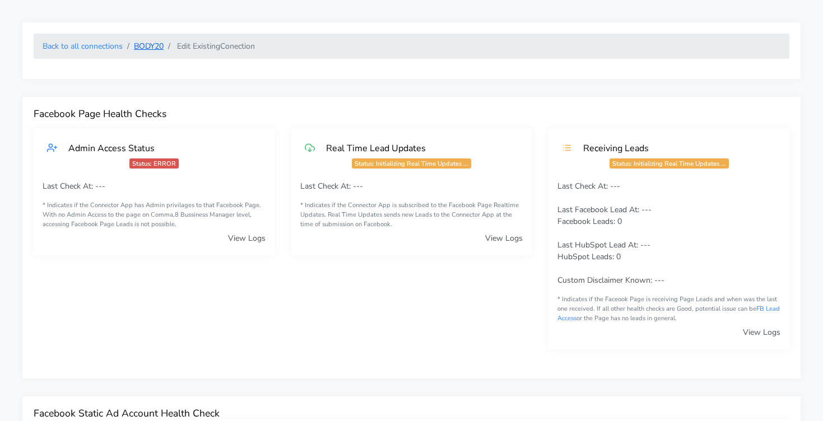
click at [150, 47] on link "BODY20" at bounding box center [149, 46] width 30 height 11
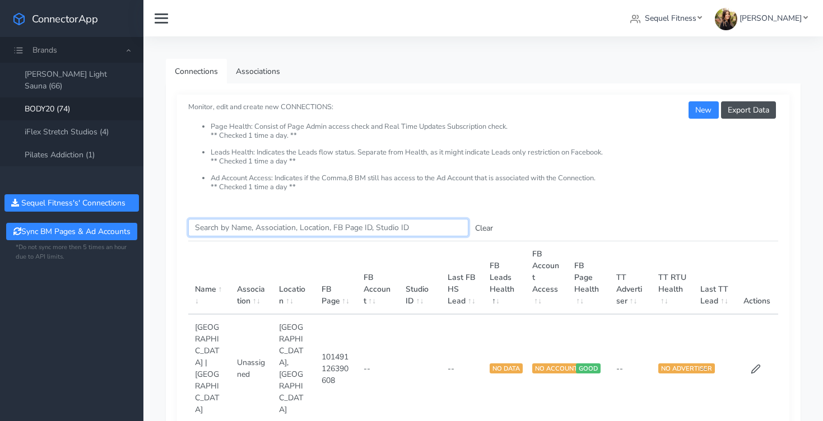
click at [274, 232] on input "Search this table" at bounding box center [328, 227] width 280 height 17
type input "[PERSON_NAME]"
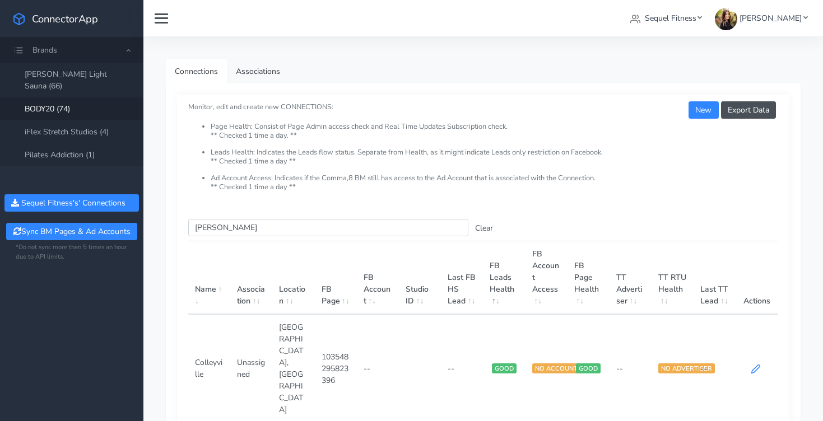
click at [758, 365] on icon at bounding box center [756, 369] width 8 height 8
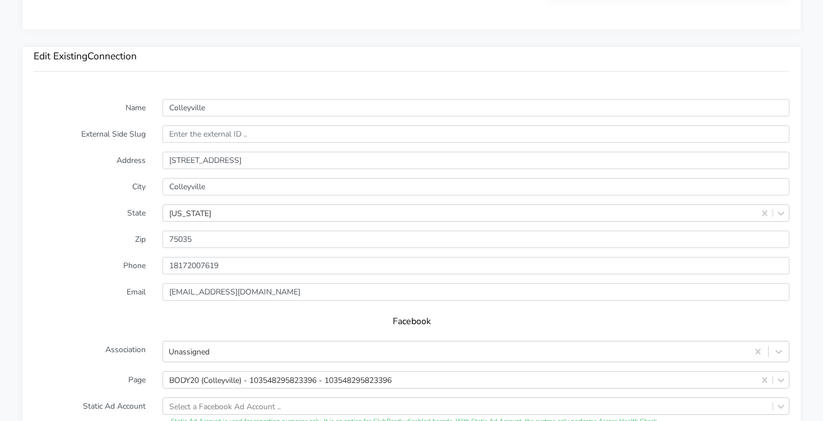
scroll to position [761, 0]
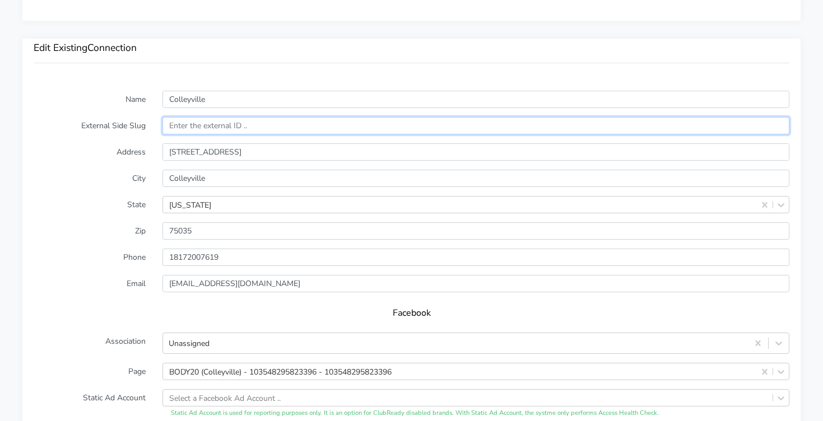
click at [193, 131] on input "text" at bounding box center [475, 125] width 627 height 17
paste input "13964"
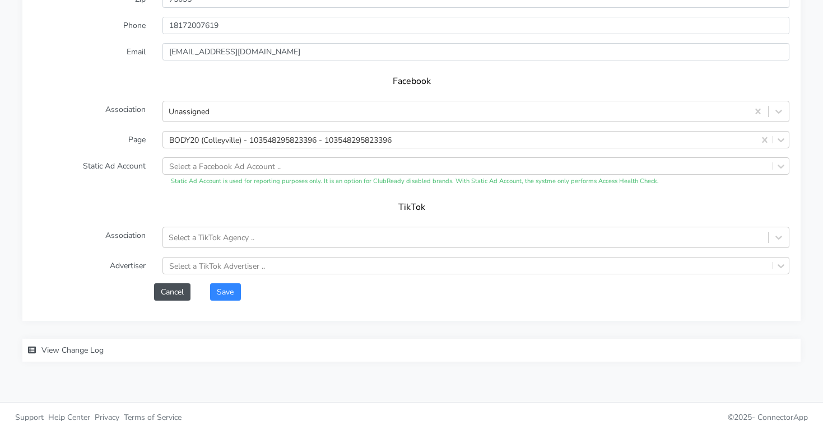
scroll to position [1004, 0]
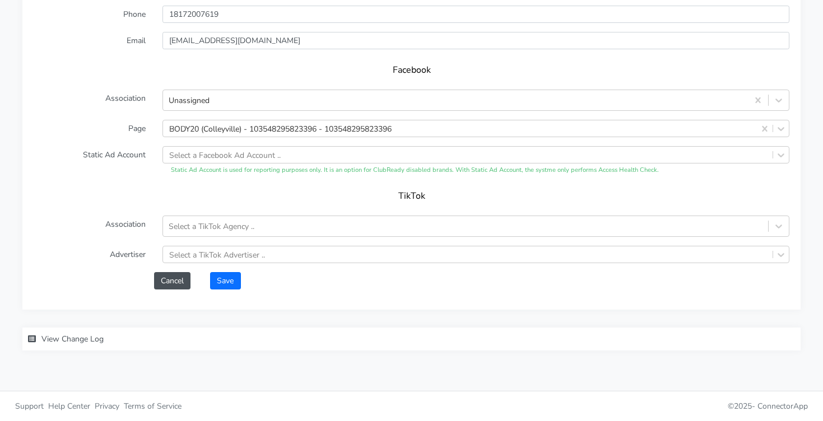
type input "13964"
click at [217, 286] on button "Save" at bounding box center [225, 280] width 30 height 17
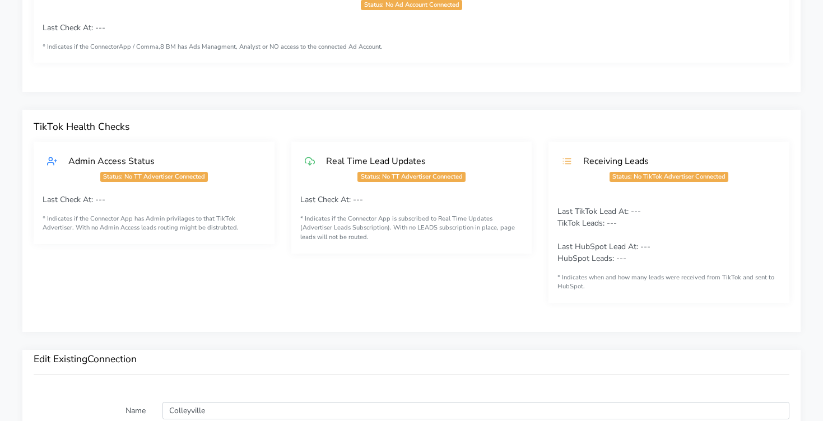
scroll to position [0, 0]
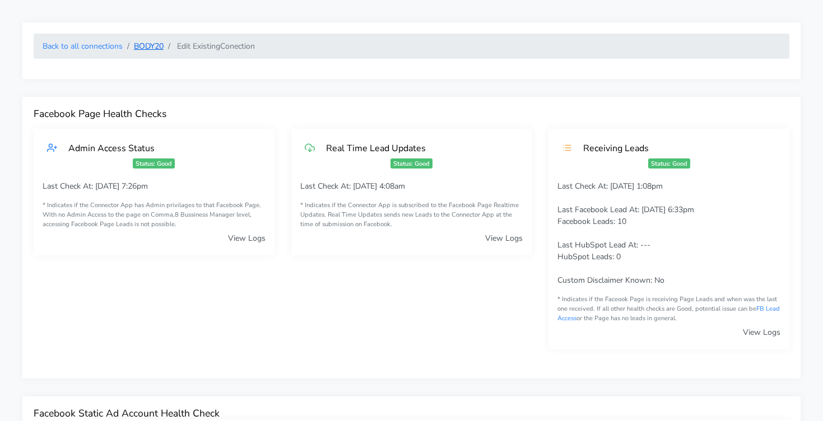
click at [141, 49] on link "BODY20" at bounding box center [149, 46] width 30 height 11
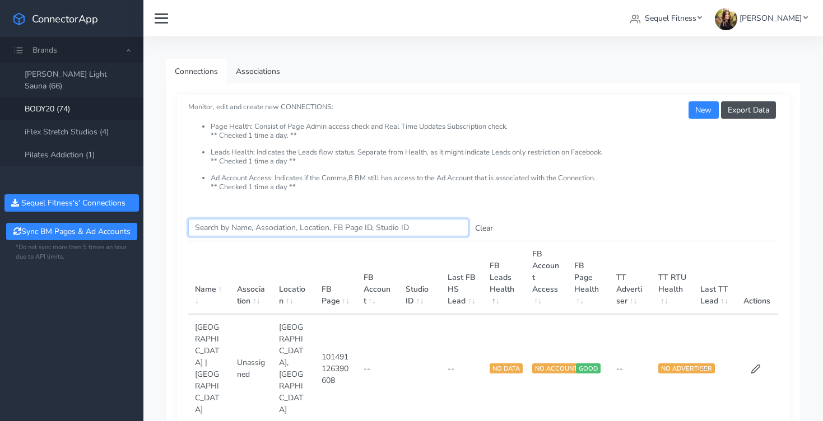
click at [295, 224] on input "Search this table" at bounding box center [328, 227] width 280 height 17
type input "fris"
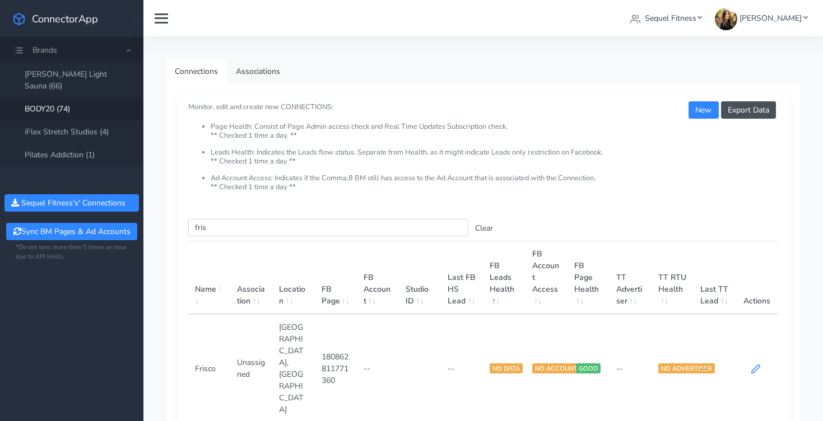
click at [755, 364] on icon at bounding box center [756, 369] width 10 height 10
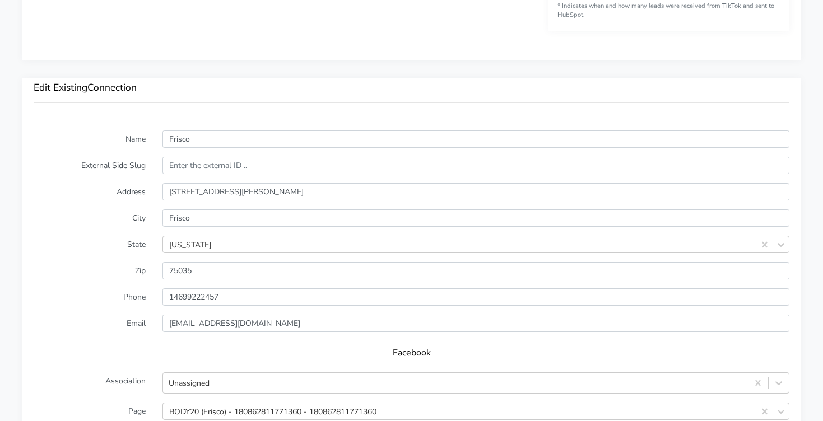
scroll to position [725, 0]
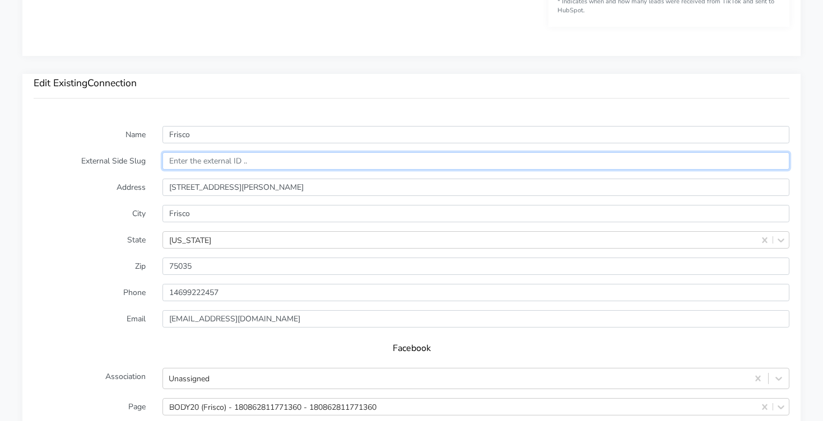
click at [215, 164] on input "text" at bounding box center [475, 160] width 627 height 17
paste input "13964"
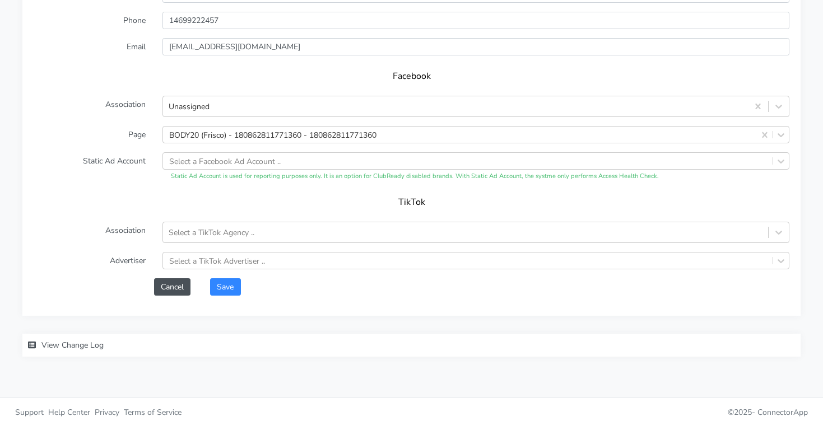
scroll to position [1004, 0]
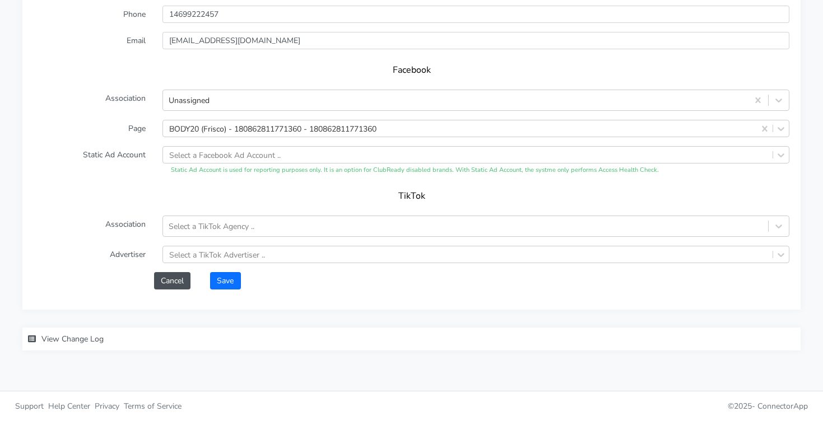
type input "13964"
click at [228, 282] on button "Save" at bounding box center [225, 280] width 30 height 17
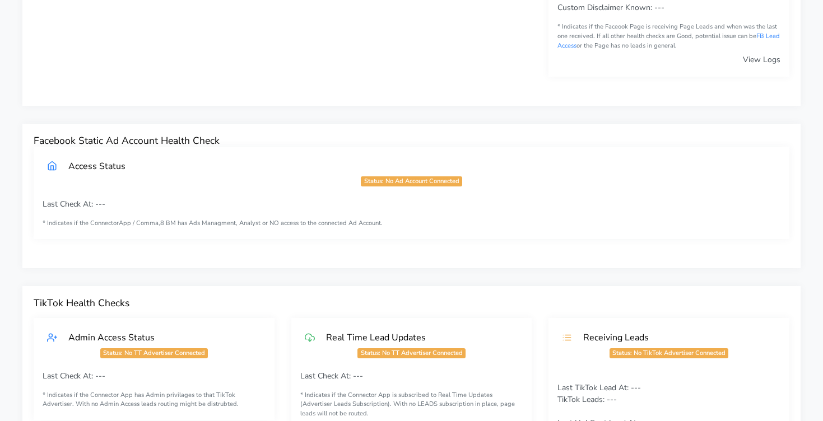
scroll to position [0, 0]
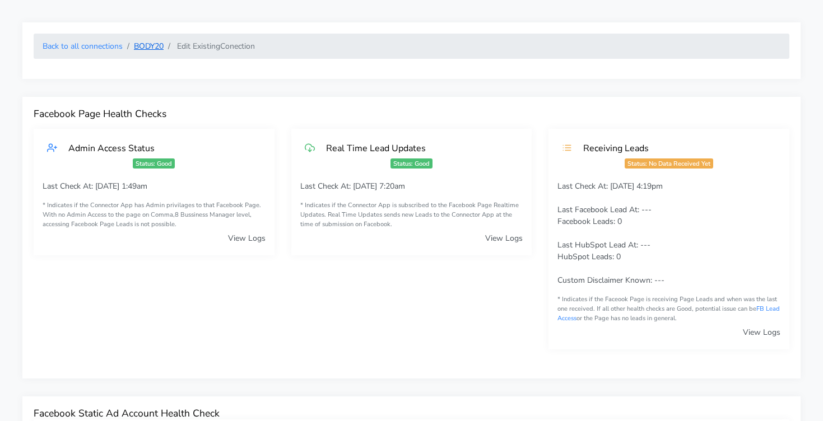
click at [153, 45] on link "BODY20" at bounding box center [149, 46] width 30 height 11
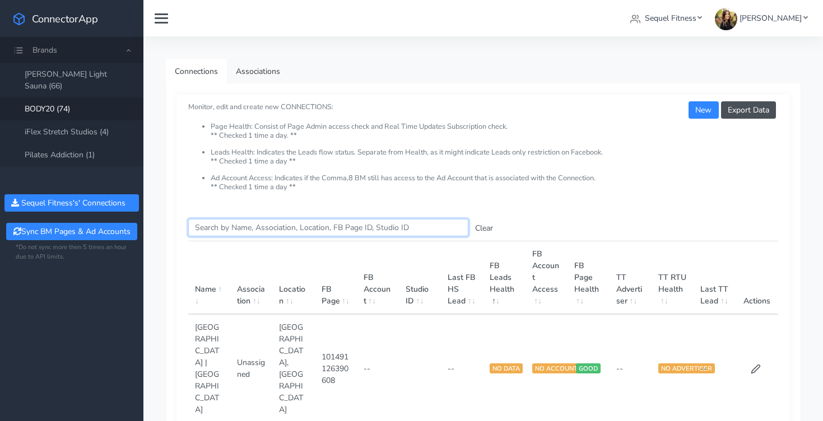
click at [288, 230] on input "Search this table" at bounding box center [328, 227] width 280 height 17
type input "galler"
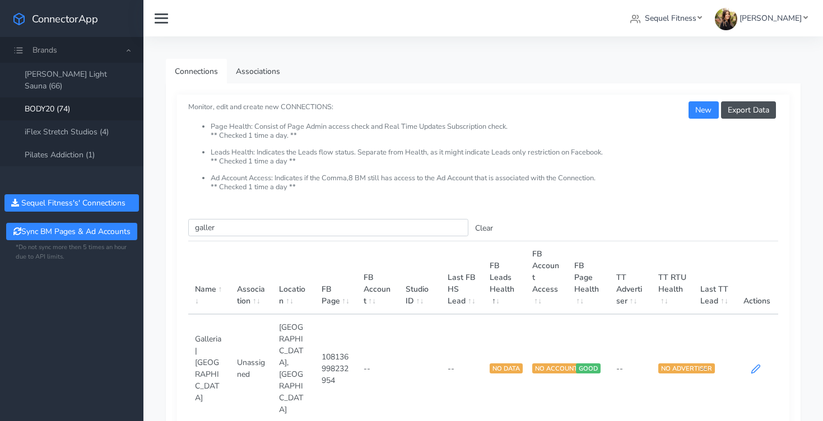
click at [754, 365] on icon at bounding box center [756, 369] width 8 height 8
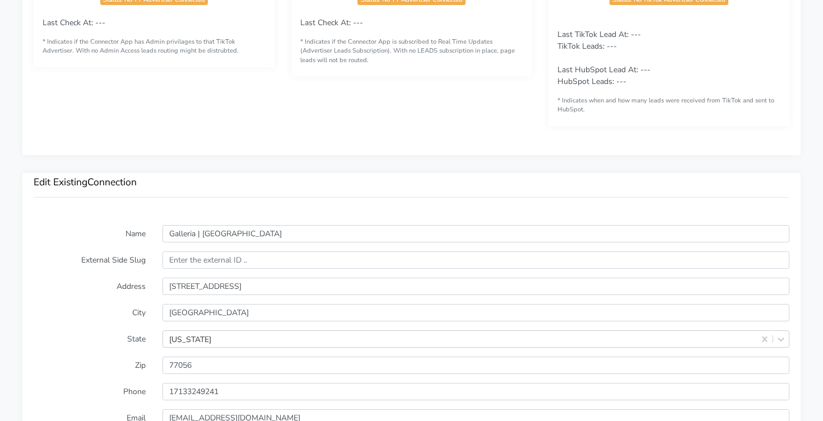
scroll to position [660, 0]
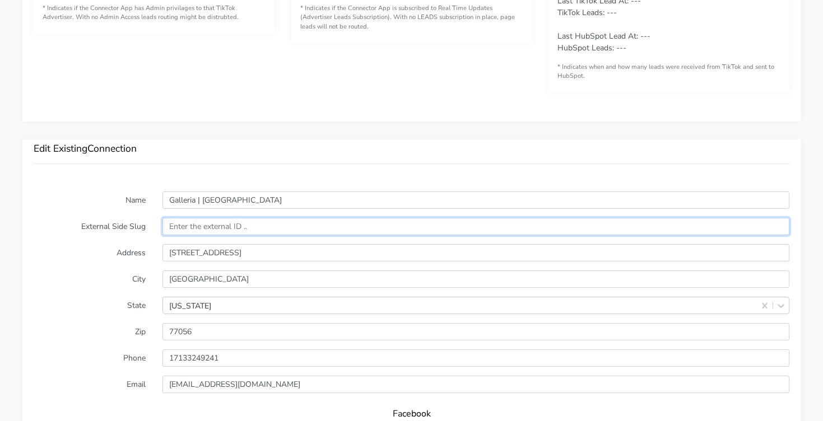
click at [211, 225] on input "text" at bounding box center [475, 226] width 627 height 17
paste input "15049"
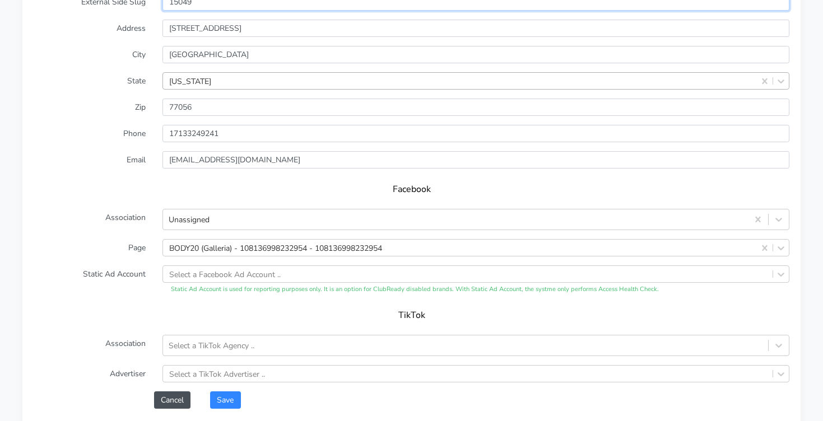
scroll to position [1004, 0]
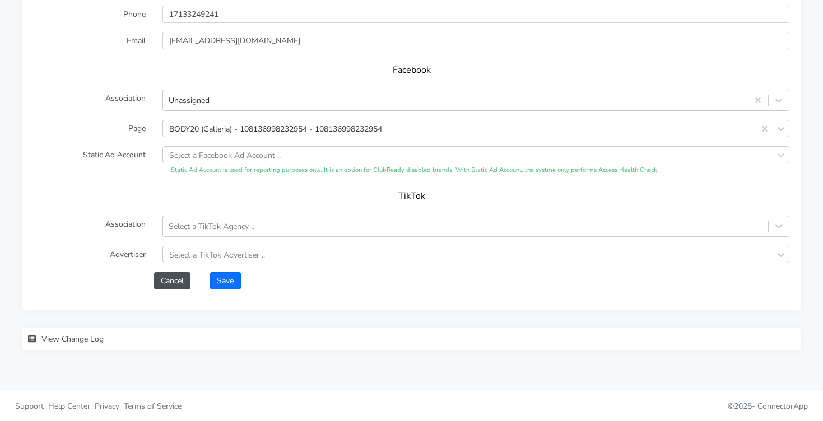
type input "15049"
click at [237, 277] on button "Save" at bounding box center [225, 280] width 30 height 17
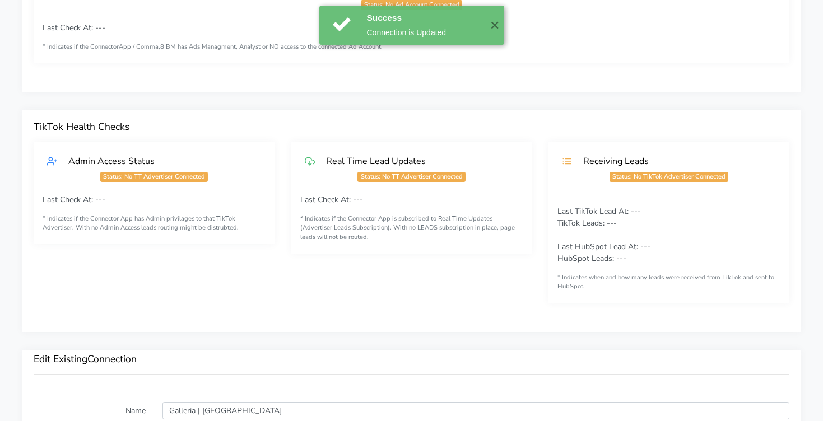
scroll to position [0, 0]
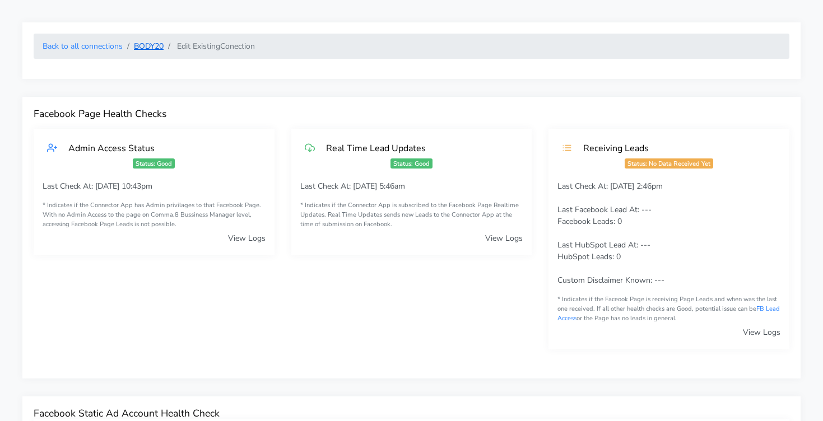
click at [148, 46] on link "BODY20" at bounding box center [149, 46] width 30 height 11
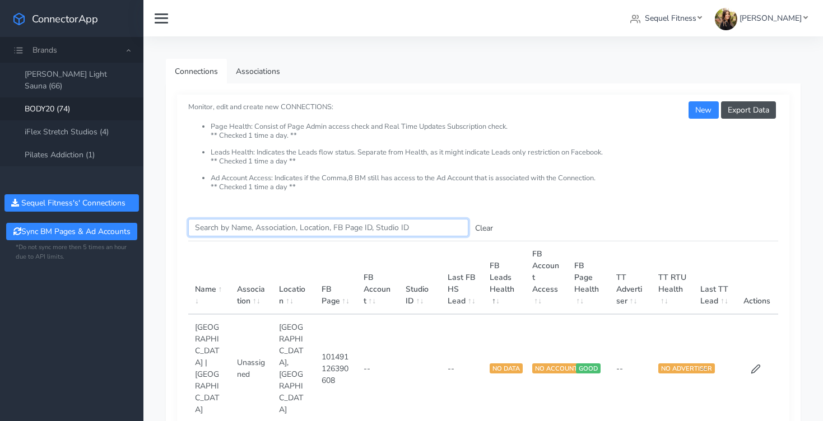
click at [231, 231] on input "Search this table" at bounding box center [328, 227] width 280 height 17
type input "high"
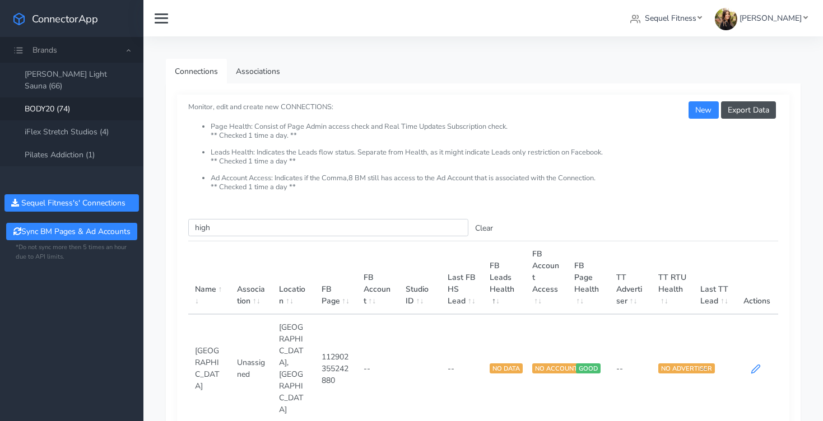
click at [758, 365] on icon at bounding box center [756, 369] width 8 height 8
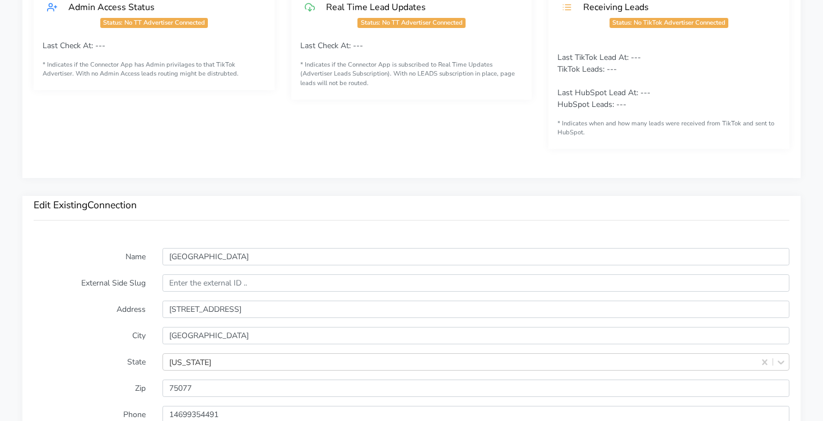
scroll to position [820, 0]
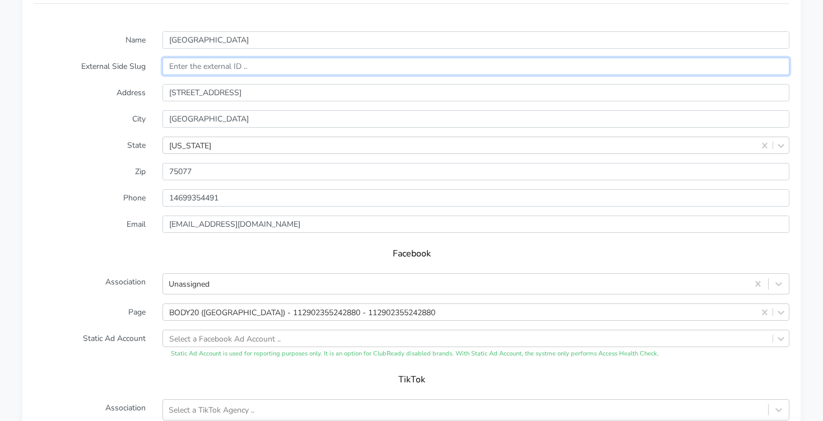
click at [198, 68] on input "text" at bounding box center [475, 66] width 627 height 17
paste input "13722"
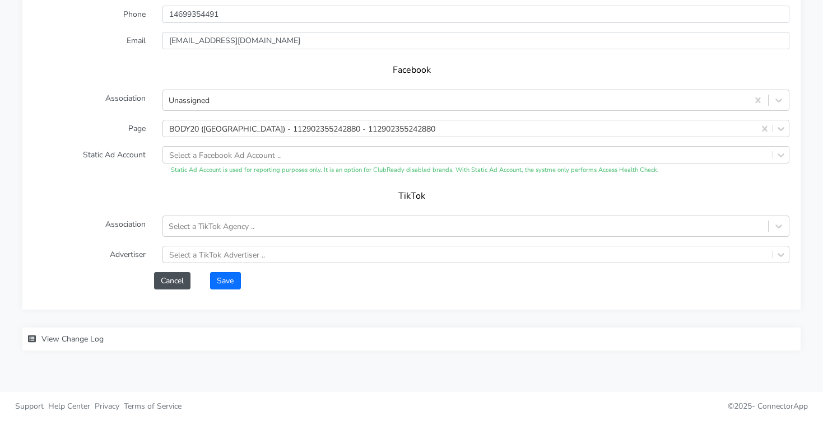
type input "13722"
click at [231, 280] on button "Save" at bounding box center [225, 280] width 30 height 17
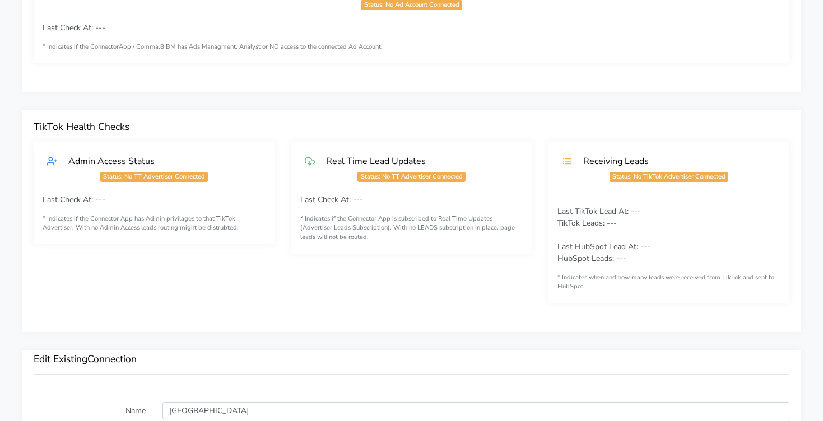
scroll to position [0, 0]
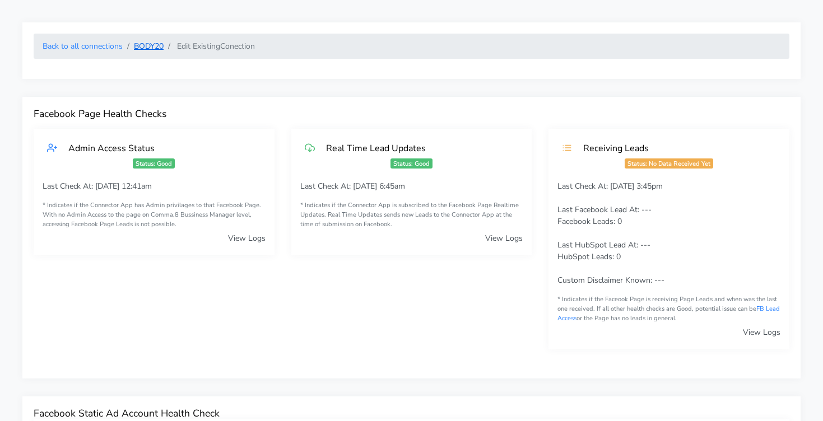
click at [150, 45] on link "BODY20" at bounding box center [149, 46] width 30 height 11
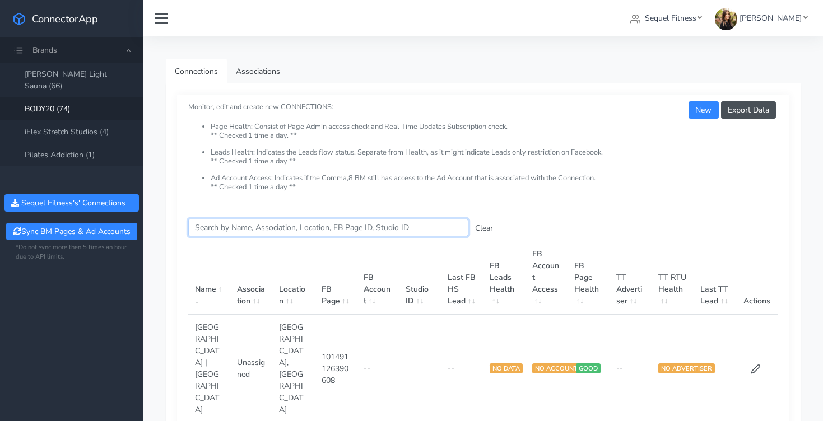
click at [273, 223] on input "Search this table" at bounding box center [328, 227] width 280 height 17
type input "[PERSON_NAME]"
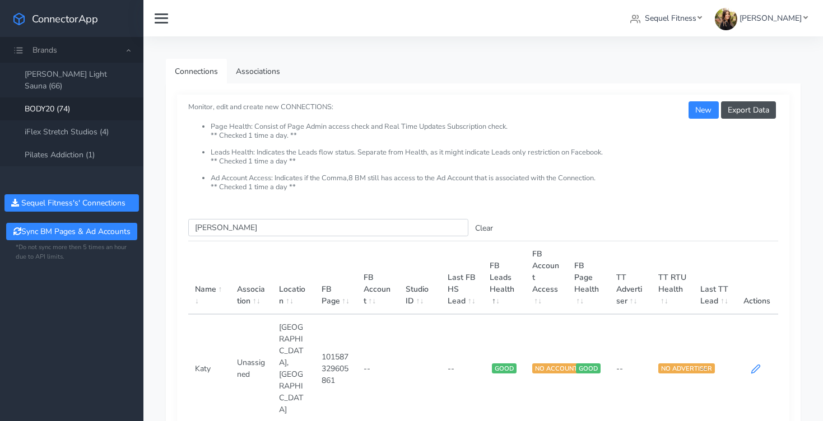
click at [753, 364] on icon at bounding box center [756, 369] width 10 height 10
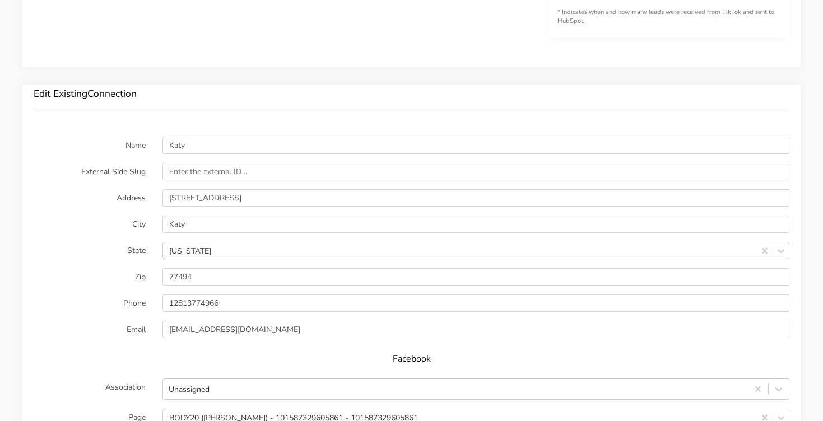
scroll to position [723, 0]
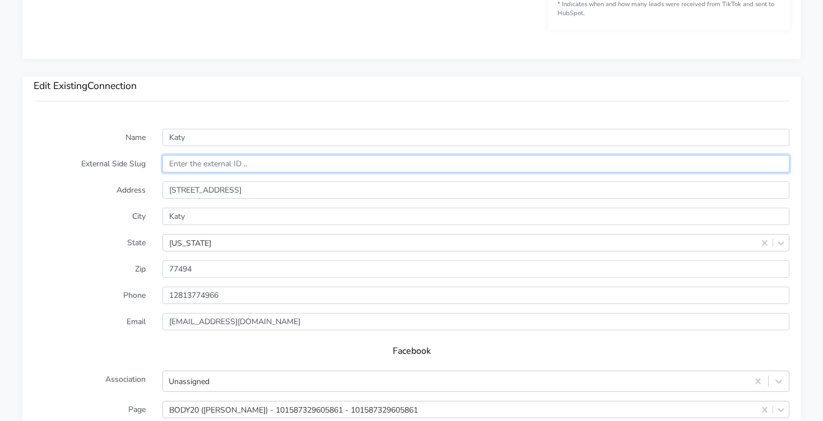
click at [253, 166] on input "text" at bounding box center [475, 163] width 627 height 17
paste input "13279"
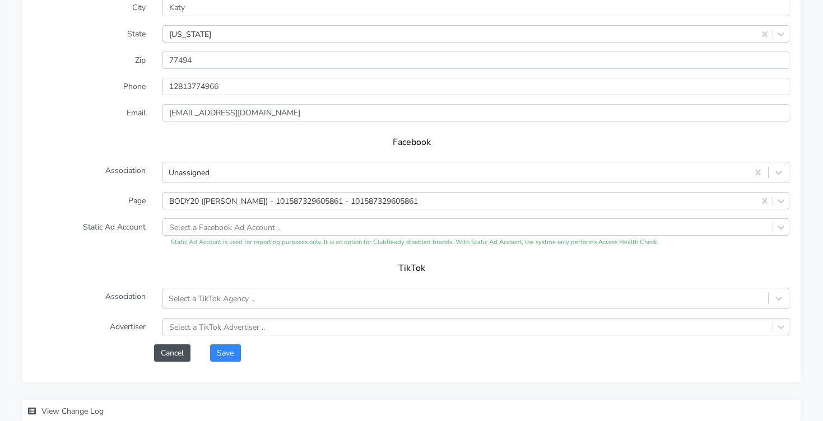
scroll to position [1004, 0]
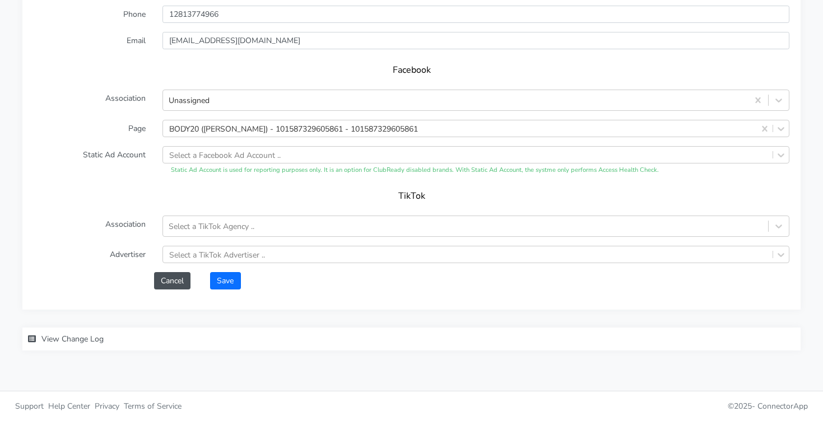
type input "13279"
click at [228, 277] on button "Save" at bounding box center [225, 280] width 30 height 17
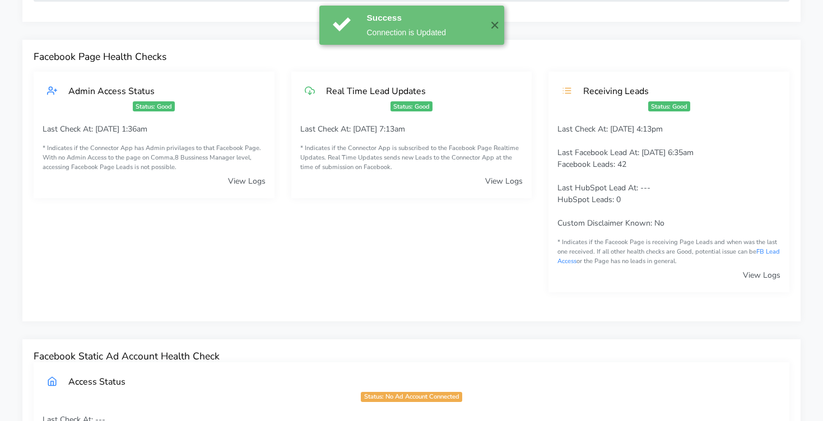
scroll to position [0, 0]
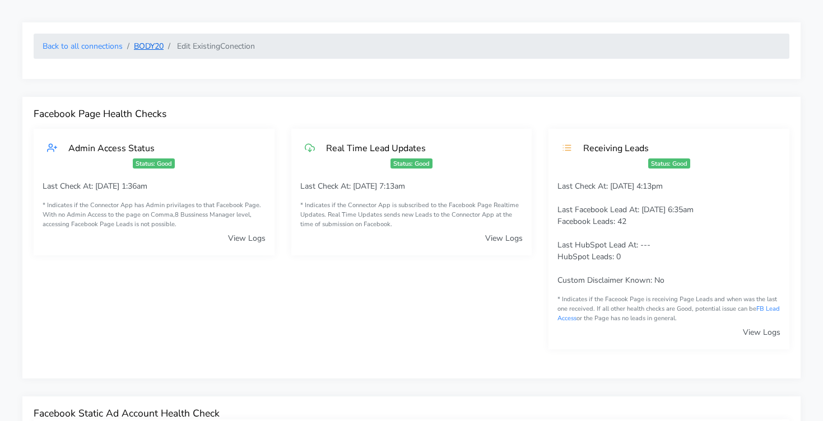
click at [145, 49] on link "BODY20" at bounding box center [149, 46] width 30 height 11
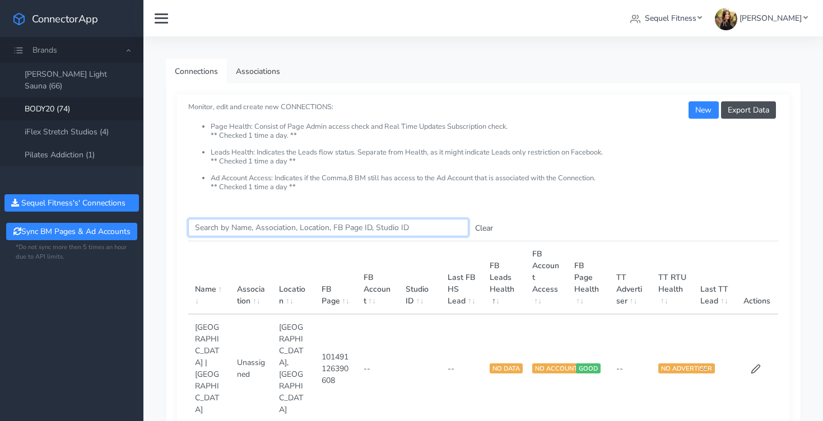
click at [223, 227] on input "Search this table" at bounding box center [328, 227] width 280 height 17
type input "[PERSON_NAME]"
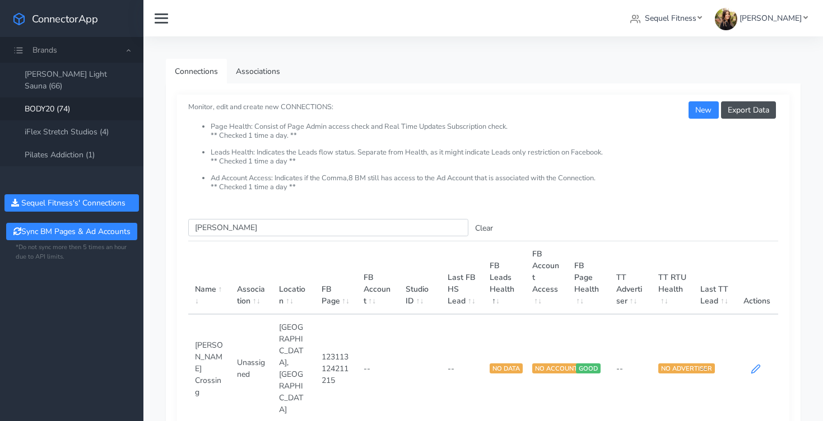
click at [754, 364] on icon at bounding box center [756, 369] width 10 height 10
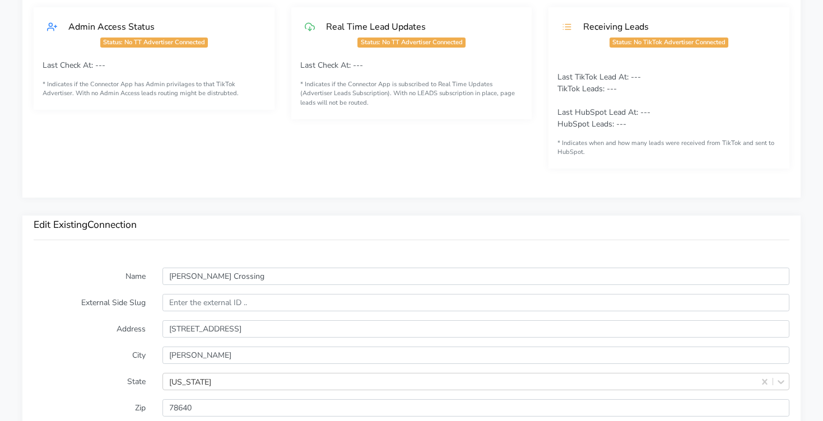
scroll to position [590, 0]
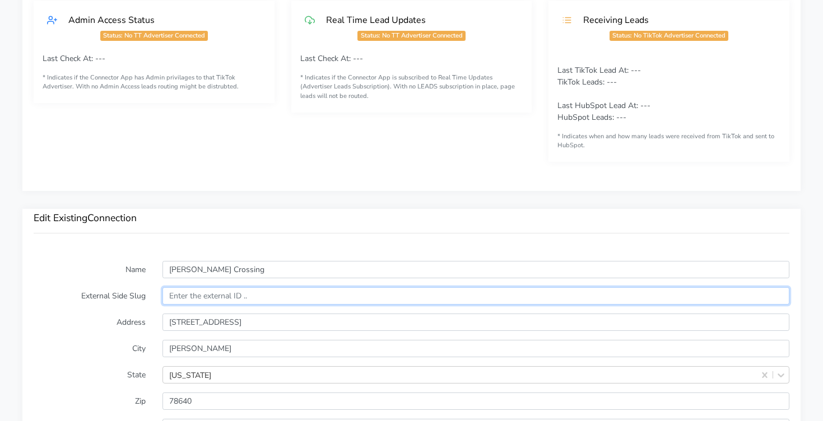
click at [213, 302] on input "text" at bounding box center [475, 295] width 627 height 17
paste input "13739"
type input "v"
paste input "13739"
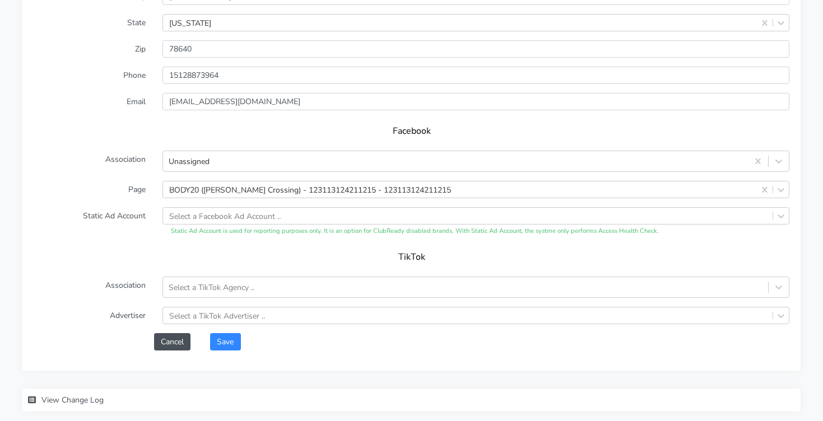
scroll to position [1004, 0]
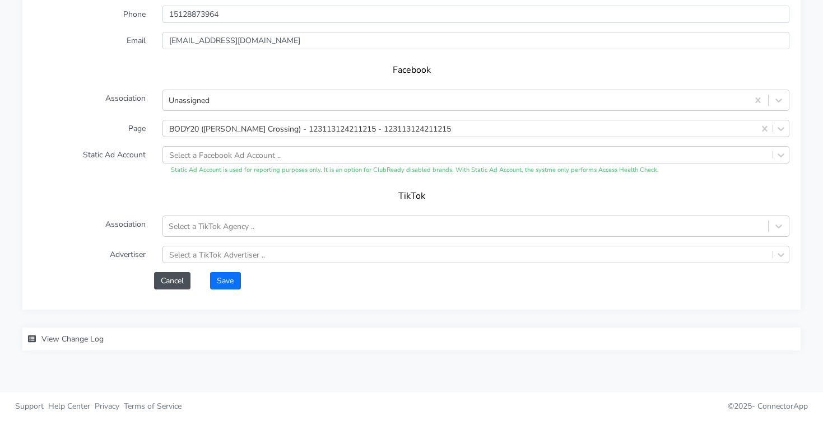
type input "13739"
click at [235, 282] on button "Save" at bounding box center [225, 280] width 30 height 17
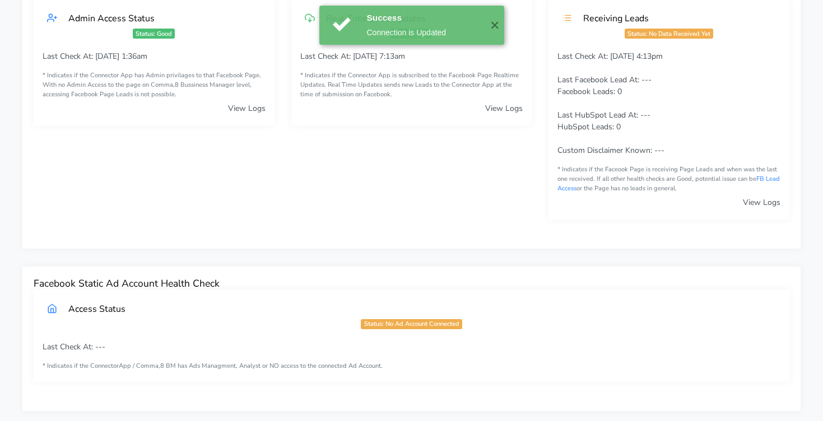
scroll to position [0, 0]
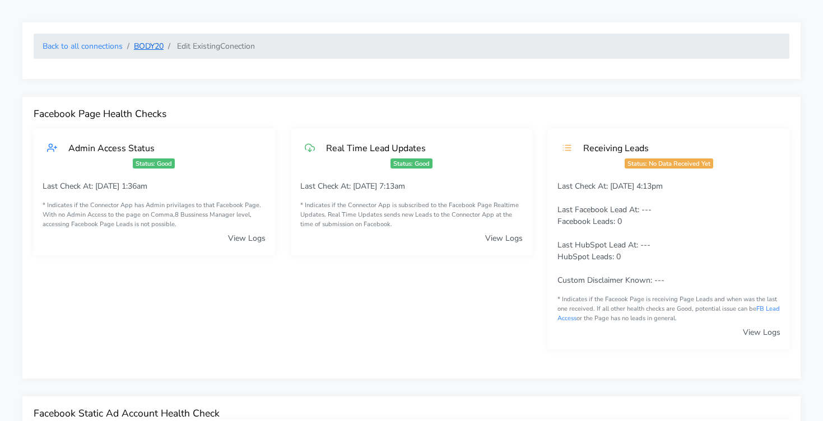
click at [147, 49] on link "BODY20" at bounding box center [149, 46] width 30 height 11
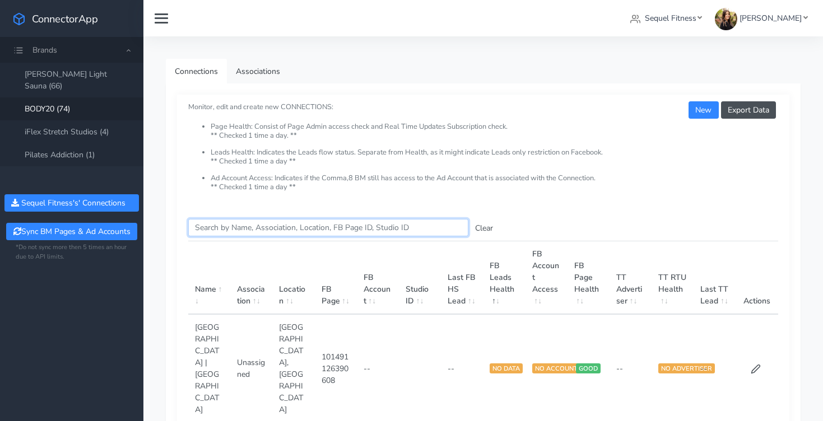
click at [249, 231] on input "Search this table" at bounding box center [328, 227] width 280 height 17
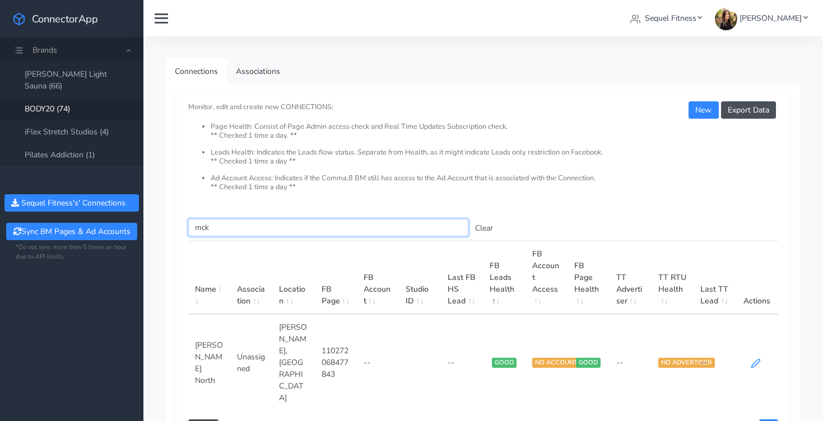
type input "mck"
click at [755, 358] on icon at bounding box center [756, 363] width 10 height 10
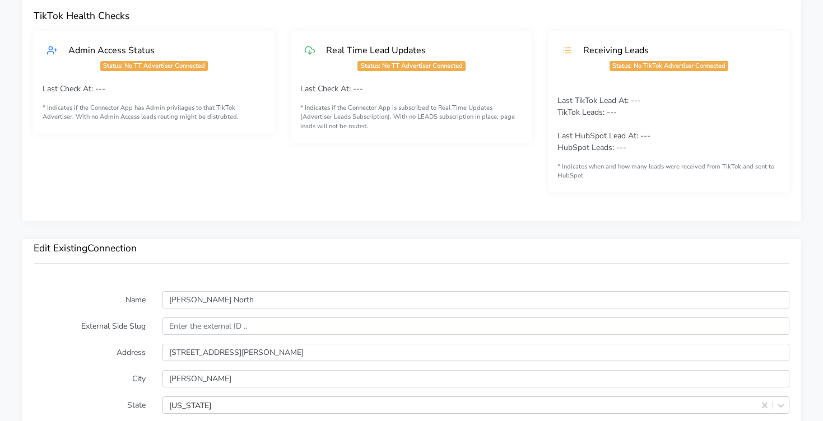
scroll to position [580, 0]
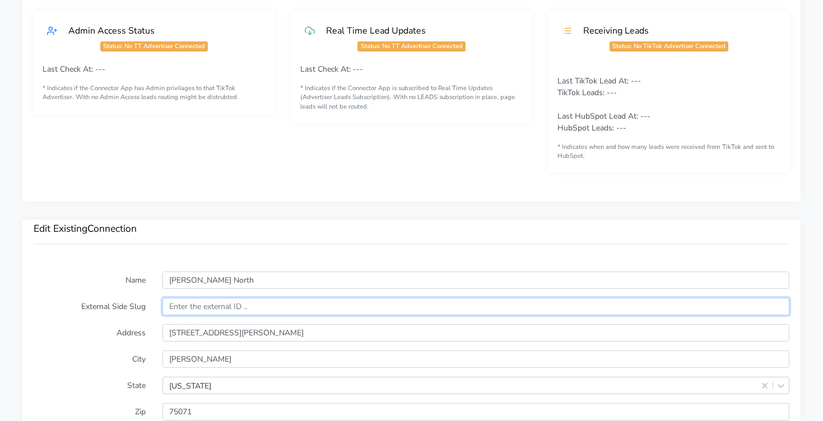
click at [217, 307] on input "text" at bounding box center [475, 306] width 627 height 17
paste input "12794"
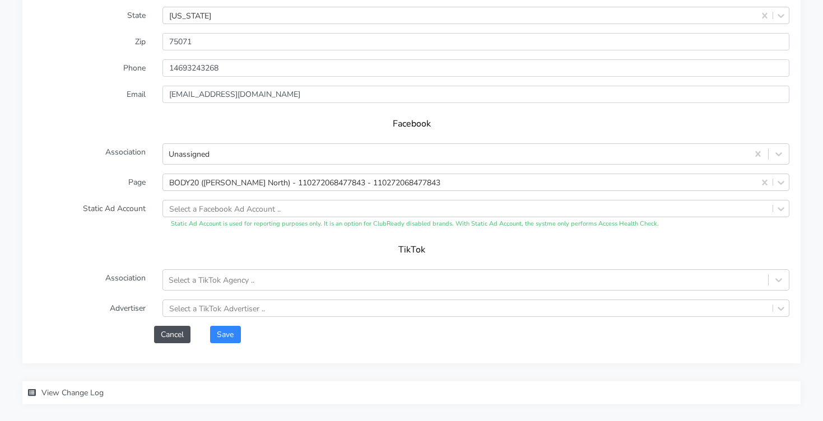
scroll to position [1004, 0]
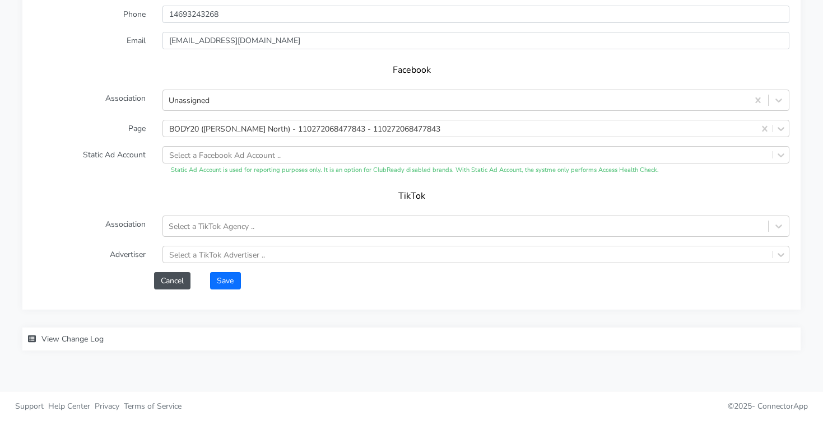
type input "12794"
click at [236, 278] on button "Save" at bounding box center [225, 280] width 30 height 17
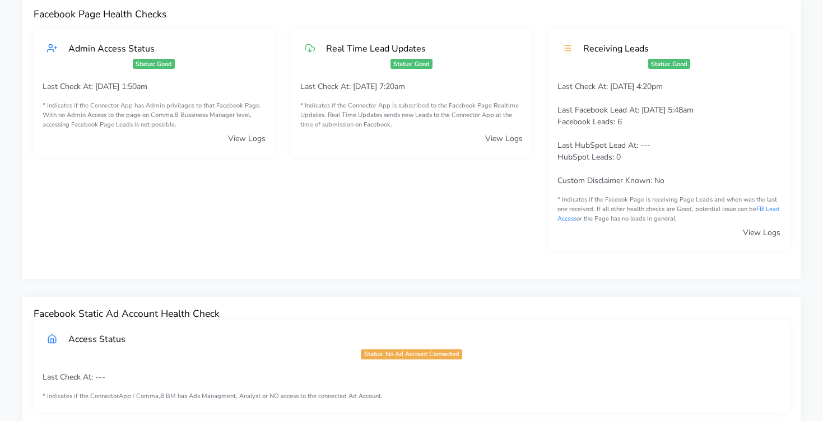
scroll to position [0, 0]
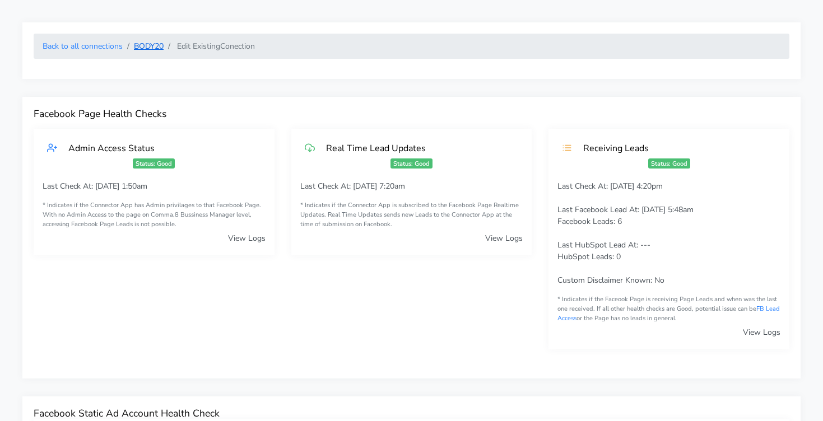
click at [143, 46] on link "BODY20" at bounding box center [149, 46] width 30 height 11
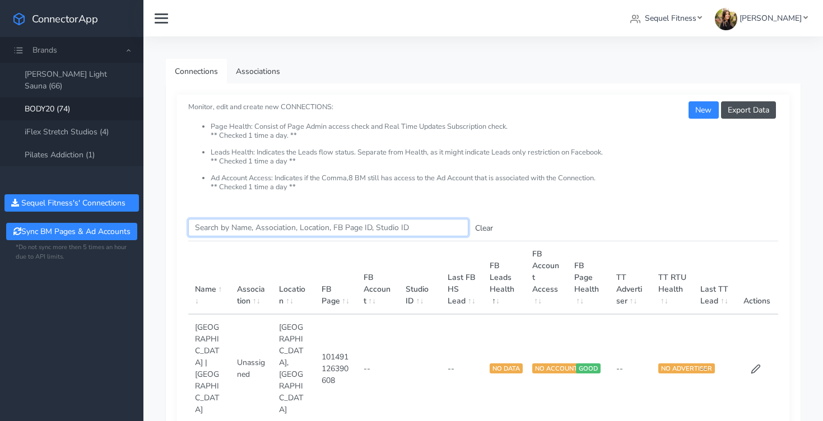
click at [287, 227] on input "Search this table" at bounding box center [328, 227] width 280 height 17
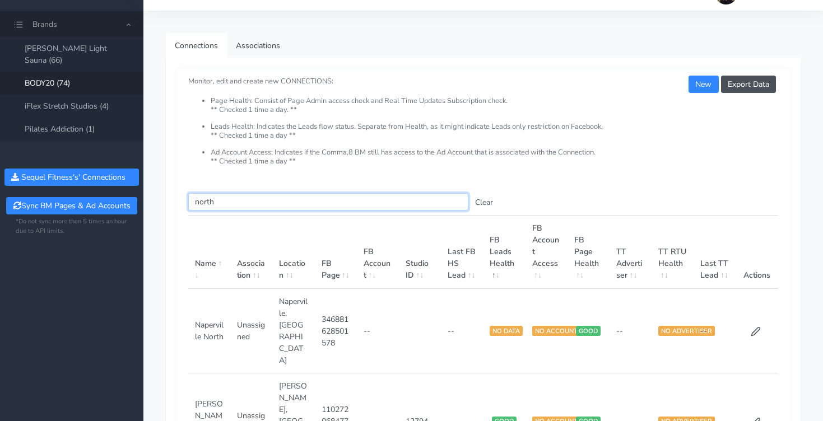
scroll to position [69, 0]
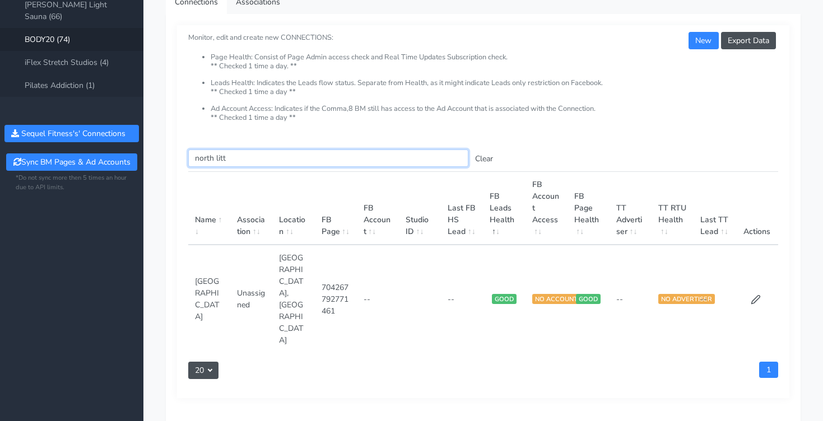
type input "north litt"
click at [754, 264] on td at bounding box center [757, 299] width 42 height 108
click at [757, 296] on icon at bounding box center [756, 300] width 8 height 8
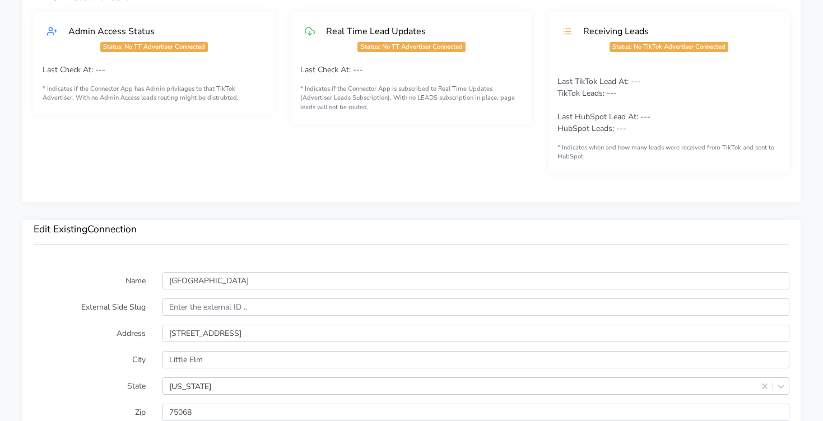
scroll to position [619, 0]
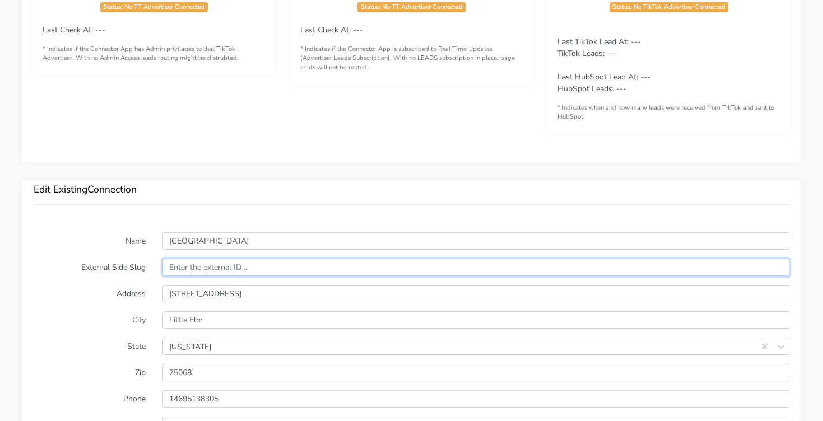
click at [208, 272] on input "text" at bounding box center [475, 267] width 627 height 17
paste input "14973"
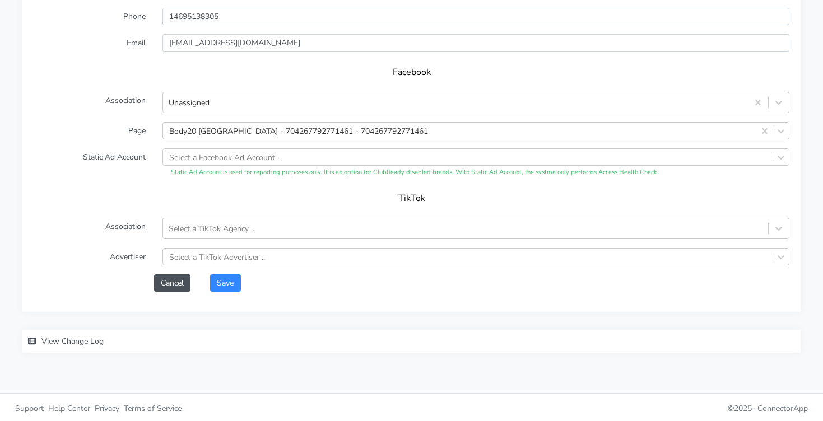
scroll to position [1004, 0]
type input "14973"
click at [230, 280] on button "Save" at bounding box center [225, 280] width 30 height 17
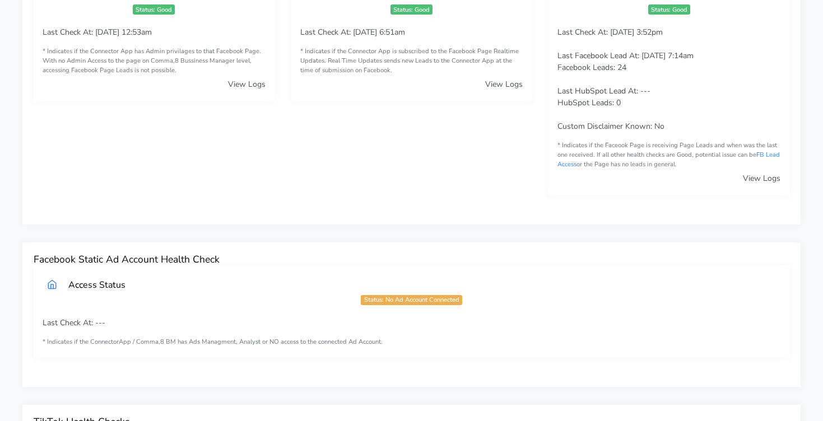
scroll to position [0, 0]
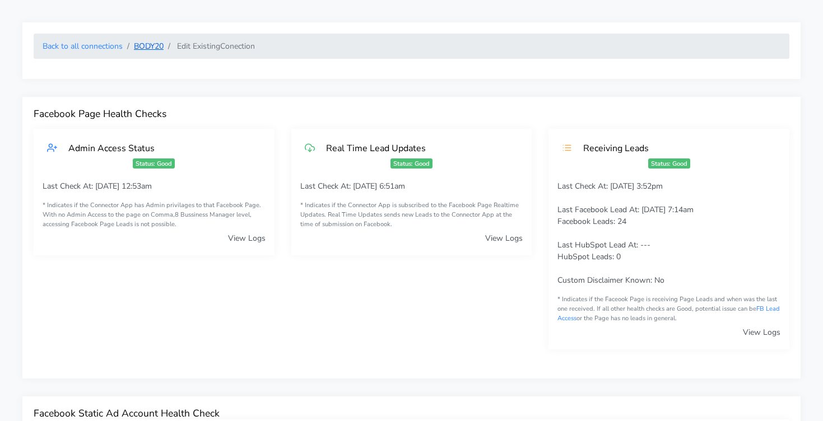
click at [148, 44] on link "BODY20" at bounding box center [149, 46] width 30 height 11
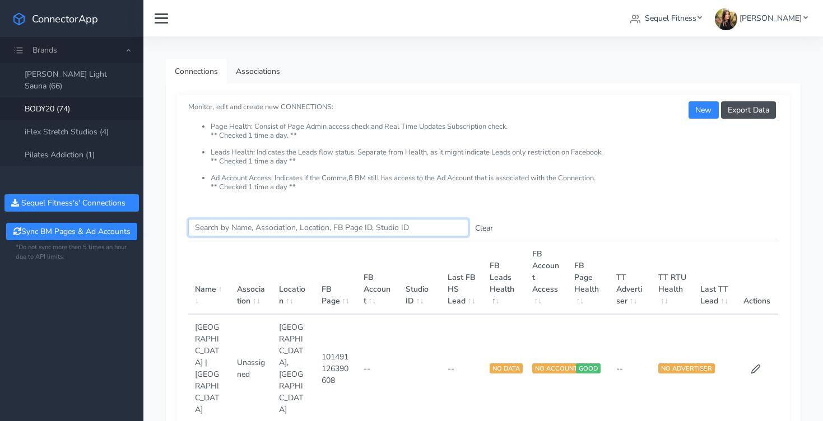
click at [216, 226] on input "Search this table" at bounding box center [328, 227] width 280 height 17
type input "[PERSON_NAME]"
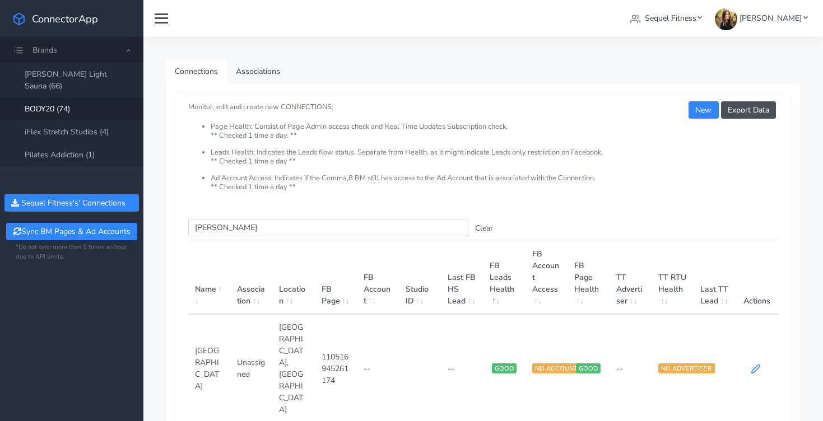
click at [757, 364] on icon at bounding box center [756, 369] width 10 height 10
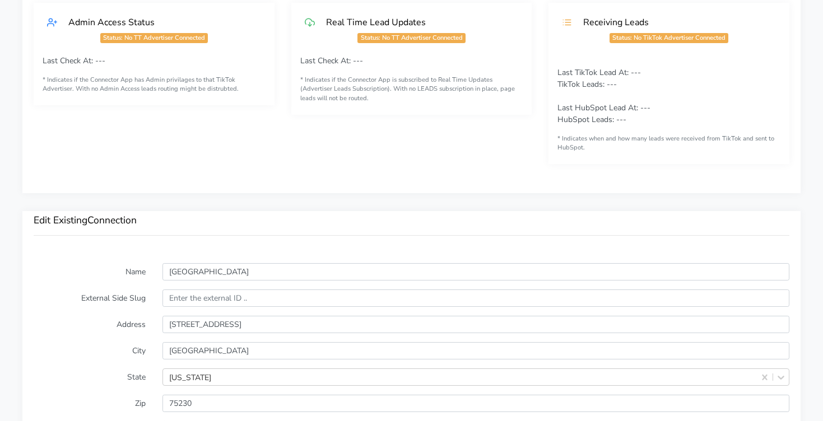
scroll to position [626, 0]
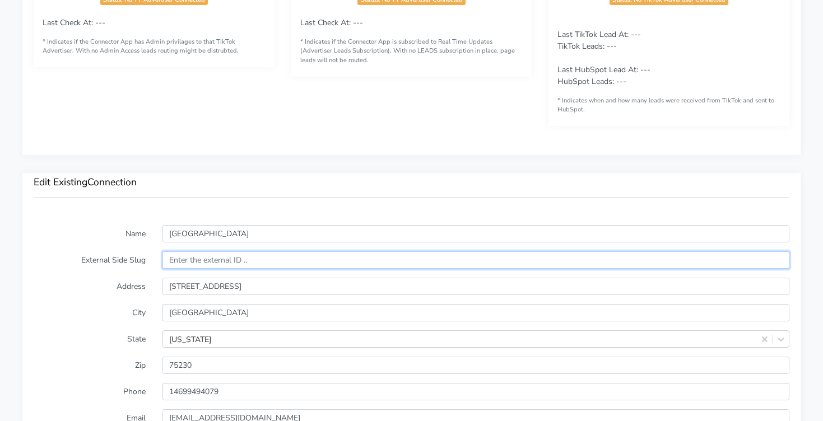
click at [203, 255] on input "text" at bounding box center [475, 259] width 627 height 17
paste input "13162"
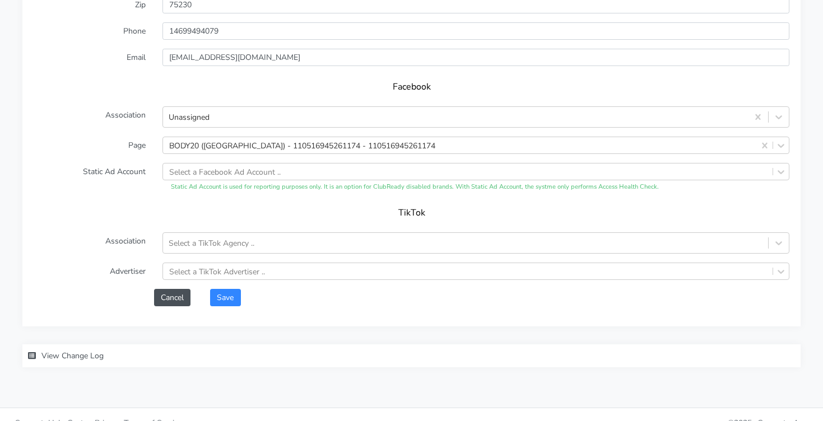
scroll to position [1004, 0]
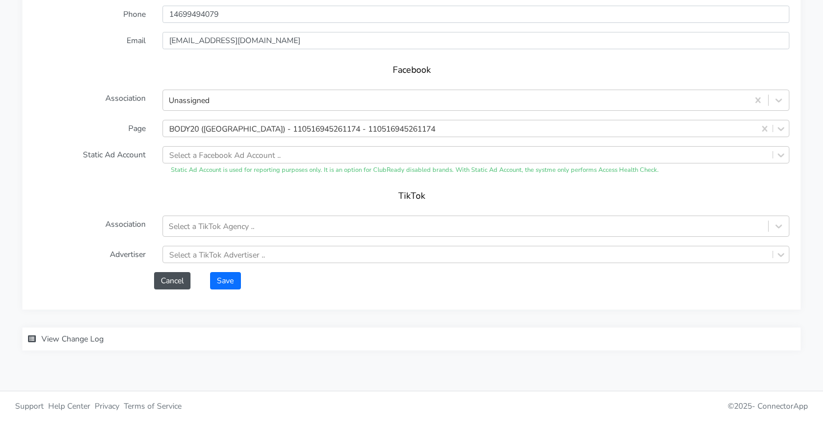
type input "13162"
click at [230, 278] on button "Save" at bounding box center [225, 280] width 30 height 17
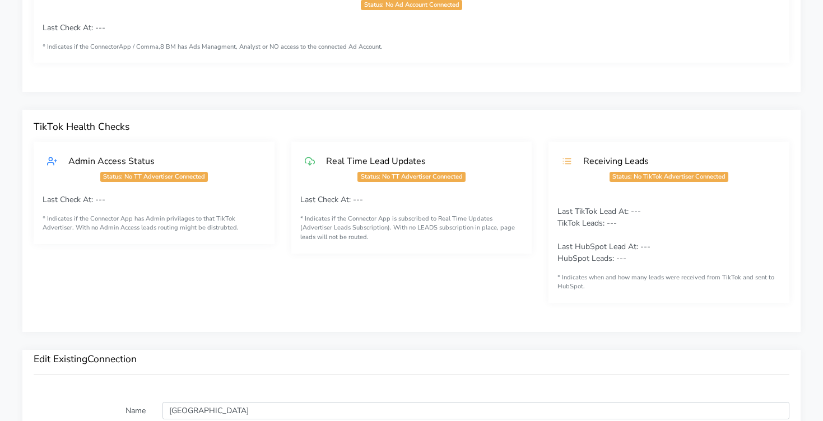
scroll to position [0, 0]
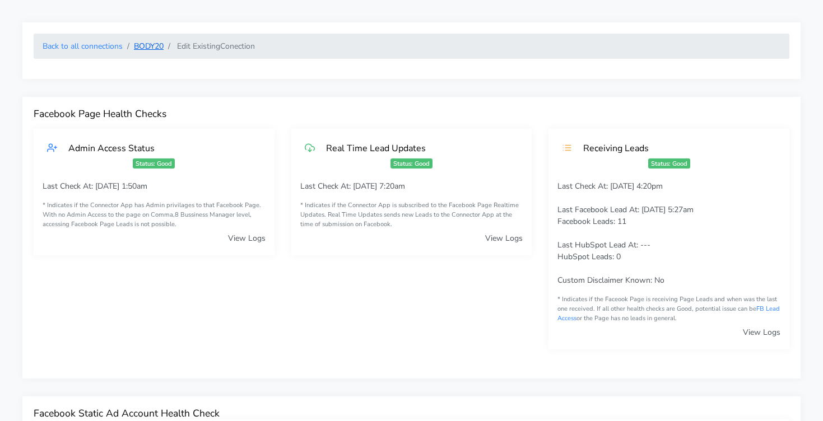
click at [147, 45] on link "BODY20" at bounding box center [149, 46] width 30 height 11
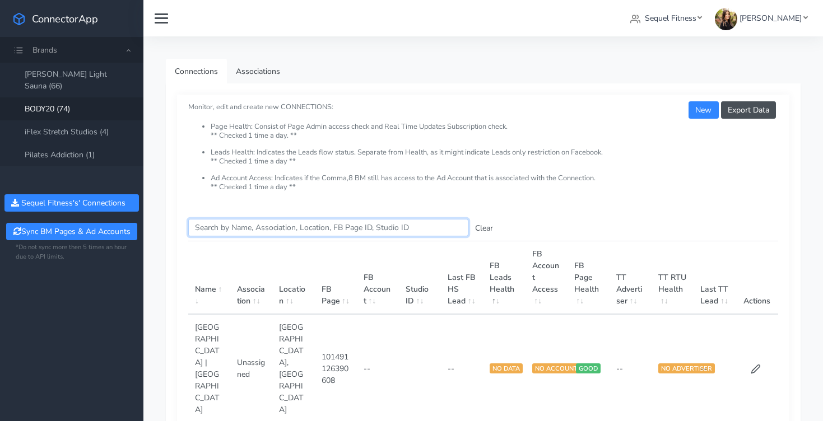
click at [216, 232] on input "Search this table" at bounding box center [328, 227] width 280 height 17
type input "rockwal"
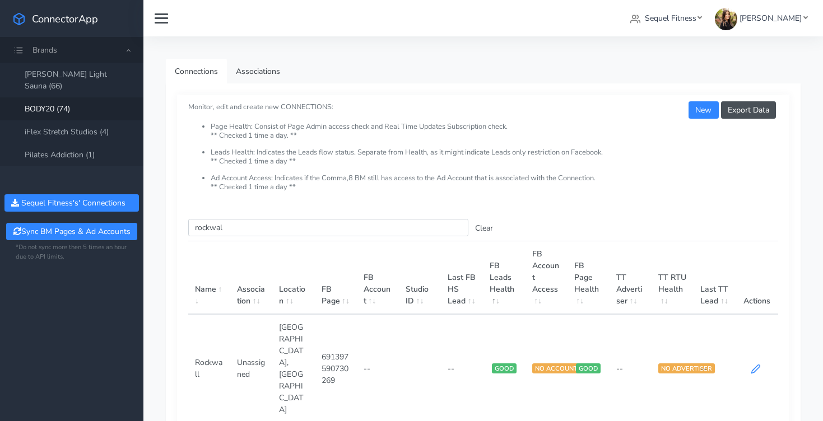
click at [752, 364] on icon at bounding box center [756, 369] width 10 height 10
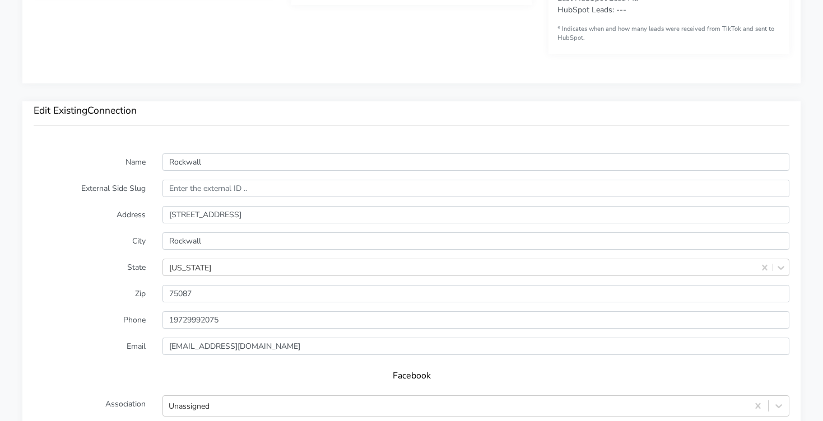
scroll to position [700, 0]
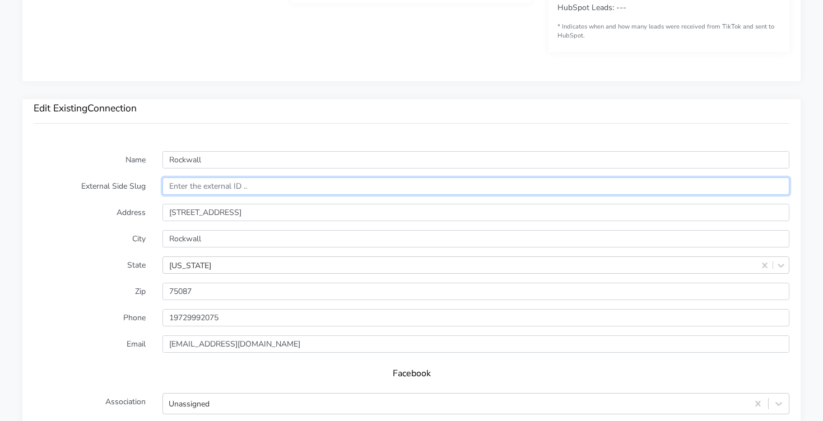
click at [222, 187] on input "text" at bounding box center [475, 186] width 627 height 17
paste input "15028"
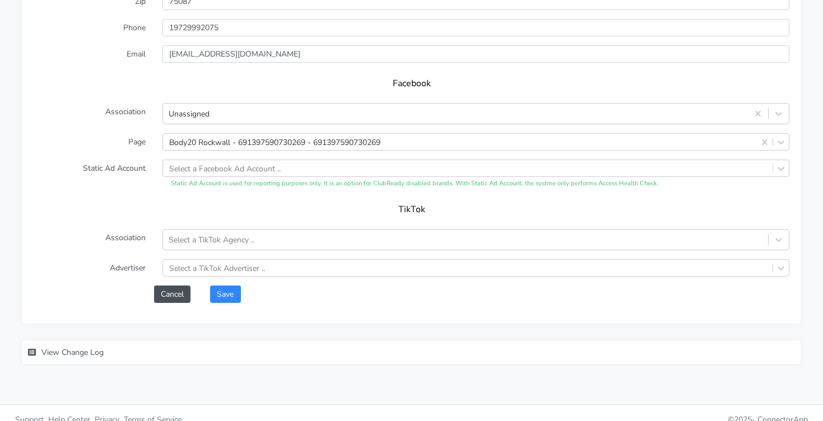
scroll to position [1004, 0]
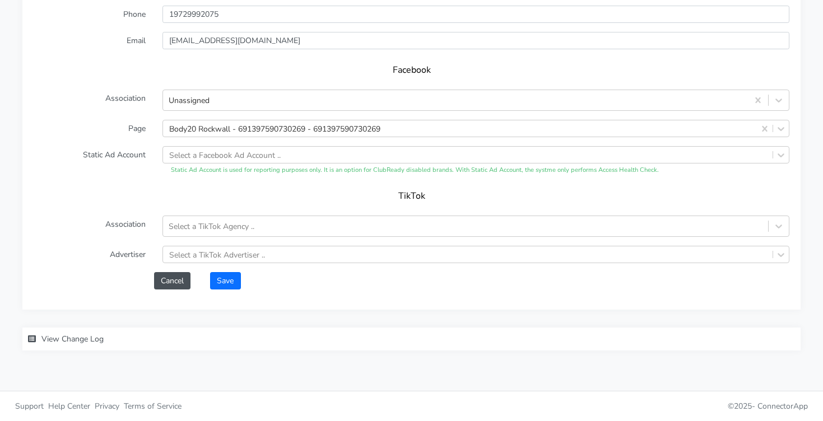
type input "15028"
click at [222, 283] on button "Save" at bounding box center [225, 280] width 30 height 17
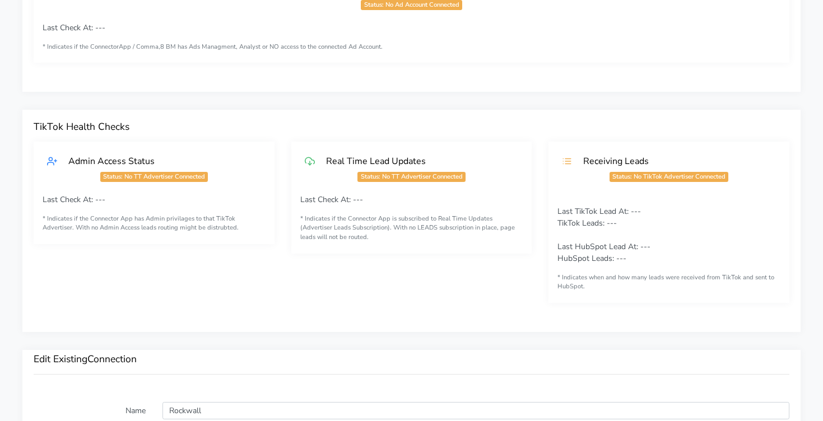
scroll to position [0, 0]
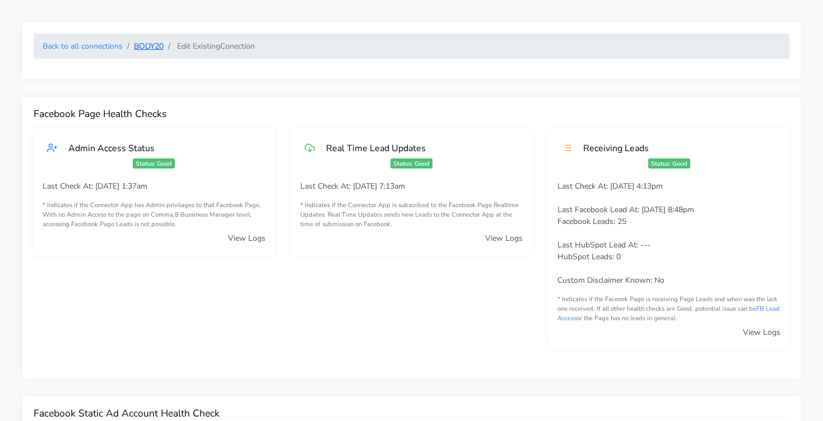
click at [150, 49] on link "BODY20" at bounding box center [149, 46] width 30 height 11
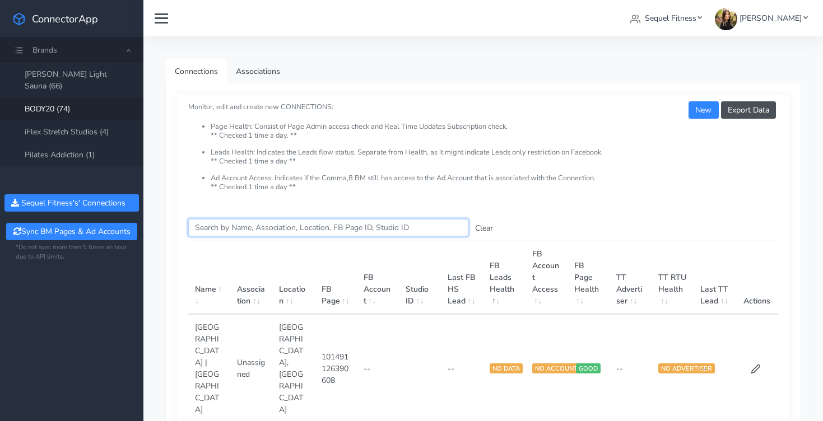
click at [234, 231] on input "Search this table" at bounding box center [328, 227] width 280 height 17
type input "spring"
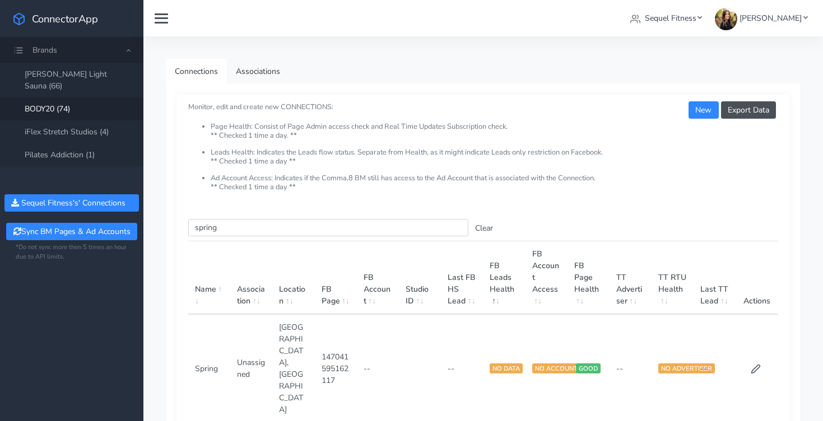
click at [749, 342] on td at bounding box center [757, 368] width 42 height 108
click at [752, 365] on icon at bounding box center [756, 369] width 8 height 8
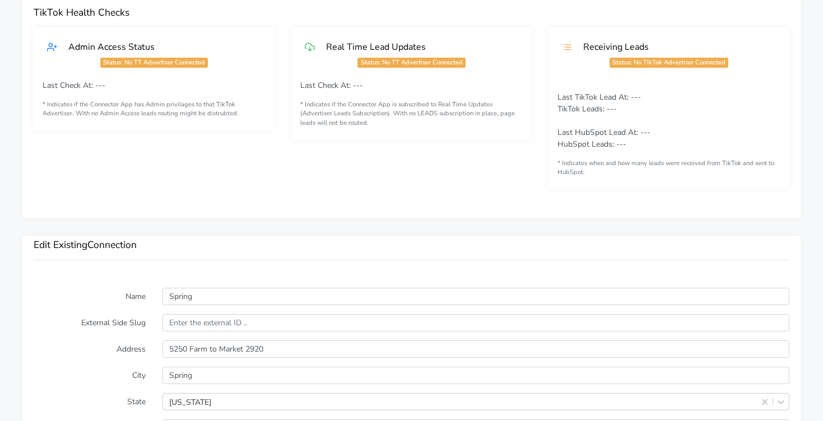
scroll to position [587, 0]
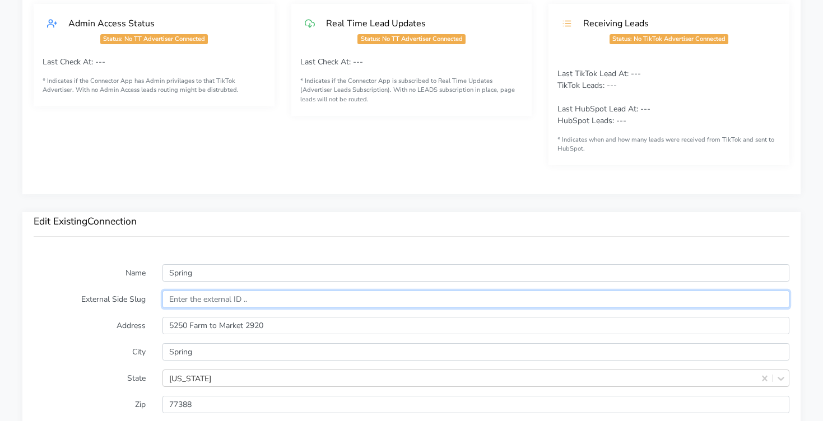
click at [184, 297] on input "text" at bounding box center [475, 299] width 627 height 17
paste input "13797"
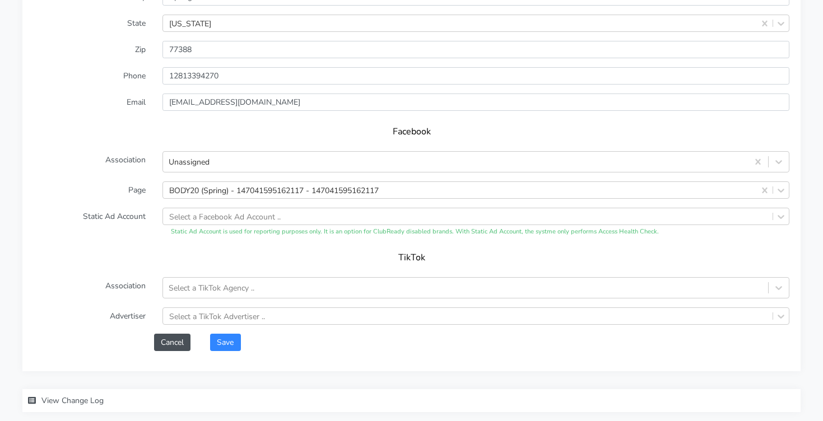
scroll to position [1004, 0]
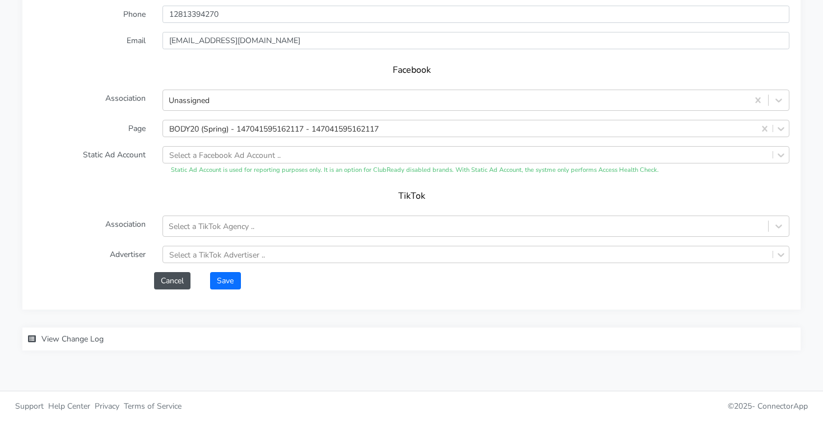
type input "13797"
click at [232, 279] on button "Save" at bounding box center [225, 280] width 30 height 17
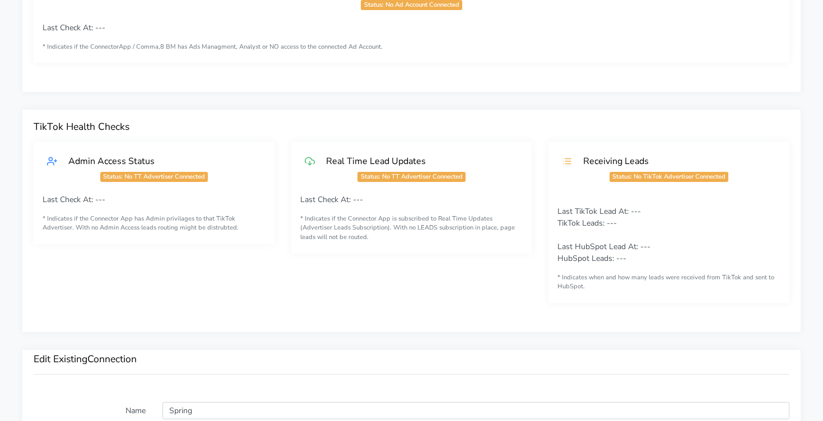
scroll to position [0, 0]
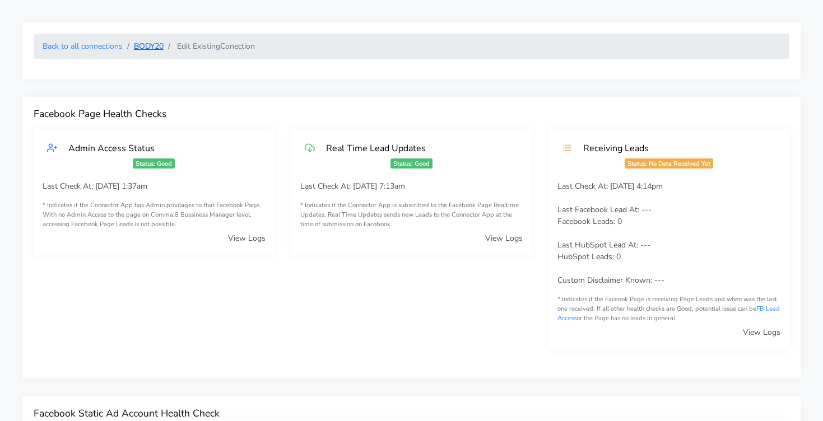
click at [151, 47] on link "BODY20" at bounding box center [149, 46] width 30 height 11
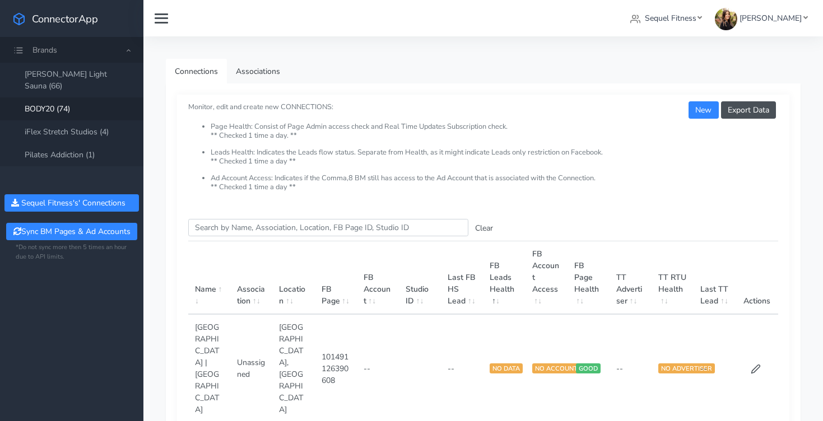
click at [296, 223] on input "Search this table" at bounding box center [328, 227] width 280 height 17
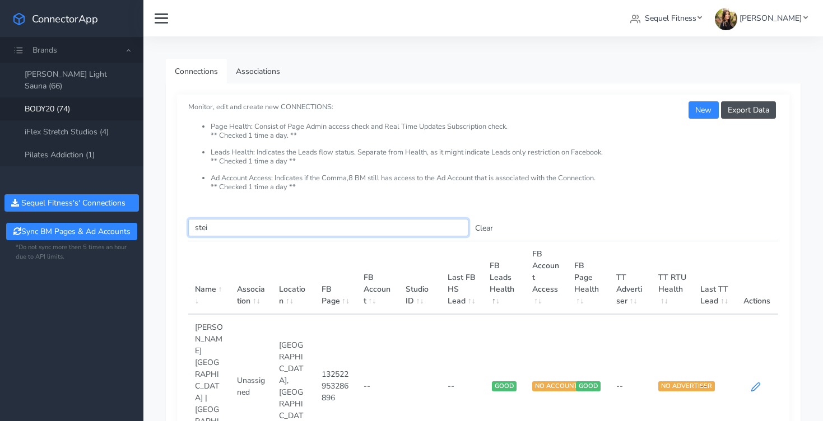
type input "stei"
click at [753, 382] on icon at bounding box center [756, 387] width 10 height 10
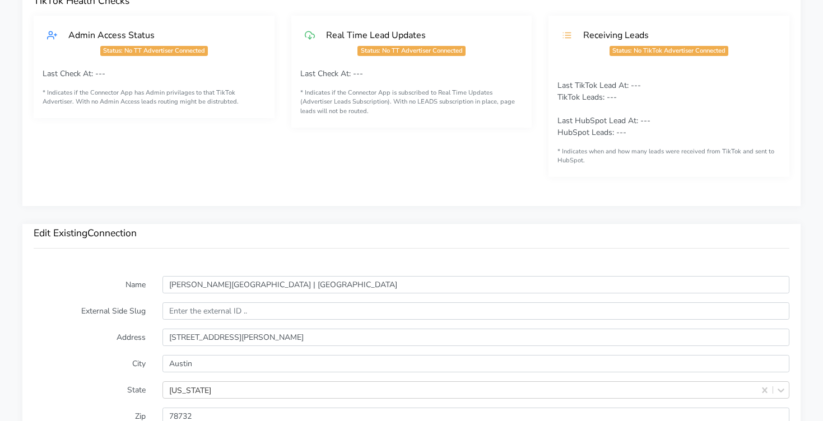
scroll to position [580, 0]
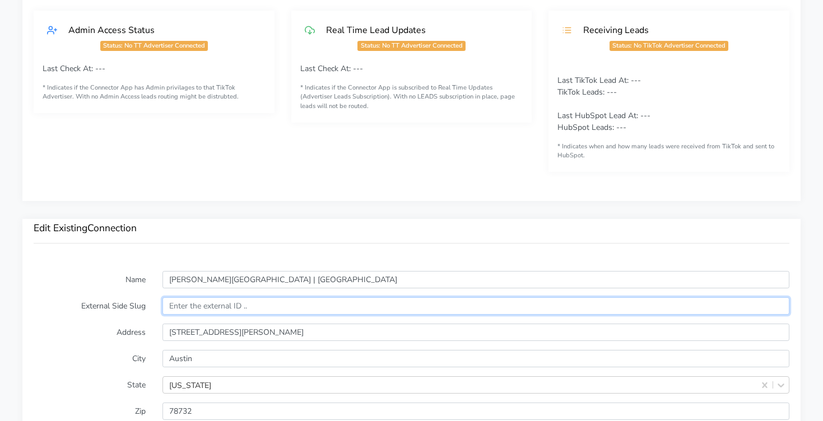
click at [188, 302] on input "text" at bounding box center [475, 305] width 627 height 17
paste input "13919"
type input "13919"
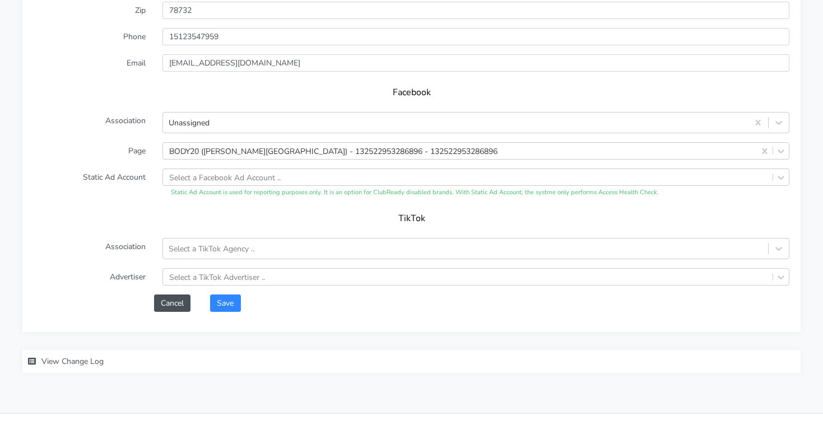
scroll to position [1004, 0]
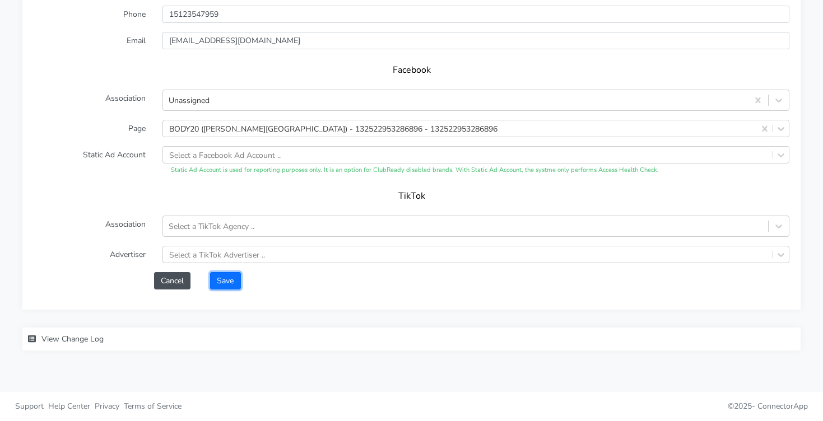
click at [230, 281] on button "Save" at bounding box center [225, 280] width 30 height 17
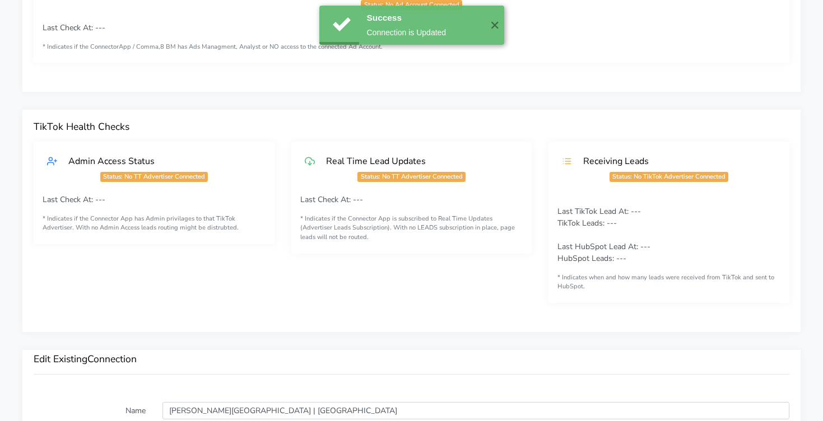
scroll to position [0, 0]
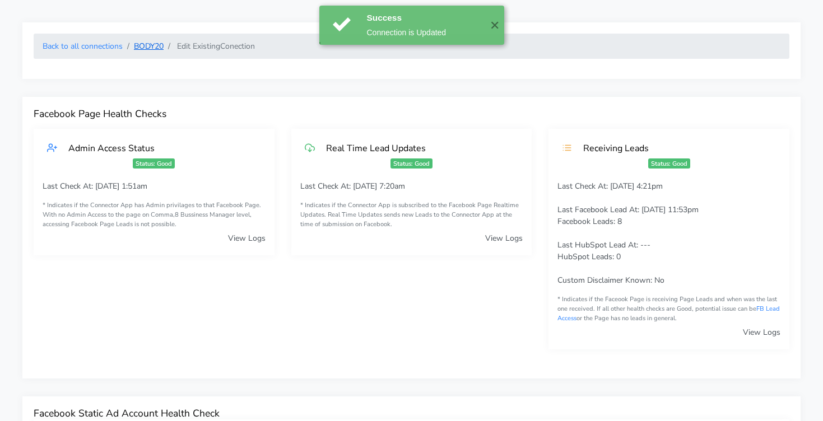
click at [143, 48] on link "BODY20" at bounding box center [149, 46] width 30 height 11
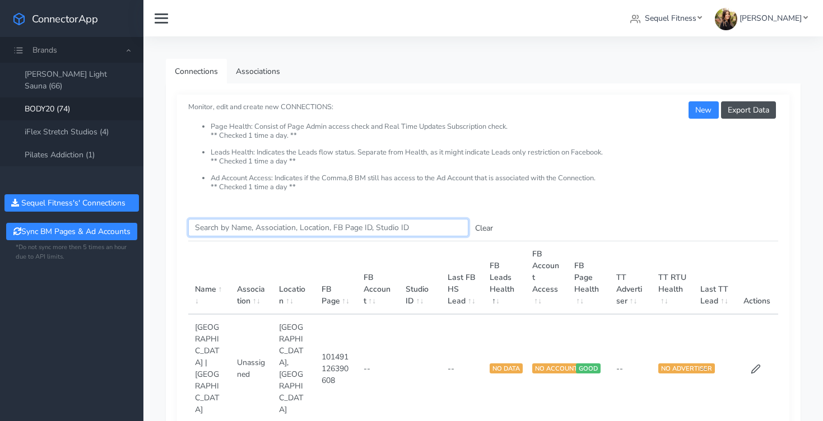
click at [243, 228] on input "Search this table" at bounding box center [328, 227] width 280 height 17
type input "sugar"
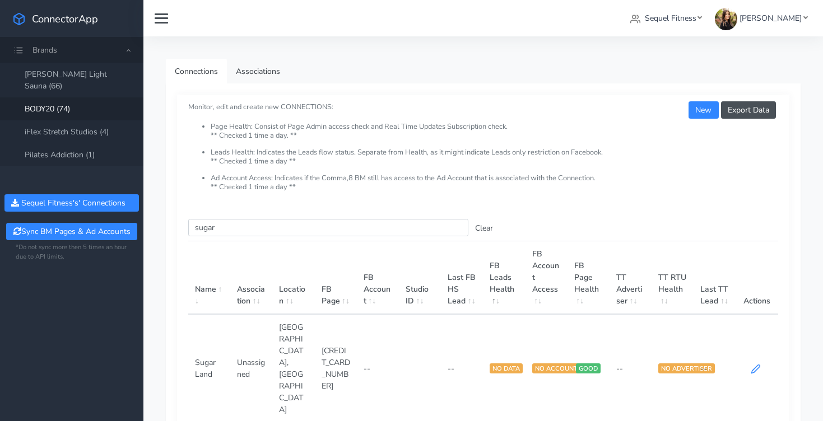
click at [754, 365] on icon at bounding box center [756, 369] width 8 height 8
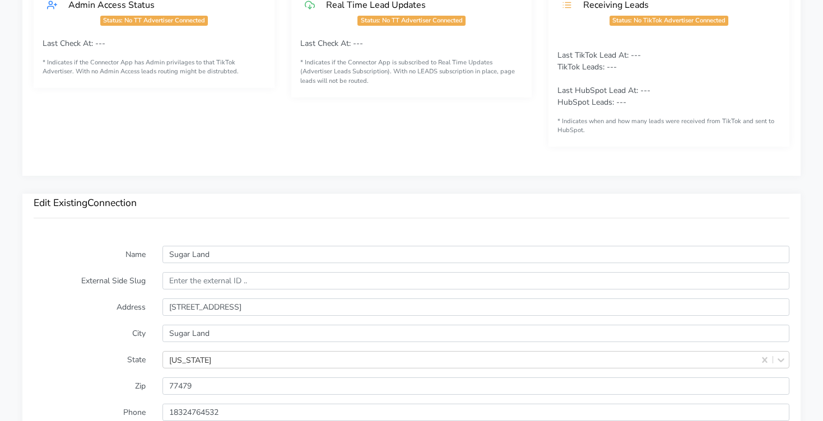
scroll to position [692, 0]
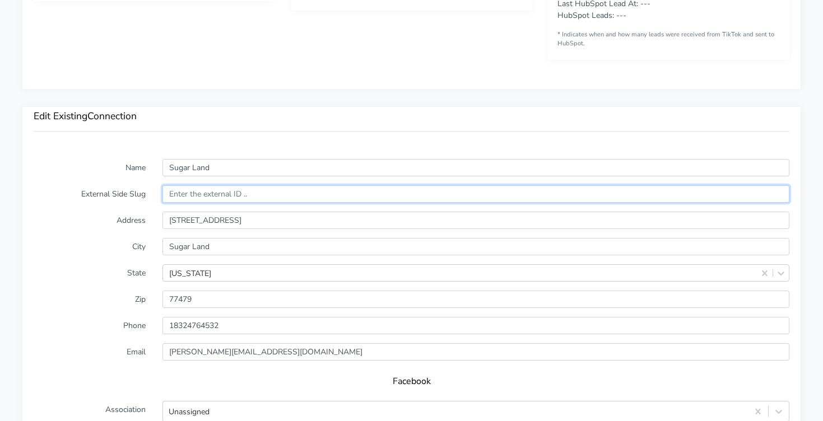
click at [258, 195] on input "text" at bounding box center [475, 193] width 627 height 17
paste input "13805"
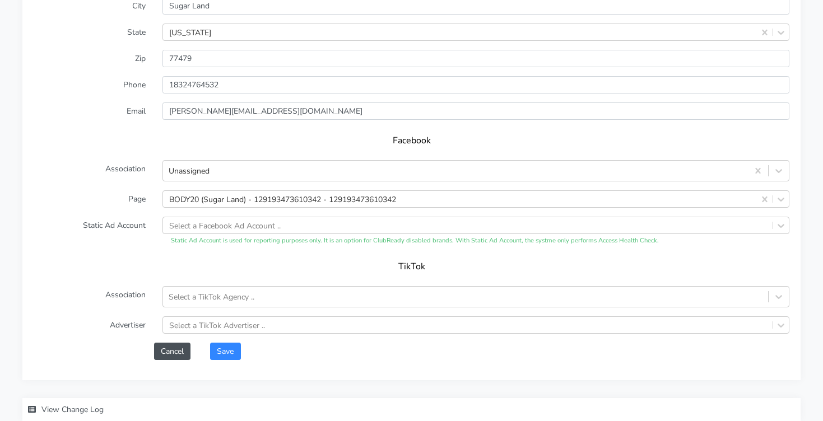
scroll to position [1004, 0]
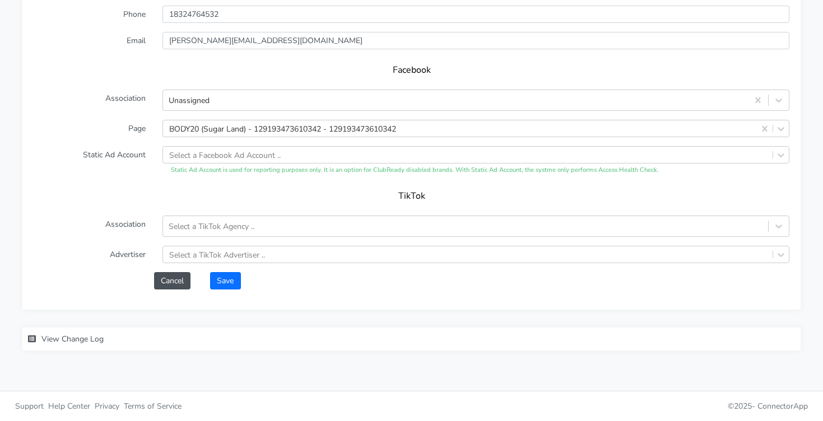
type input "13805"
click at [229, 281] on button "Save" at bounding box center [225, 280] width 30 height 17
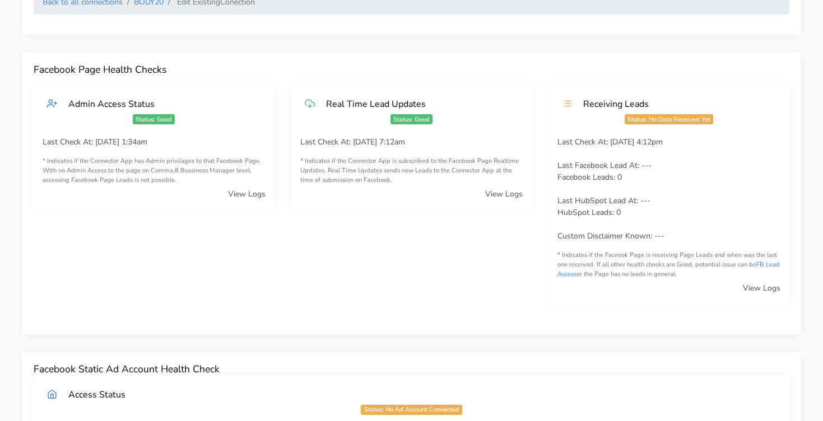
scroll to position [0, 0]
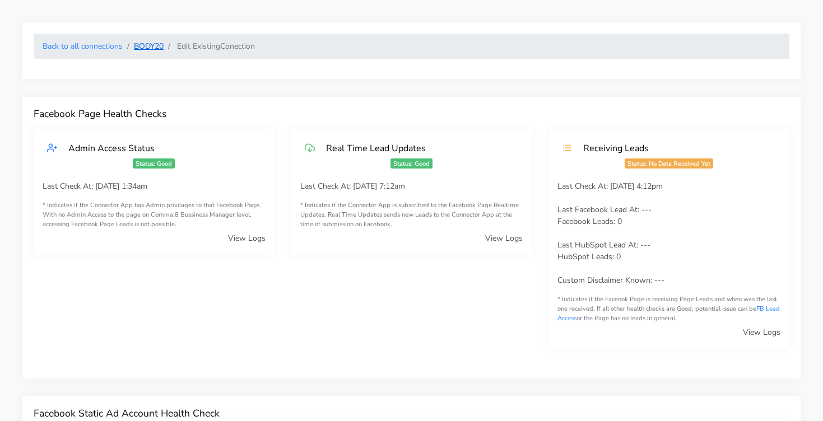
click at [149, 46] on link "BODY20" at bounding box center [149, 46] width 30 height 11
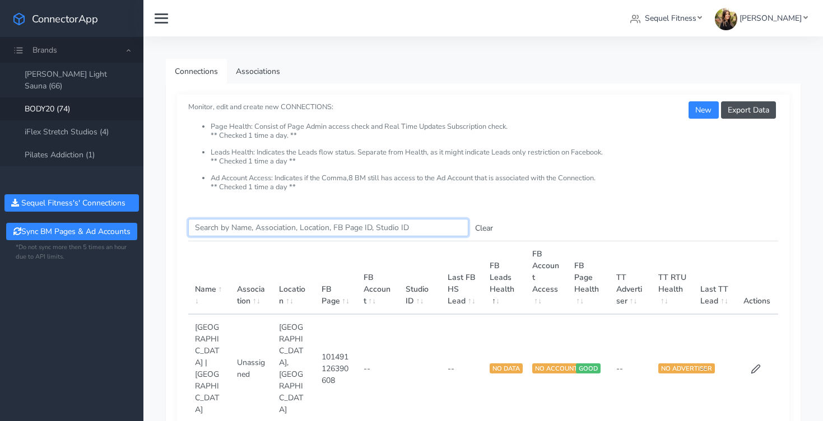
click at [220, 232] on input "Search this table" at bounding box center [328, 227] width 280 height 17
type input "the hei"
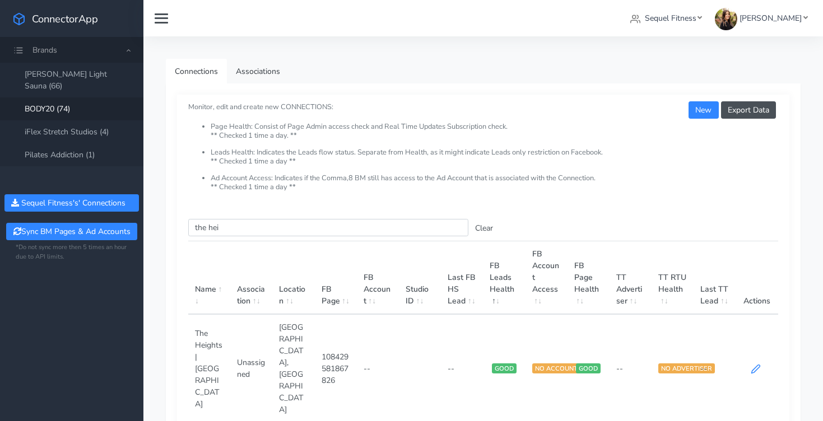
click at [758, 365] on icon at bounding box center [756, 369] width 8 height 8
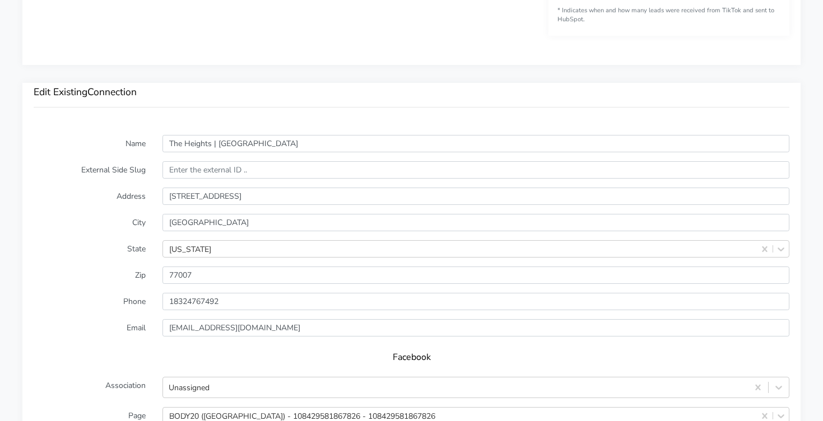
scroll to position [717, 0]
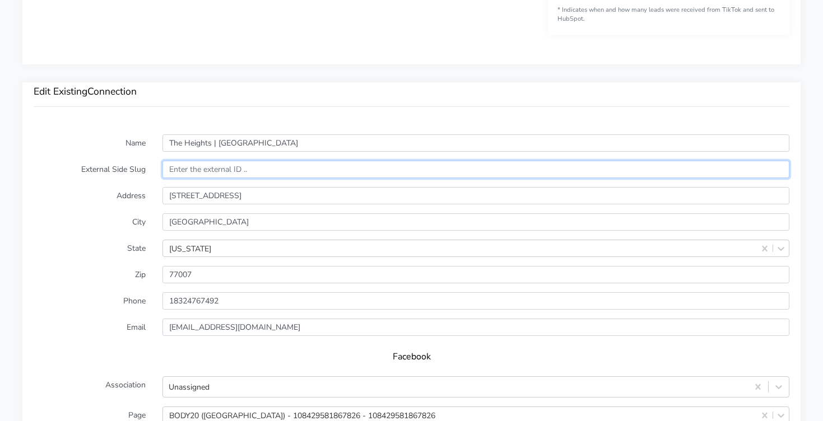
click at [226, 170] on input "text" at bounding box center [475, 169] width 627 height 17
paste input "12550"
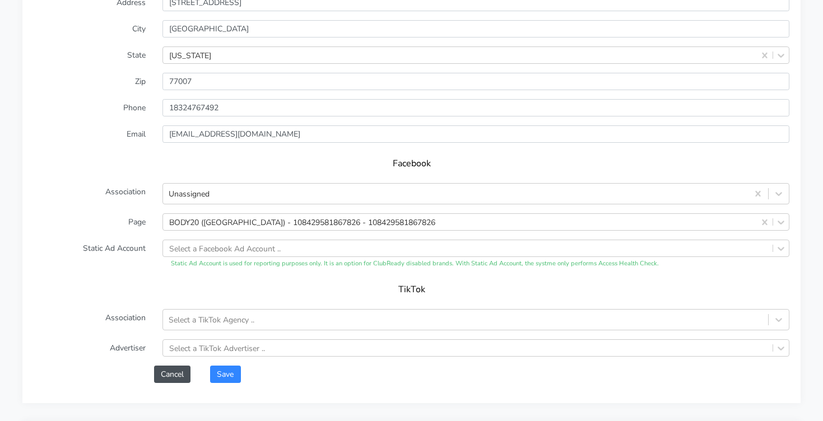
scroll to position [1004, 0]
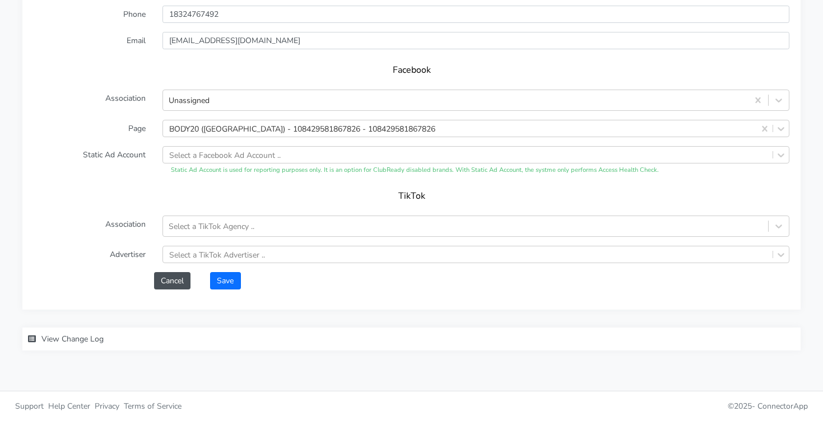
type input "12550"
click at [218, 283] on button "Save" at bounding box center [225, 280] width 30 height 17
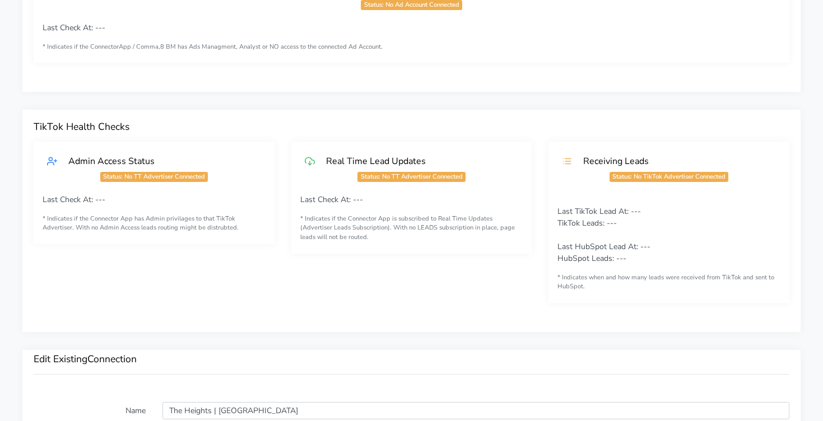
scroll to position [0, 0]
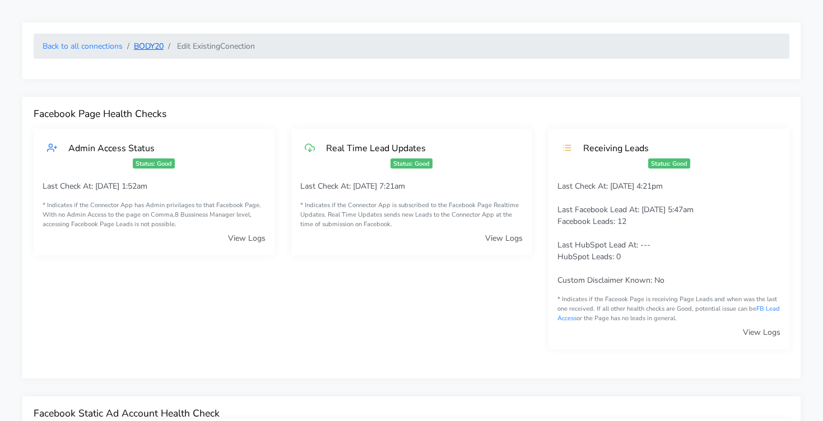
click at [151, 45] on link "BODY20" at bounding box center [149, 46] width 30 height 11
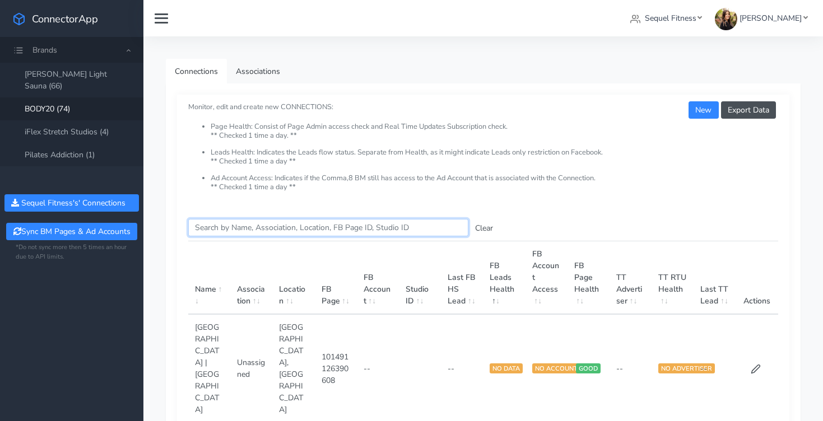
click at [217, 227] on input "Search this table" at bounding box center [328, 227] width 280 height 17
type input "[PERSON_NAME]"
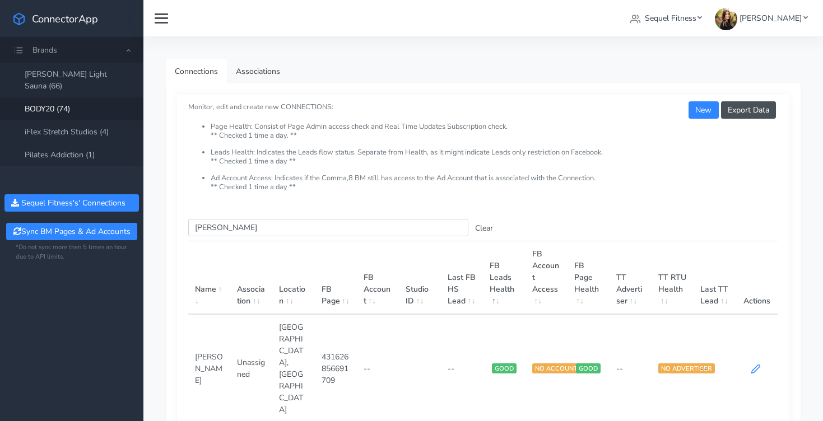
click at [757, 364] on icon at bounding box center [756, 369] width 10 height 10
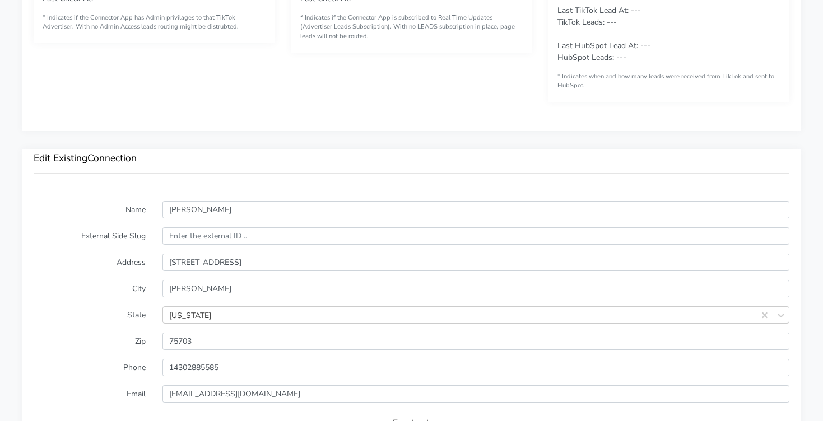
scroll to position [652, 0]
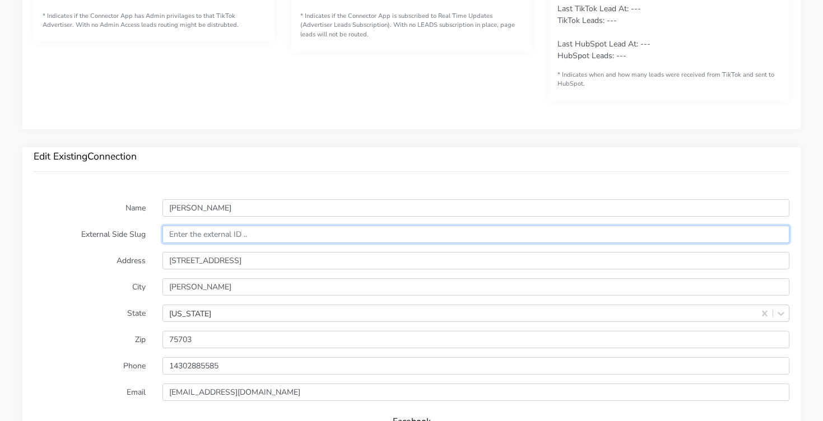
click at [225, 239] on input "text" at bounding box center [475, 234] width 627 height 17
paste input "14682"
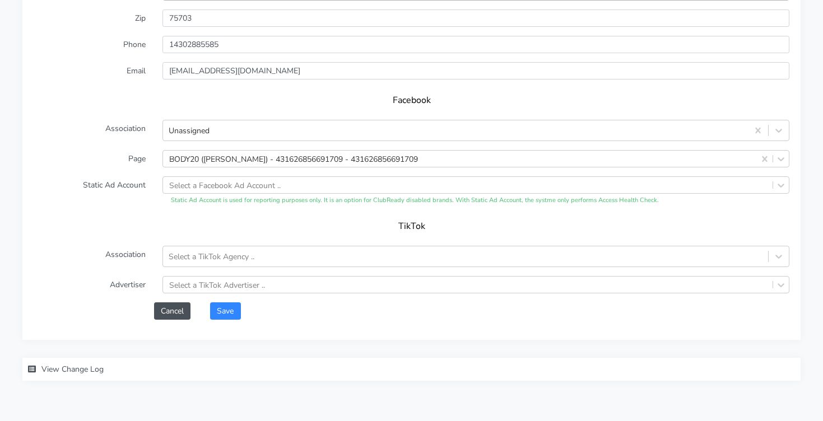
scroll to position [1004, 0]
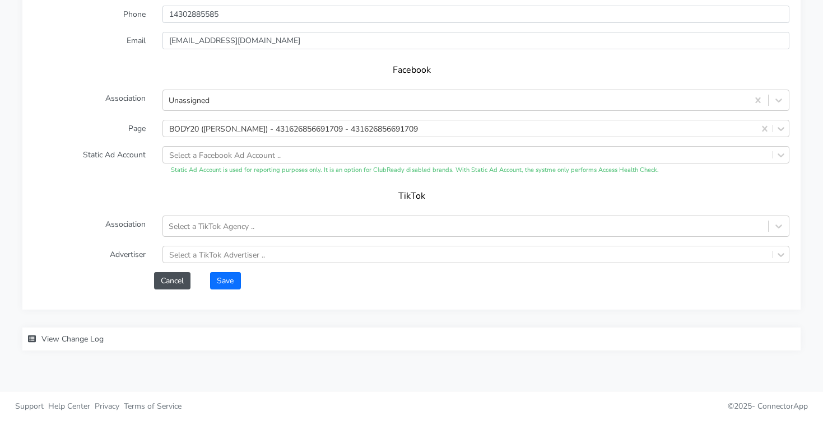
type input "14682"
click at [232, 282] on button "Save" at bounding box center [225, 280] width 30 height 17
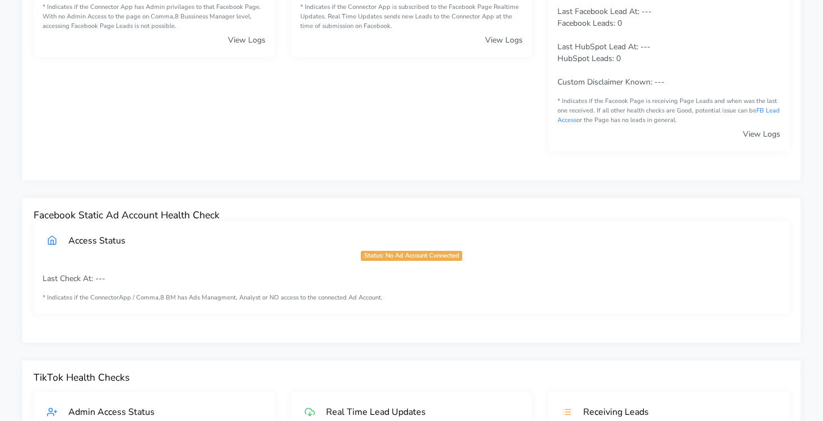
scroll to position [0, 0]
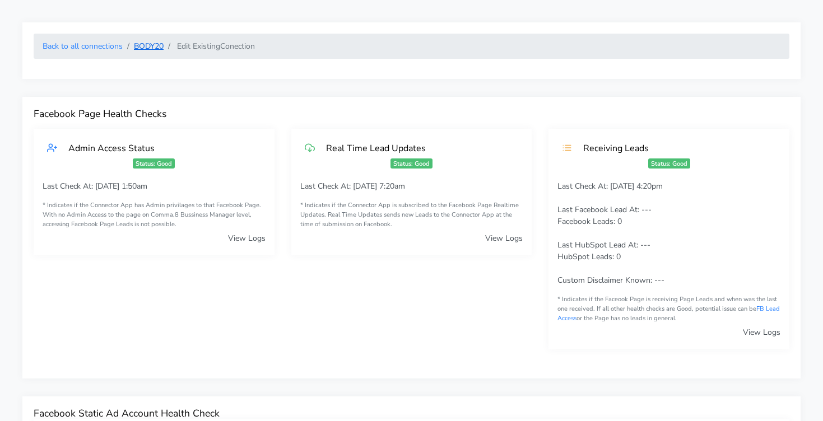
click at [144, 49] on link "BODY20" at bounding box center [149, 46] width 30 height 11
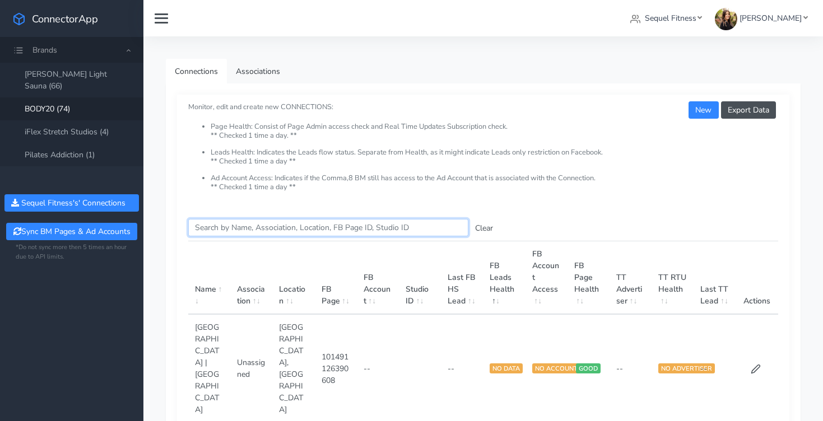
click at [225, 231] on input "Search this table" at bounding box center [328, 227] width 280 height 17
type input "watter"
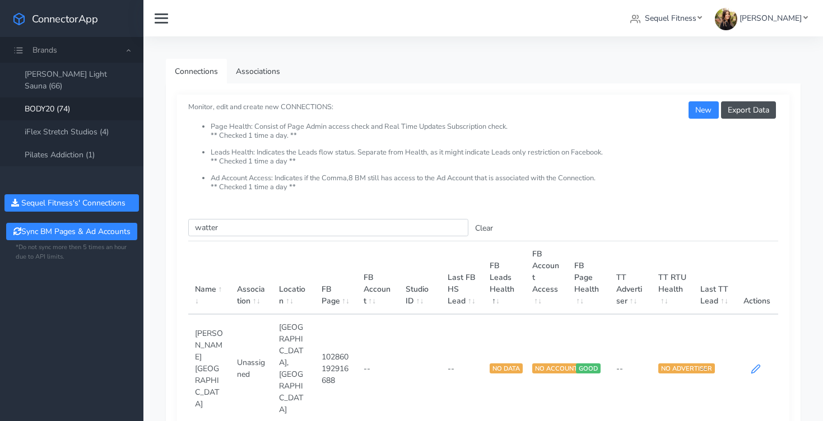
click at [755, 364] on icon at bounding box center [756, 369] width 10 height 10
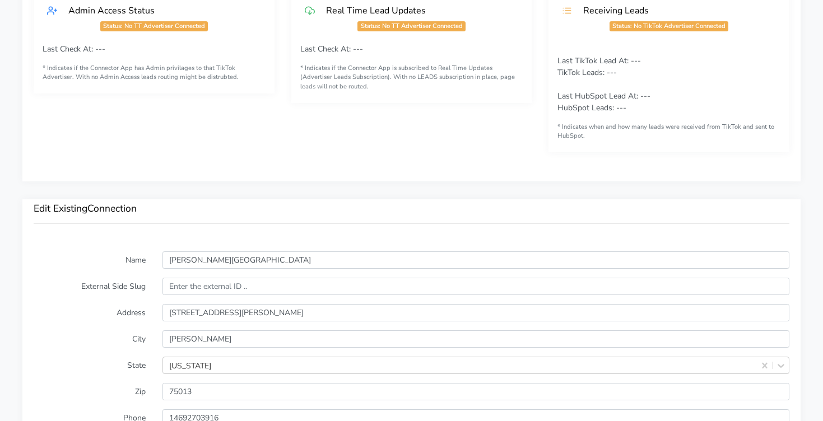
scroll to position [675, 0]
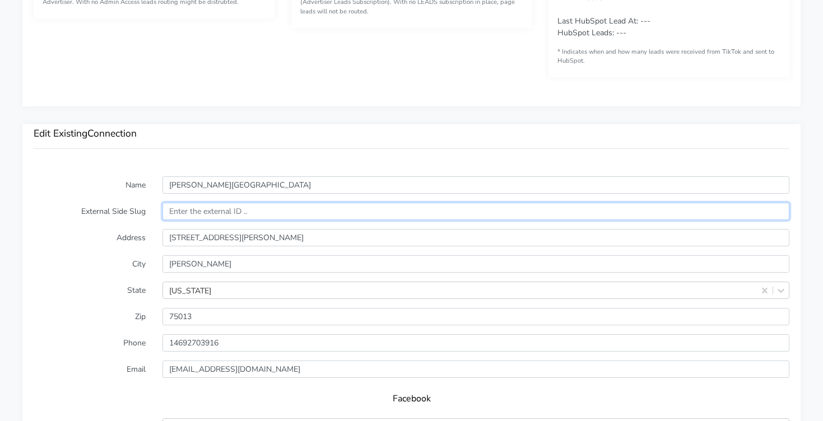
click at [175, 209] on input "text" at bounding box center [475, 211] width 627 height 17
paste input "13671"
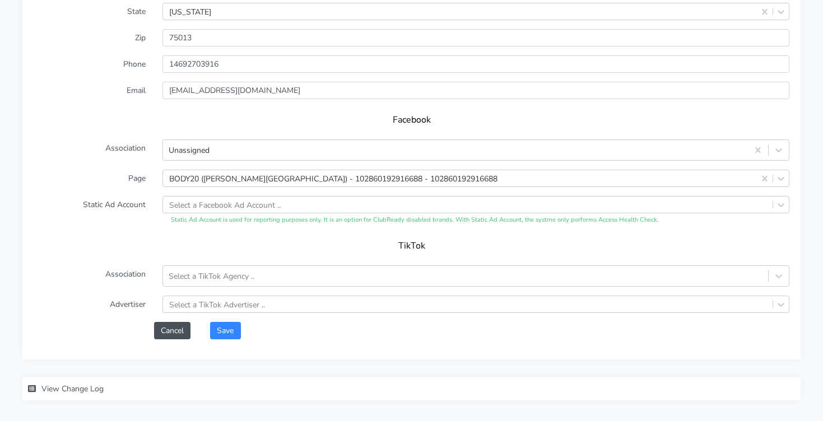
scroll to position [1004, 0]
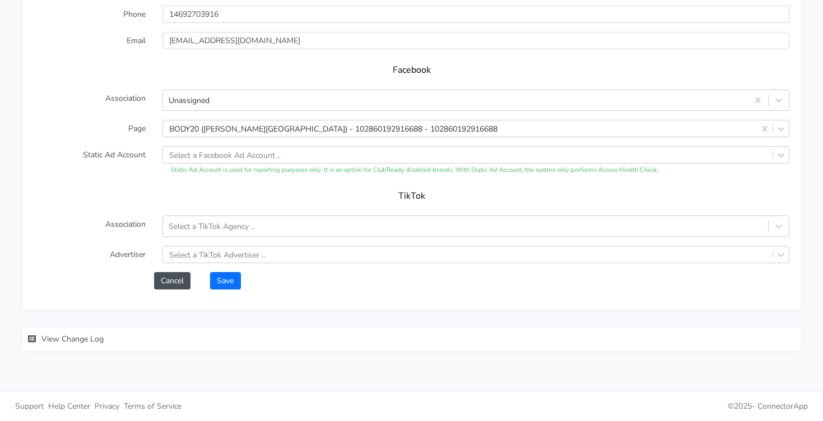
type input "13671"
click at [230, 281] on button "Save" at bounding box center [225, 280] width 30 height 17
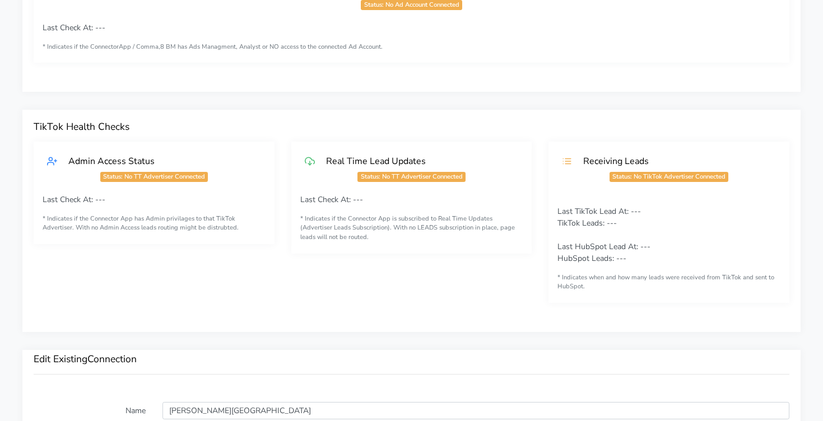
scroll to position [0, 0]
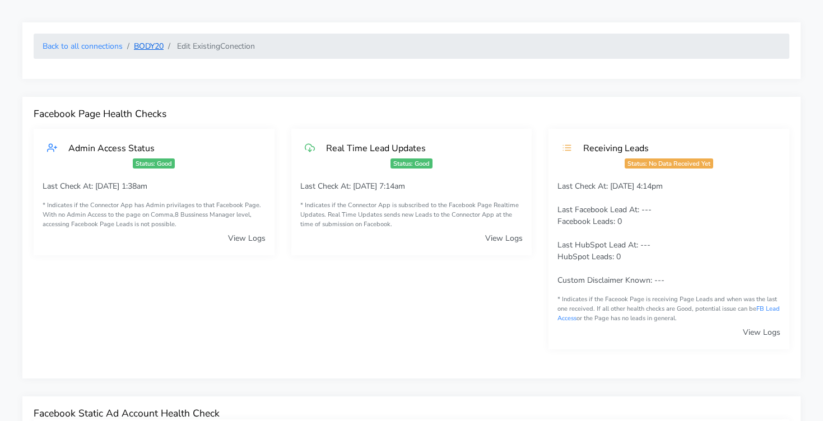
click at [146, 45] on link "BODY20" at bounding box center [149, 46] width 30 height 11
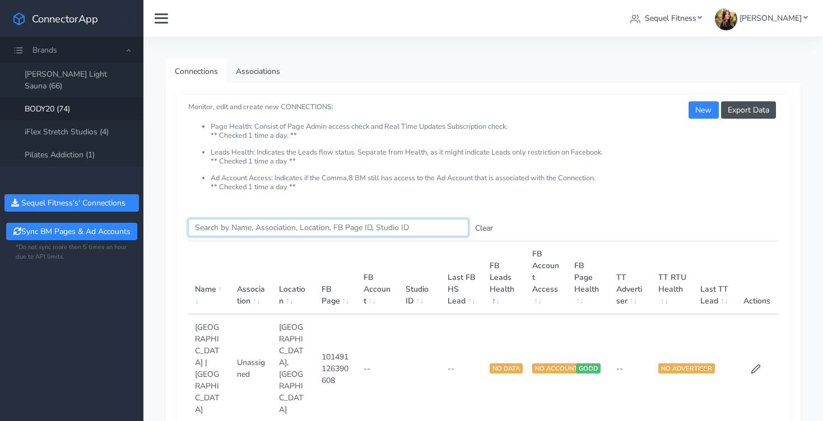
click at [225, 224] on input "Search this table" at bounding box center [328, 227] width 280 height 17
type input "west un"
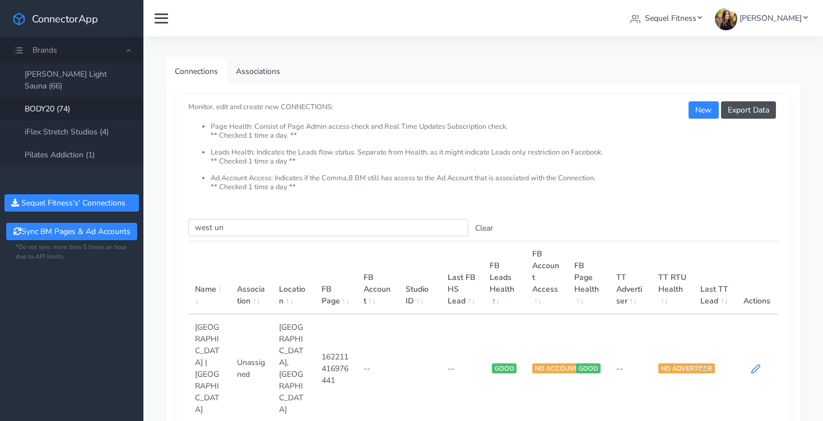
click at [753, 365] on icon at bounding box center [756, 369] width 8 height 8
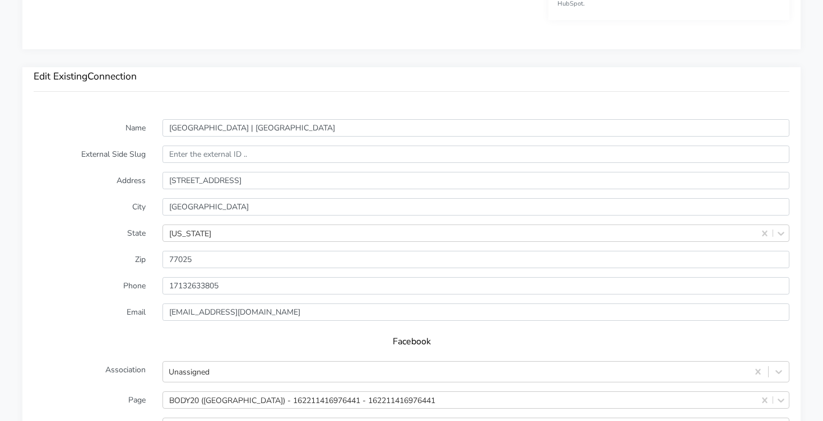
scroll to position [740, 0]
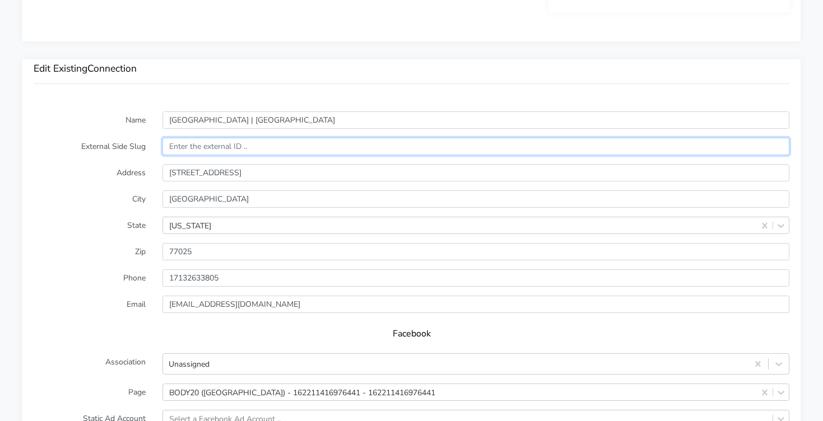
click at [209, 148] on input "text" at bounding box center [475, 146] width 627 height 17
paste input "13946"
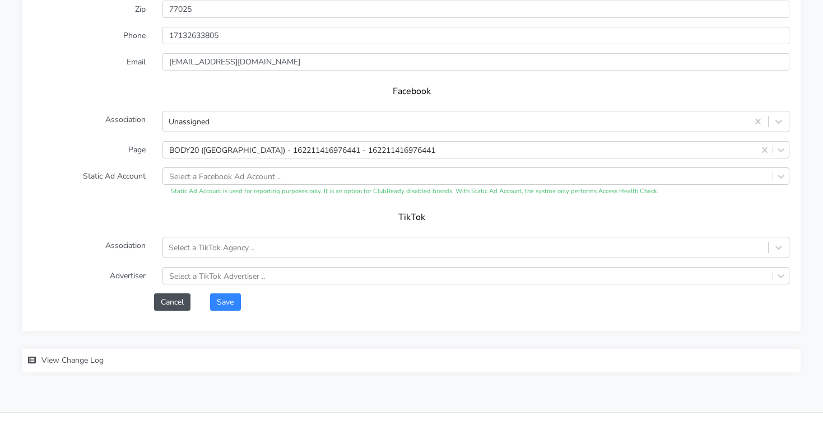
scroll to position [1004, 0]
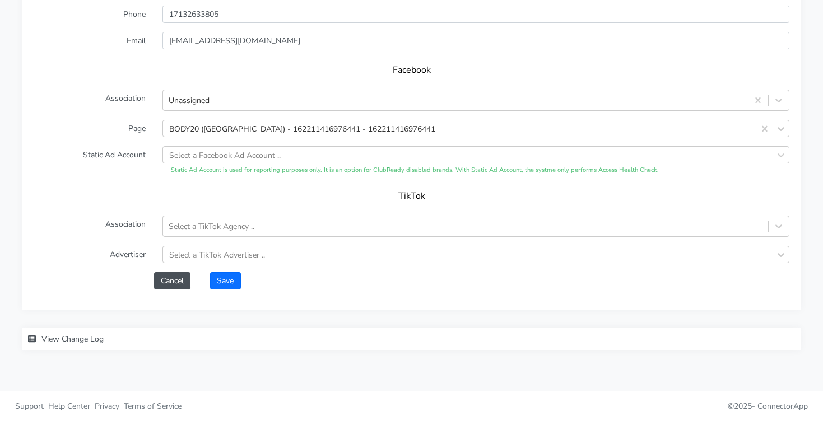
type input "13946"
click at [233, 278] on button "Save" at bounding box center [225, 280] width 30 height 17
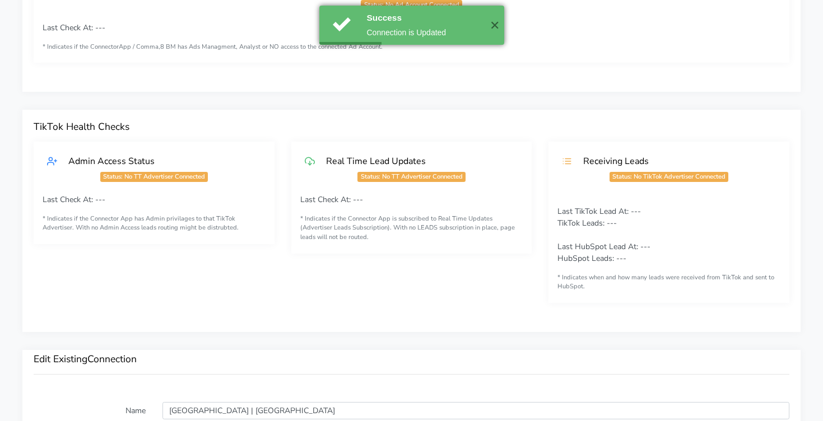
scroll to position [0, 0]
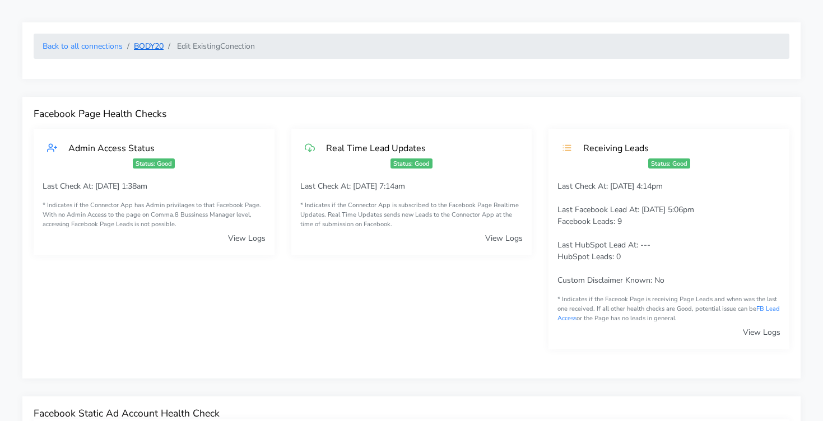
click at [147, 43] on link "BODY20" at bounding box center [149, 46] width 30 height 11
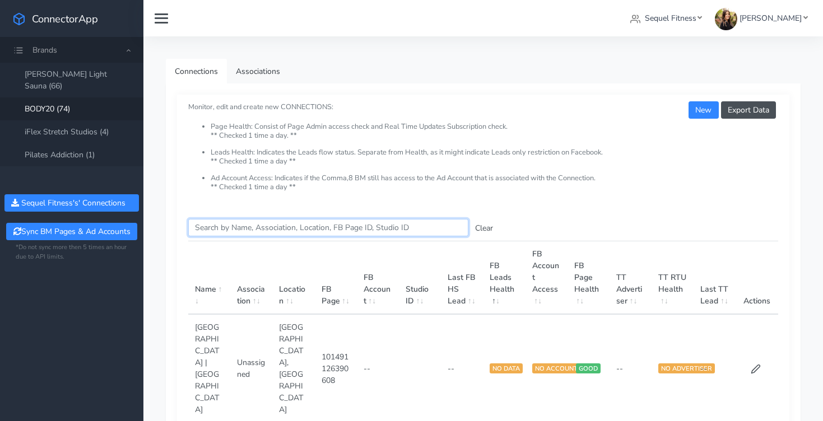
click at [233, 230] on input "Search this table" at bounding box center [328, 227] width 280 height 17
type input "woodla"
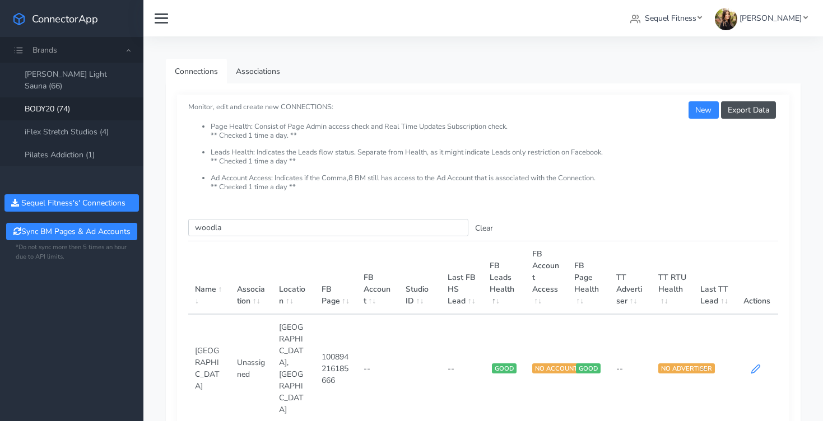
click at [756, 364] on icon at bounding box center [756, 369] width 10 height 10
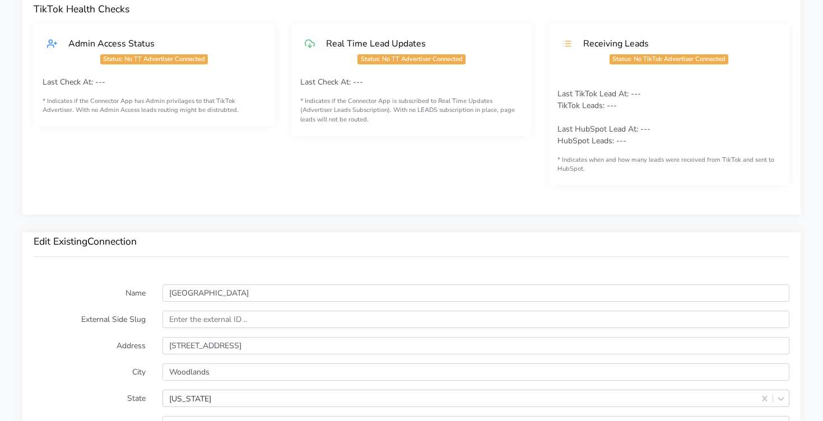
scroll to position [698, 0]
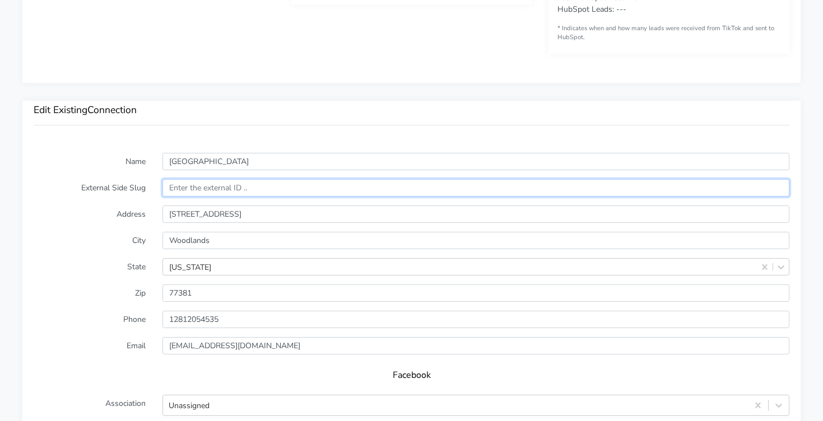
click at [222, 192] on input "text" at bounding box center [475, 187] width 627 height 17
paste input "13015"
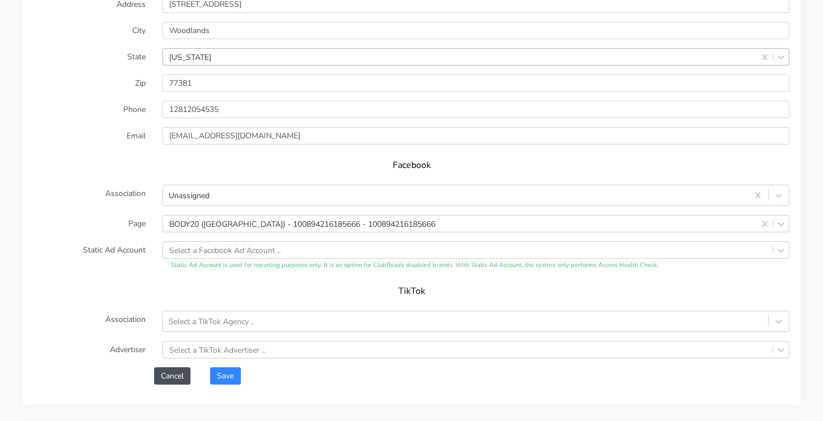
scroll to position [1004, 0]
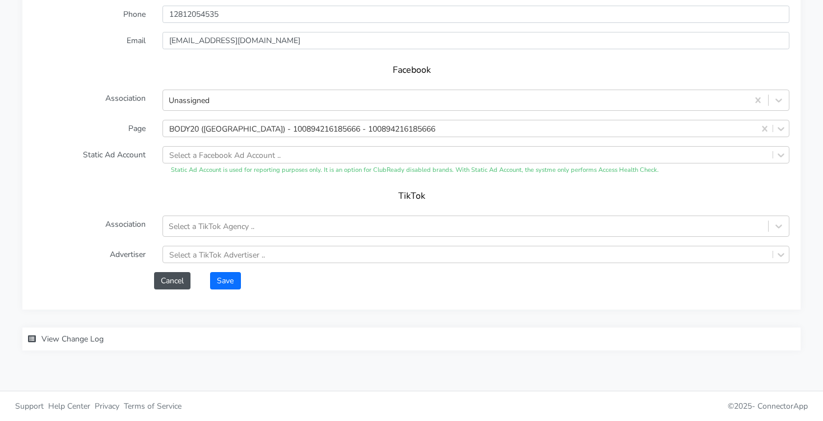
type input "13015"
click at [223, 278] on button "Save" at bounding box center [225, 280] width 30 height 17
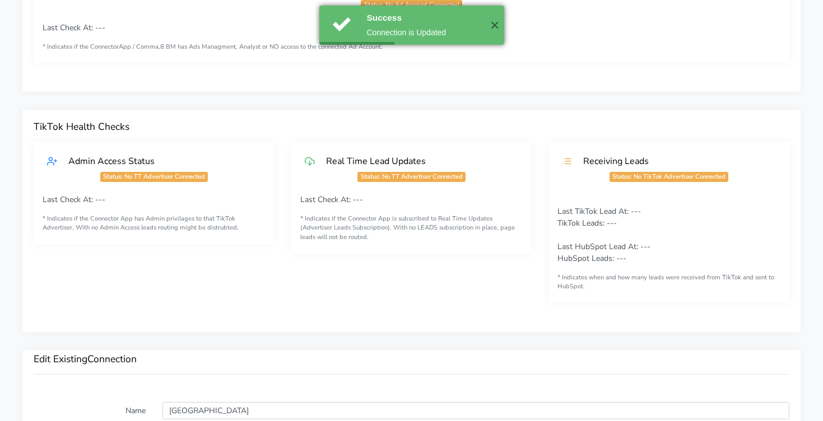
scroll to position [0, 0]
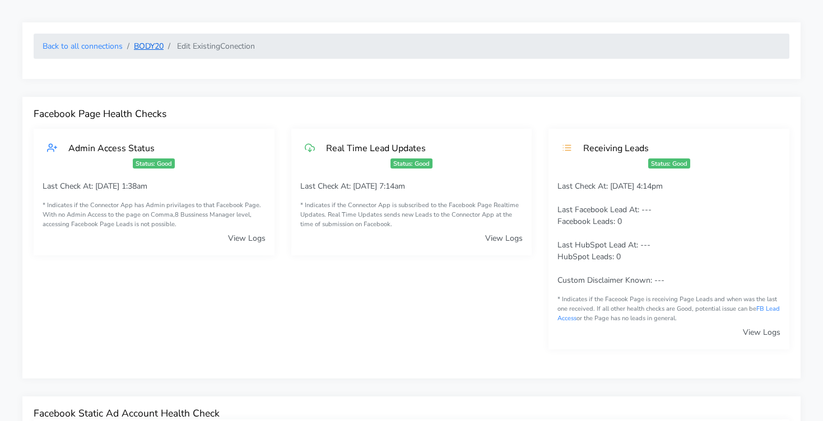
click at [145, 45] on link "BODY20" at bounding box center [149, 46] width 30 height 11
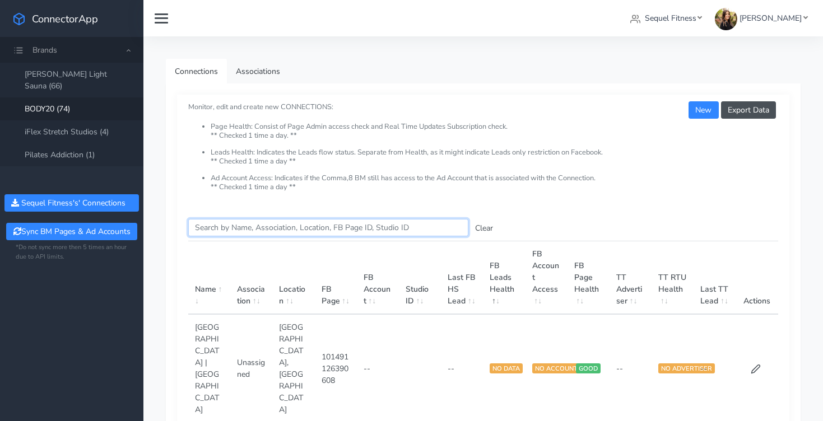
click at [220, 231] on input "Search this table" at bounding box center [328, 227] width 280 height 17
type input "salt"
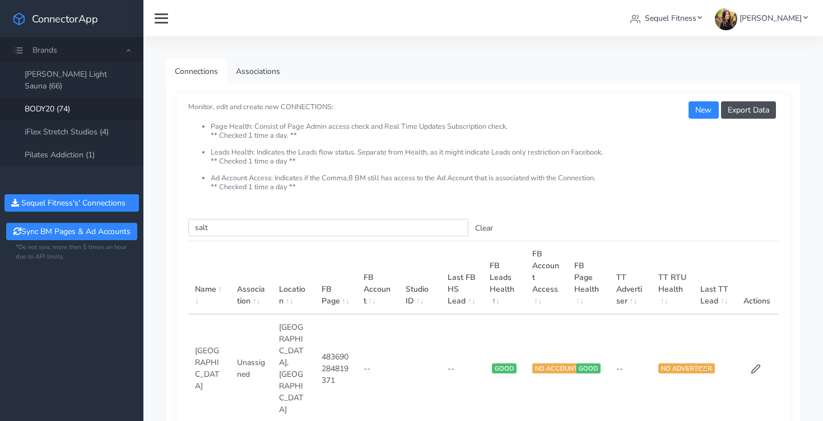
click at [764, 338] on td at bounding box center [757, 368] width 42 height 108
click at [757, 364] on icon at bounding box center [756, 369] width 10 height 10
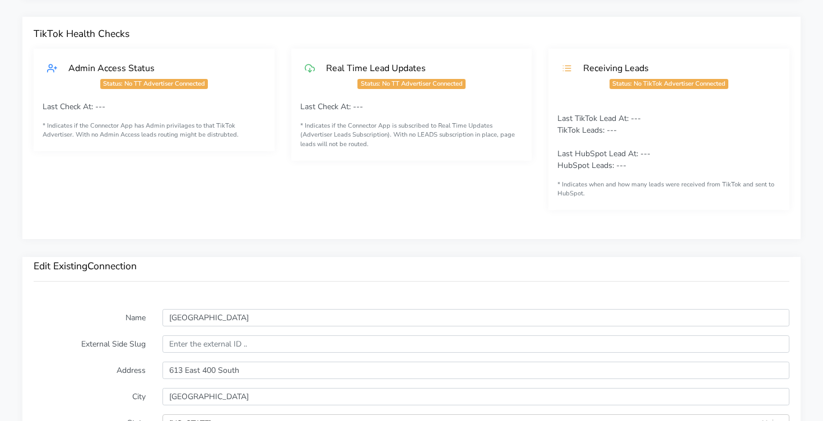
scroll to position [629, 0]
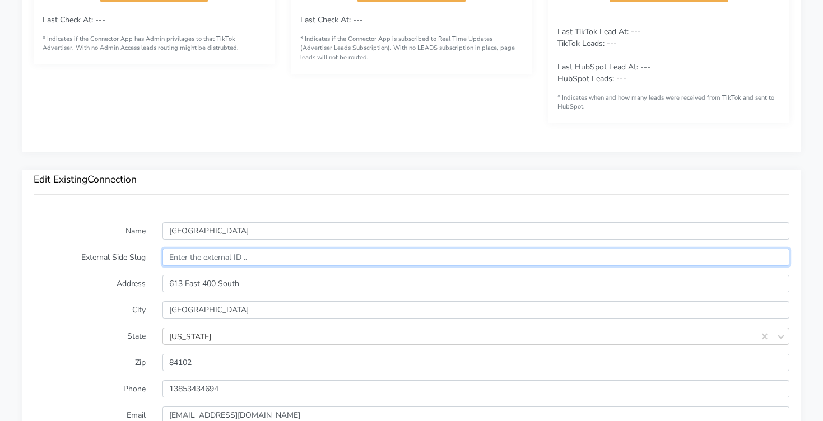
click at [262, 263] on input "text" at bounding box center [475, 257] width 627 height 17
paste input "14681"
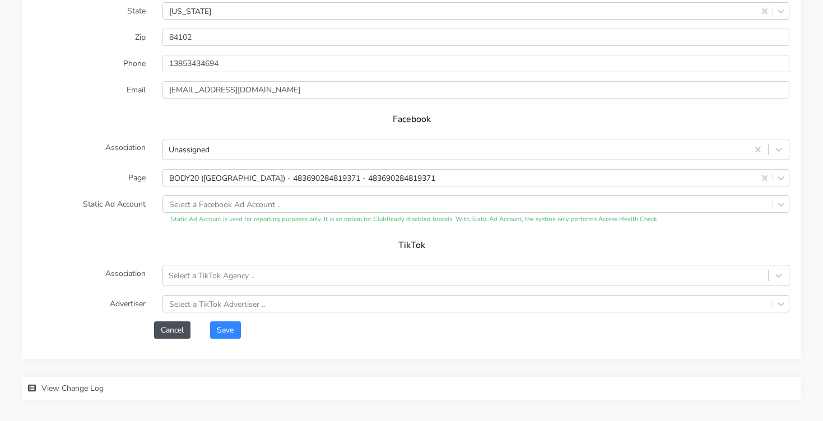
scroll to position [1004, 0]
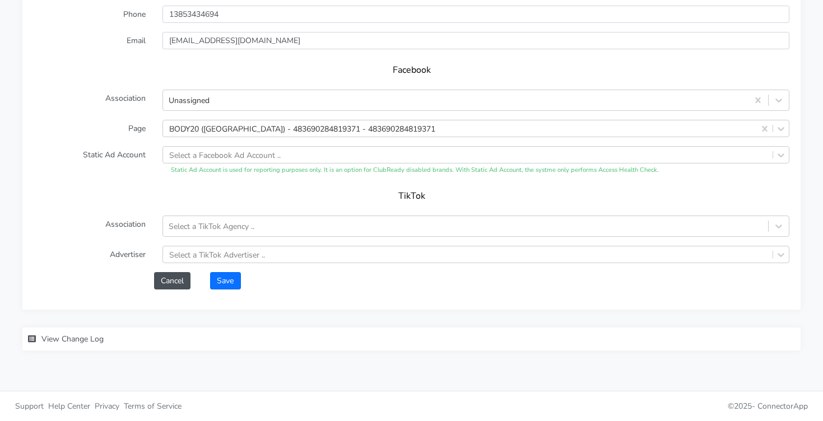
type input "14681"
click at [222, 280] on button "Save" at bounding box center [225, 280] width 30 height 17
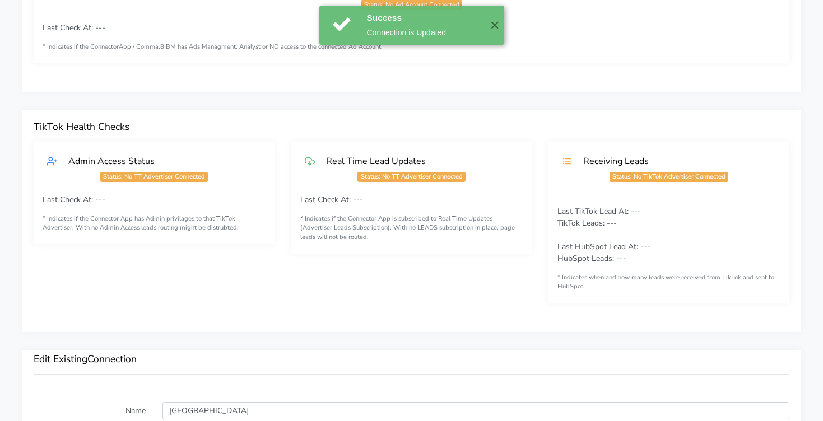
scroll to position [0, 0]
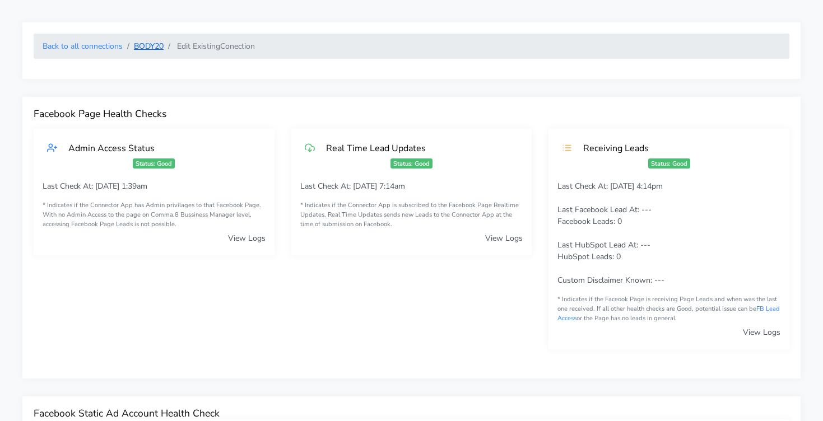
click at [145, 47] on link "BODY20" at bounding box center [149, 46] width 30 height 11
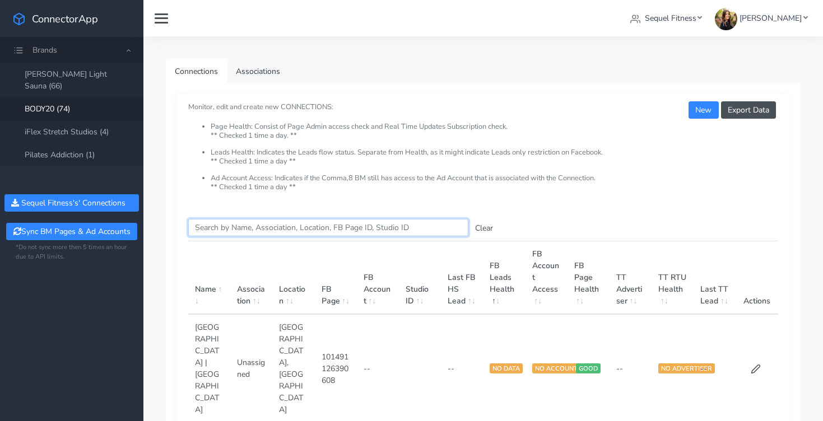
click at [210, 231] on input "Search this table" at bounding box center [328, 227] width 280 height 17
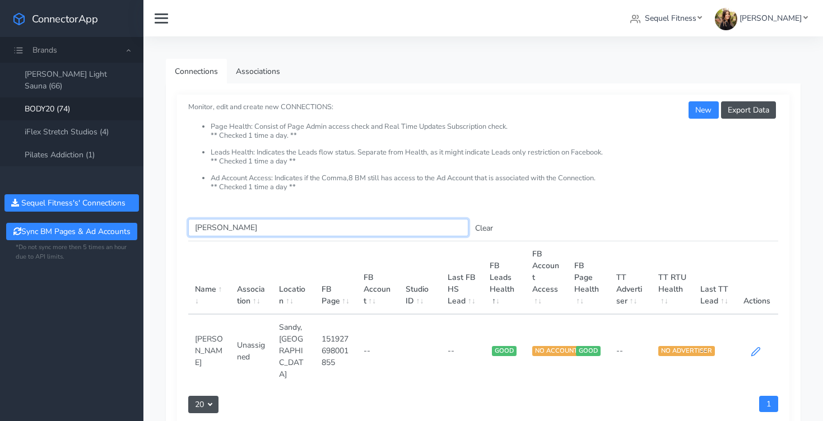
type input "[PERSON_NAME]"
click at [757, 347] on icon at bounding box center [756, 351] width 8 height 8
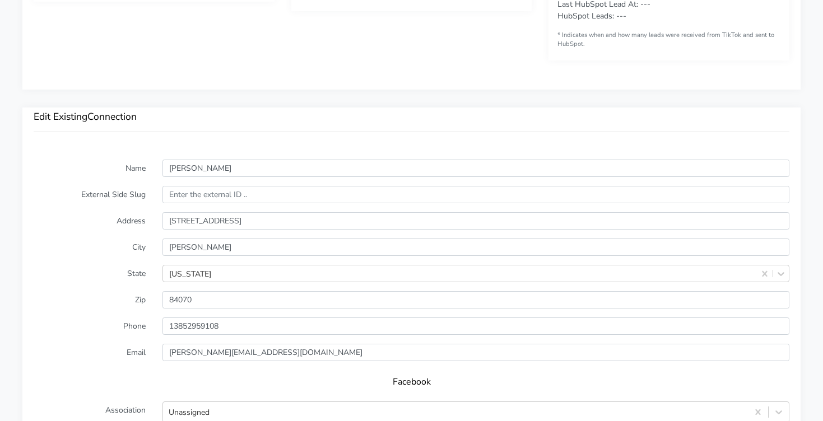
scroll to position [695, 0]
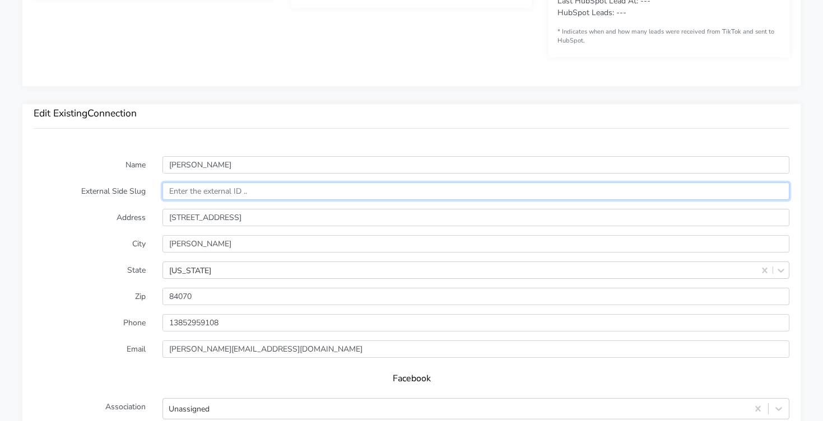
click at [228, 193] on input "text" at bounding box center [475, 191] width 627 height 17
paste input "13899"
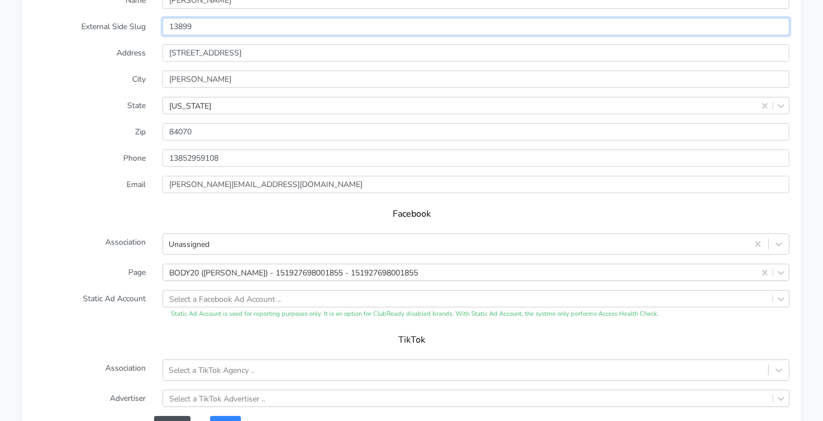
scroll to position [1004, 0]
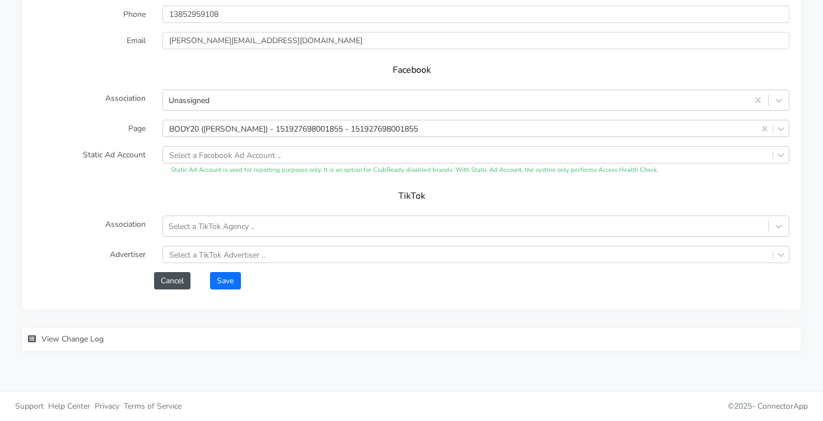
type input "13899"
click at [231, 282] on button "Save" at bounding box center [225, 280] width 30 height 17
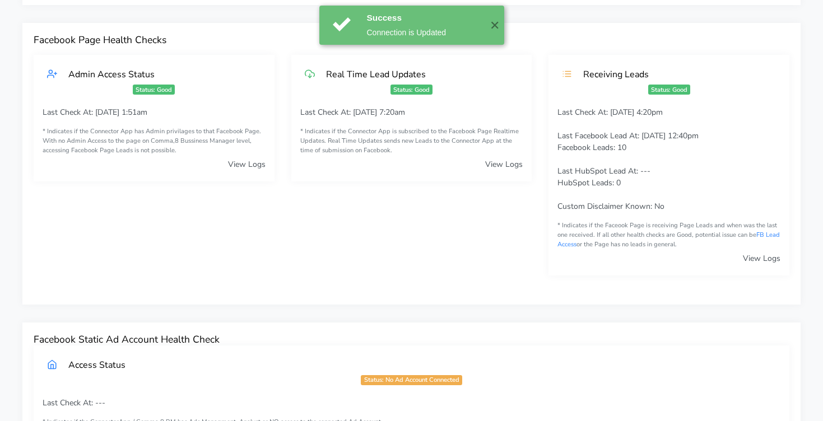
scroll to position [0, 0]
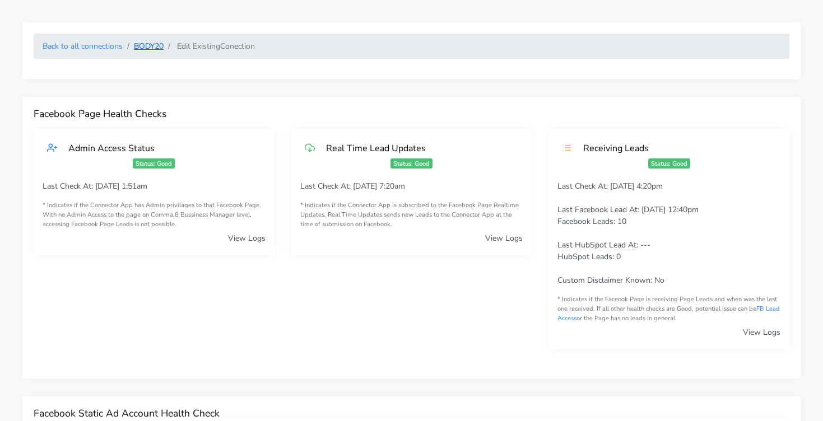
click at [156, 48] on link "BODY20" at bounding box center [149, 46] width 30 height 11
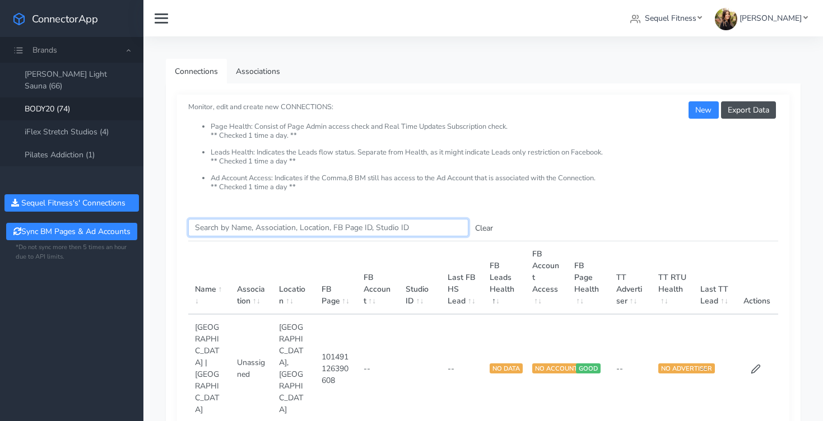
click at [268, 225] on input "Search this table" at bounding box center [328, 227] width 280 height 17
type input "pot"
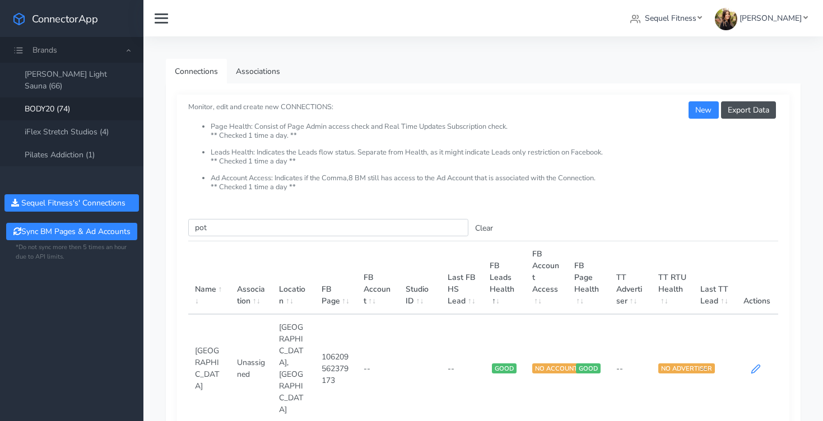
click at [756, 365] on icon at bounding box center [756, 369] width 8 height 8
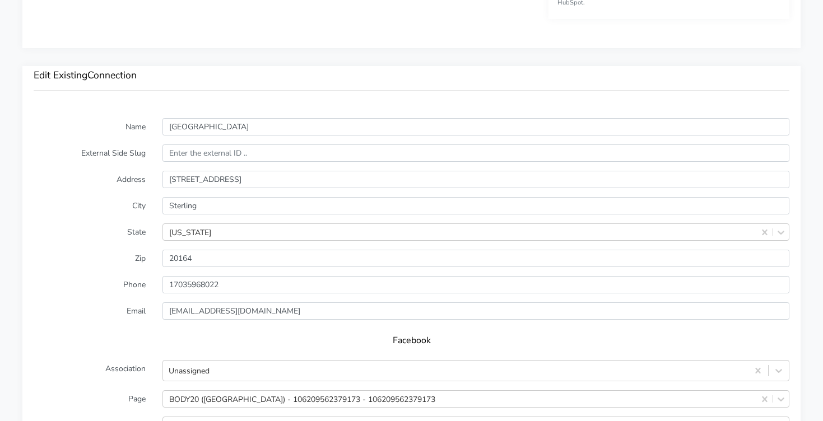
scroll to position [738, 0]
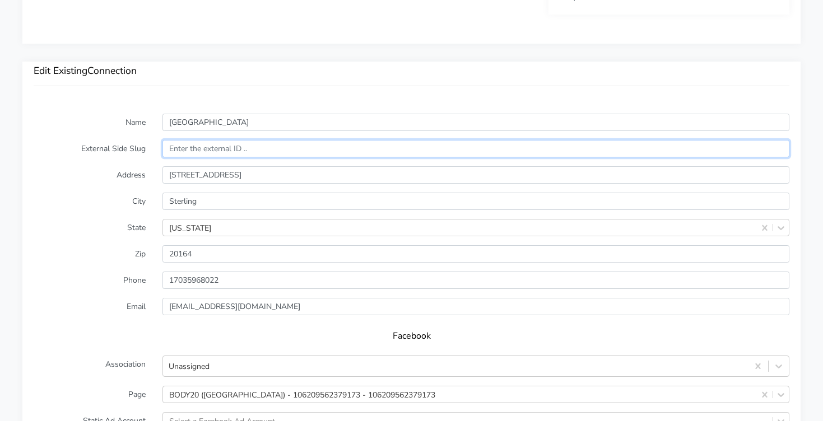
click at [219, 156] on input "text" at bounding box center [475, 148] width 627 height 17
paste input "13182"
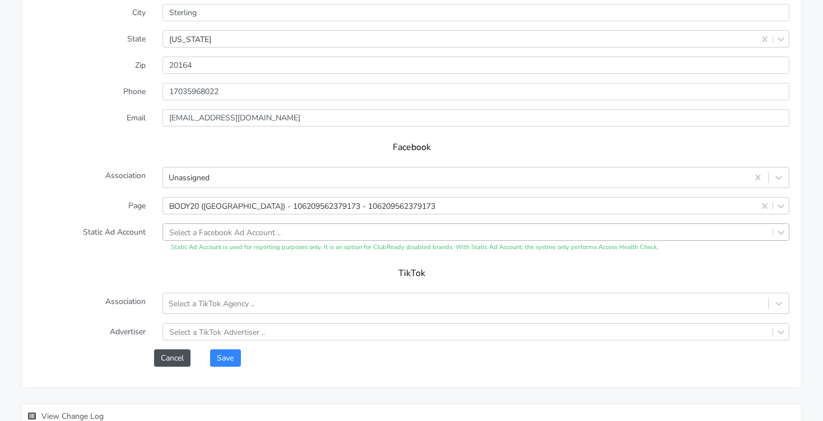
scroll to position [1004, 0]
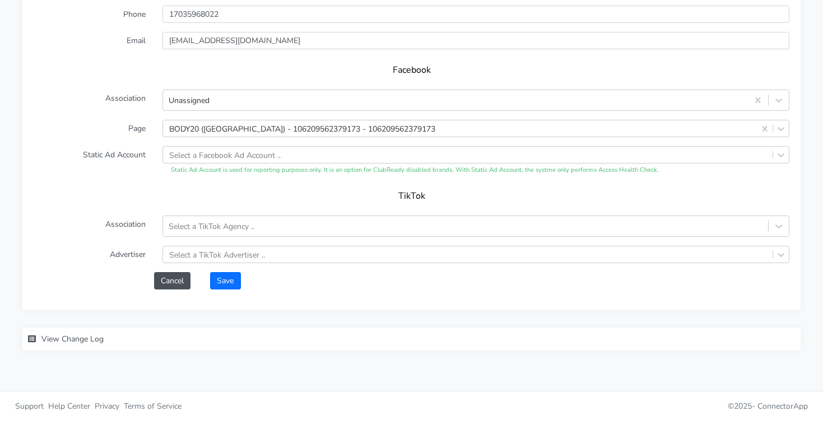
type input "13182"
click at [222, 282] on button "Save" at bounding box center [225, 280] width 30 height 17
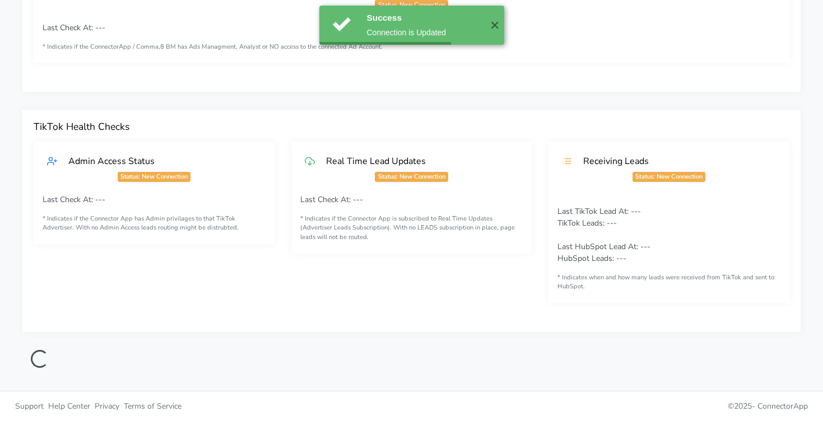
scroll to position [449, 0]
